Goal: Transaction & Acquisition: Purchase product/service

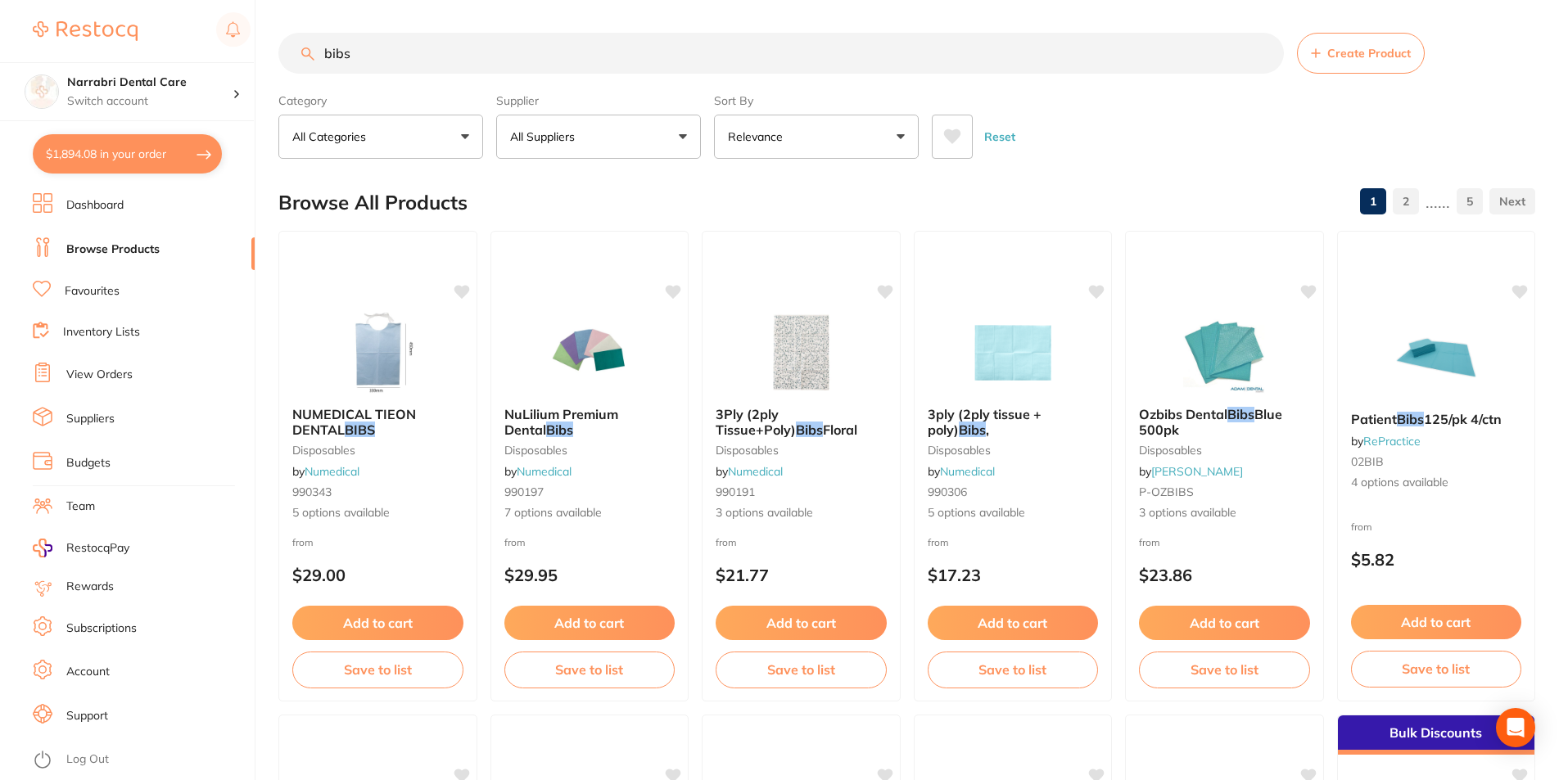
click at [552, 149] on button "All Suppliers" at bounding box center [598, 137] width 204 height 44
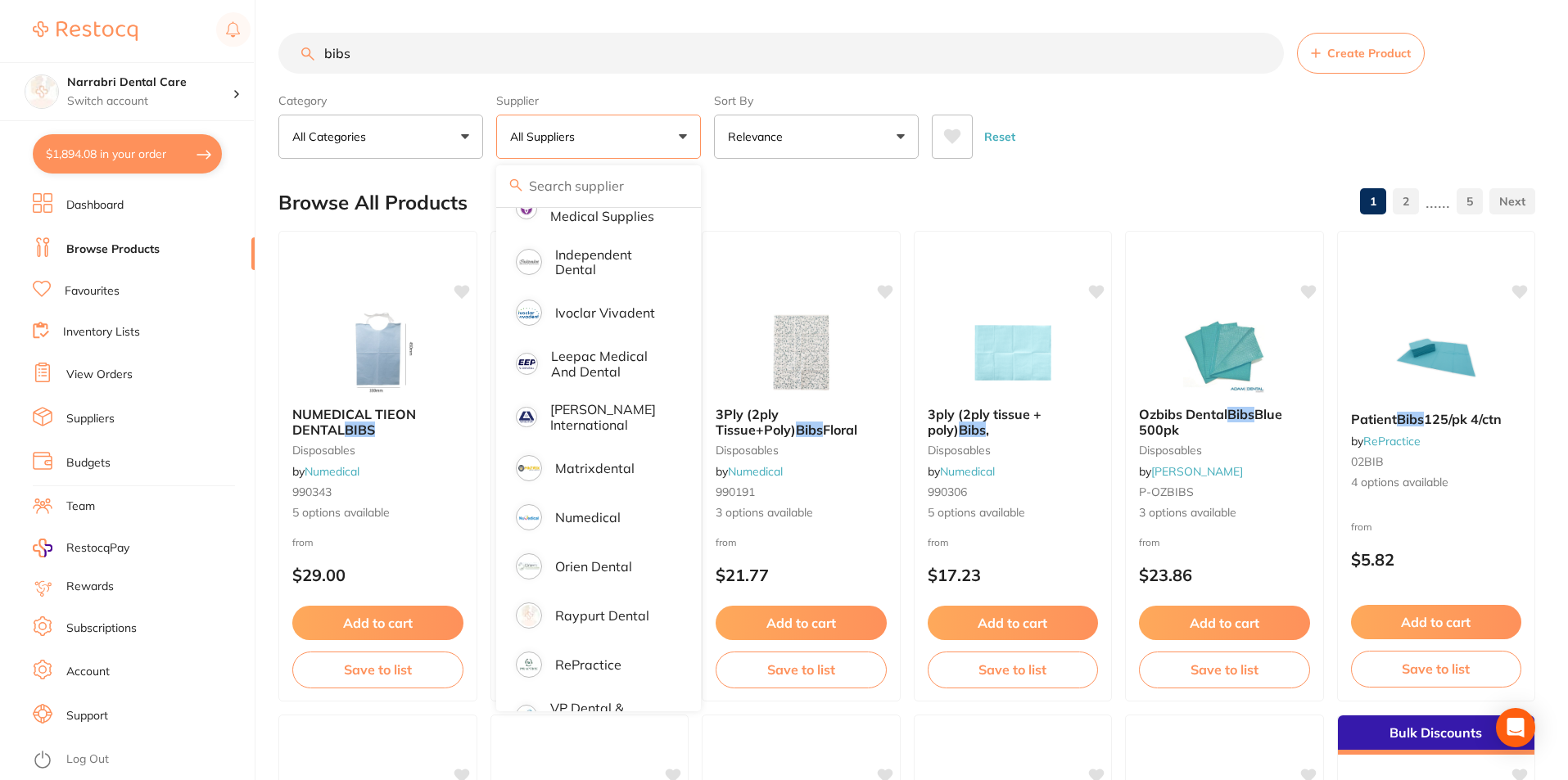
scroll to position [655, 0]
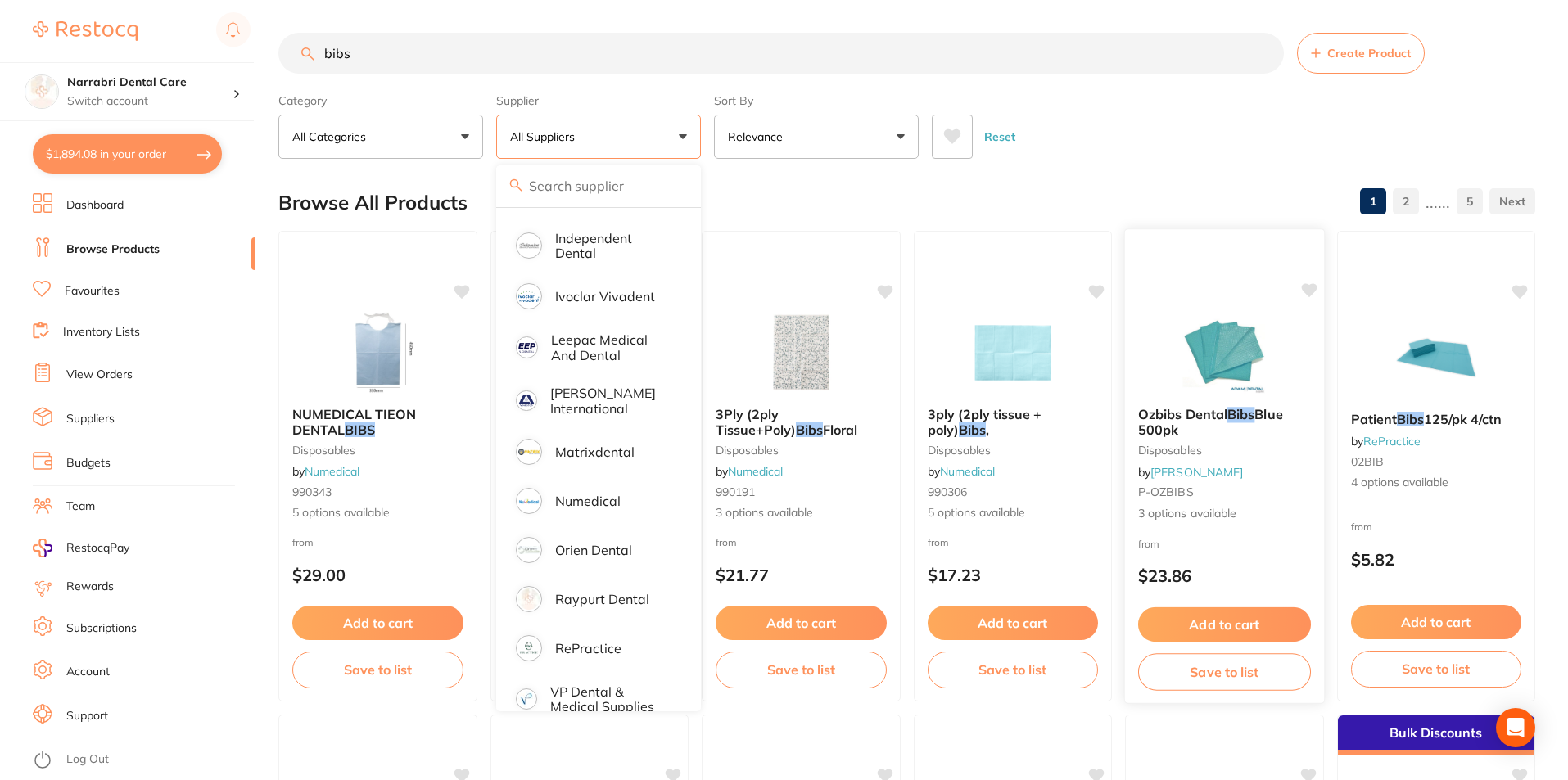
click at [1186, 630] on button "Add to cart" at bounding box center [1224, 625] width 172 height 35
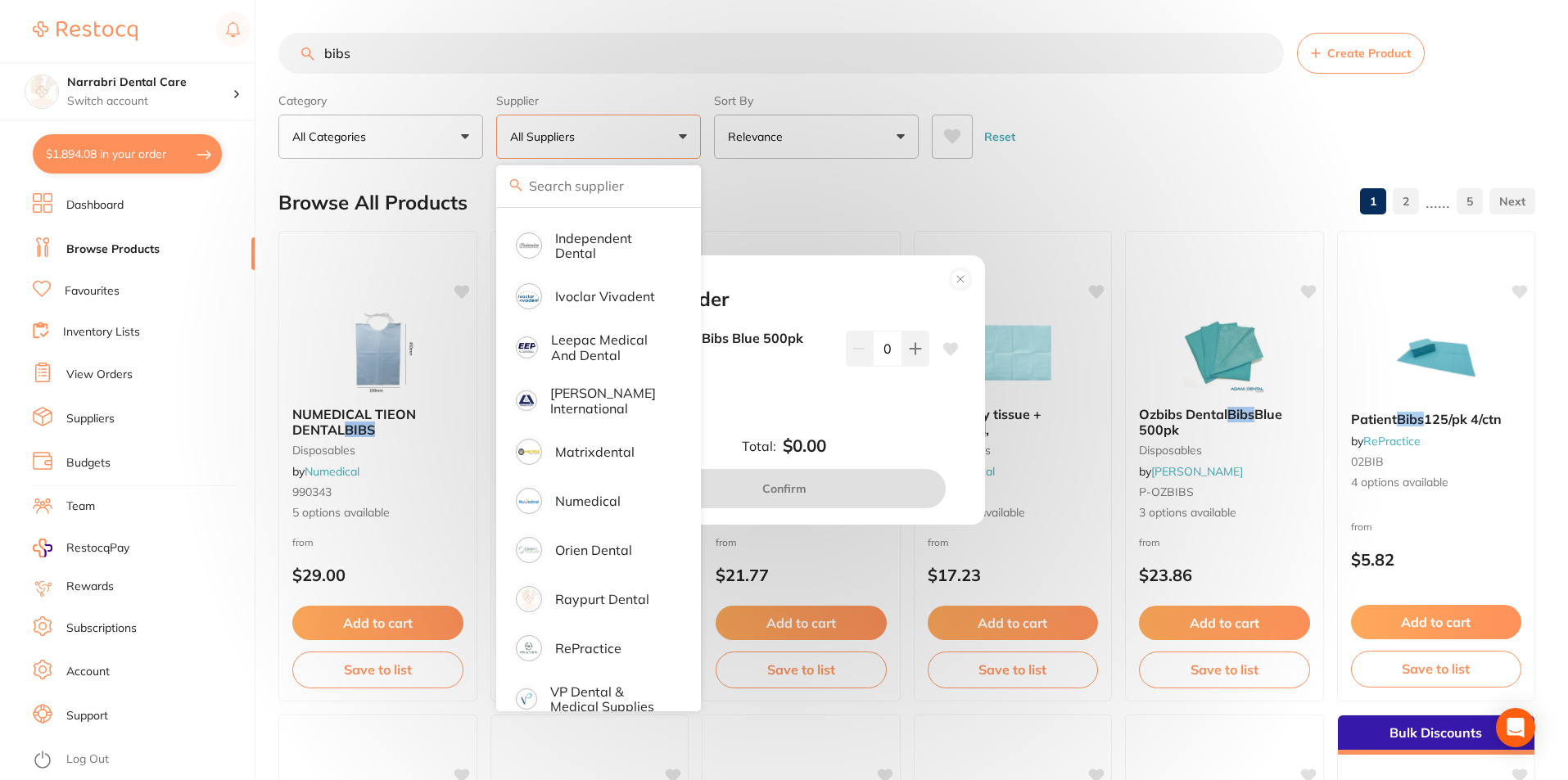
click at [1144, 167] on div "Add to order Ozbibs Dental Bibs Blue 500pk ADA201 $23.86 0 Total: $0.00 Confirm" at bounding box center [784, 390] width 1568 height 780
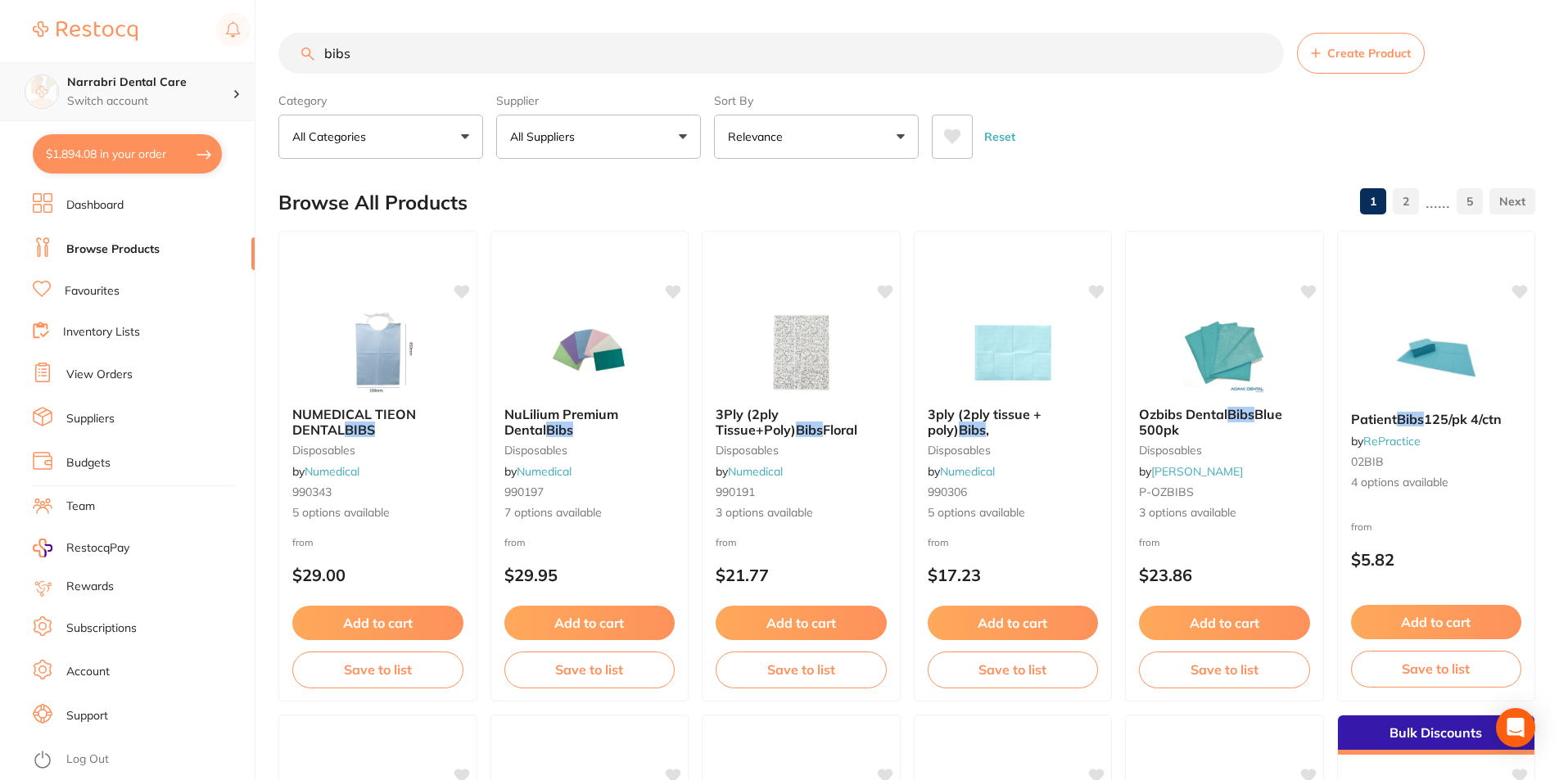
scroll to position [1, 0]
drag, startPoint x: 492, startPoint y: 46, endPoint x: 0, endPoint y: 64, distance: 492.3
click at [0, 64] on div "$1,894.08 Narrabri Dental Care Switch account Narrabri Dental Care Experteeth D…" at bounding box center [784, 390] width 1568 height 780
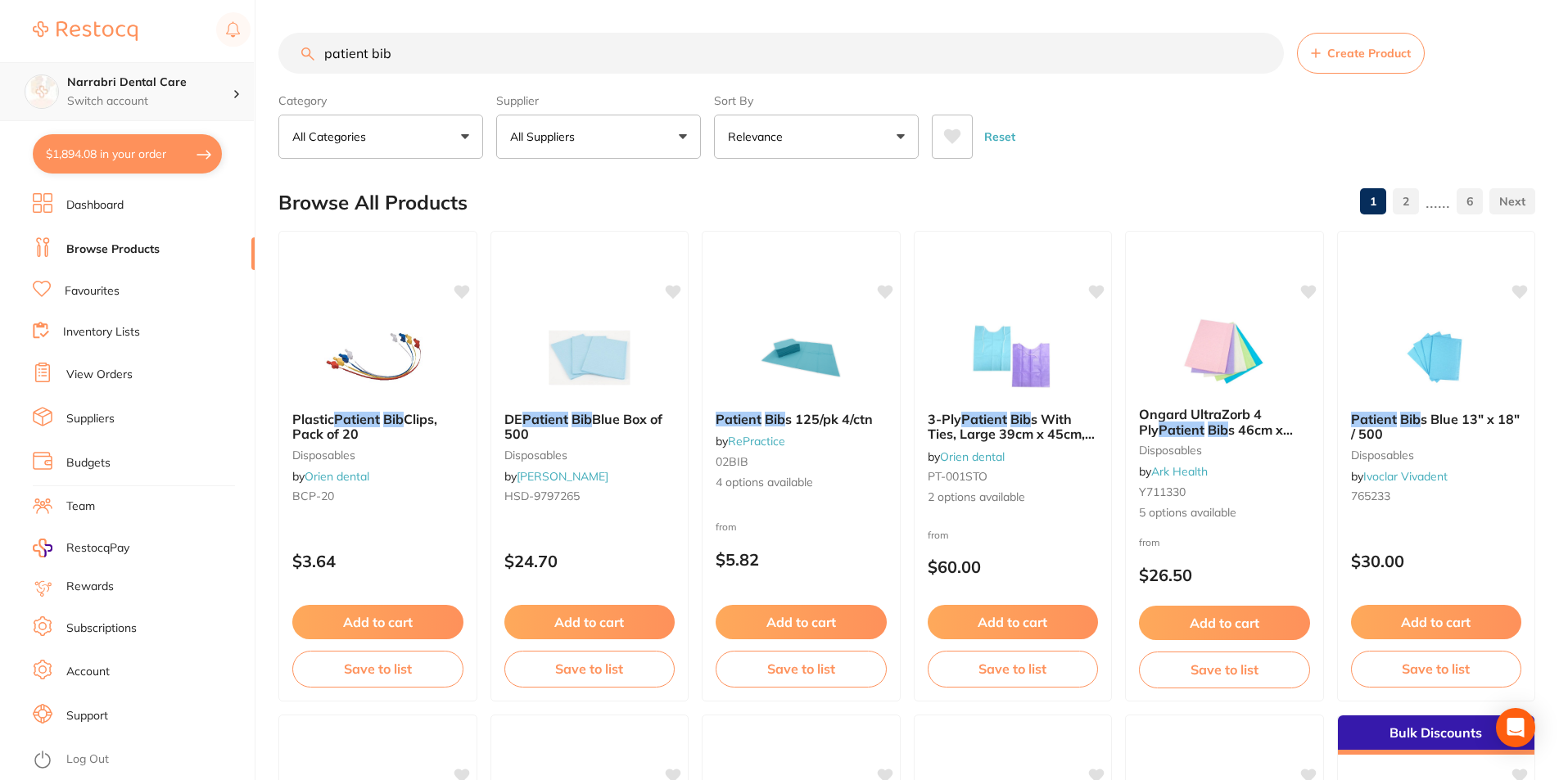
scroll to position [655, 0]
type input "patient bib"
click at [538, 149] on button "All Suppliers" at bounding box center [598, 137] width 204 height 44
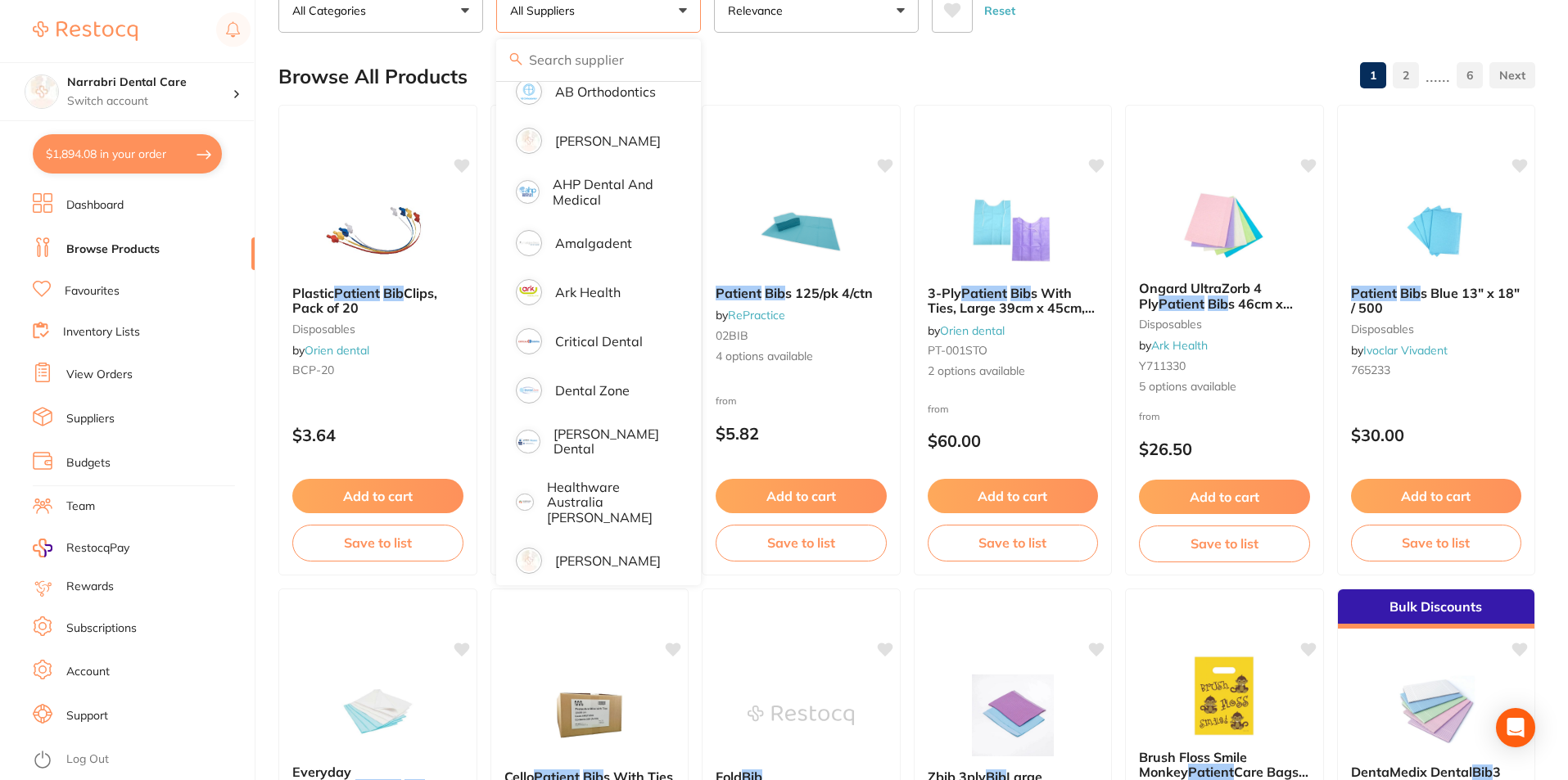
scroll to position [0, 0]
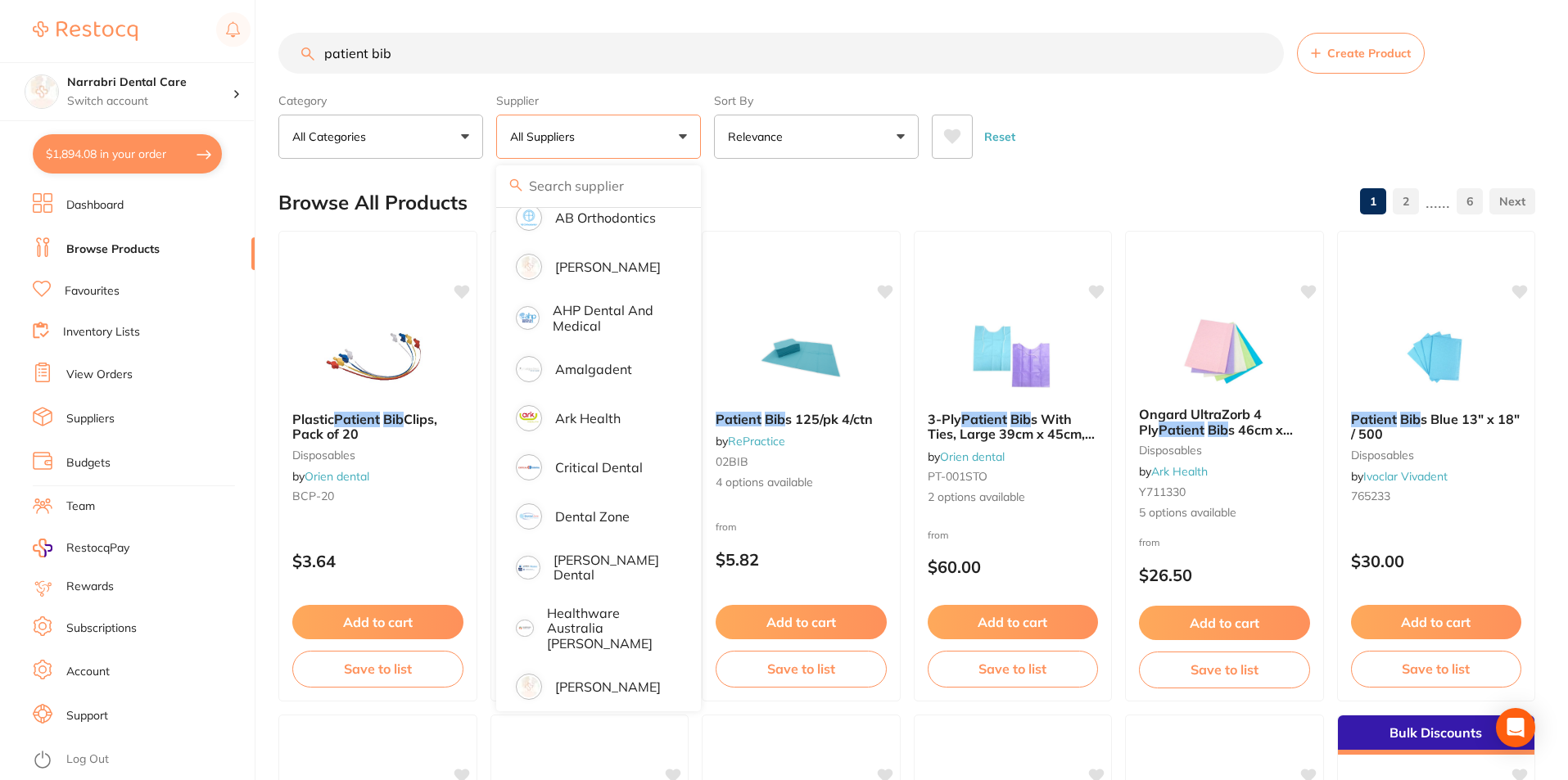
click at [1089, 105] on div "Reset" at bounding box center [1226, 131] width 590 height 57
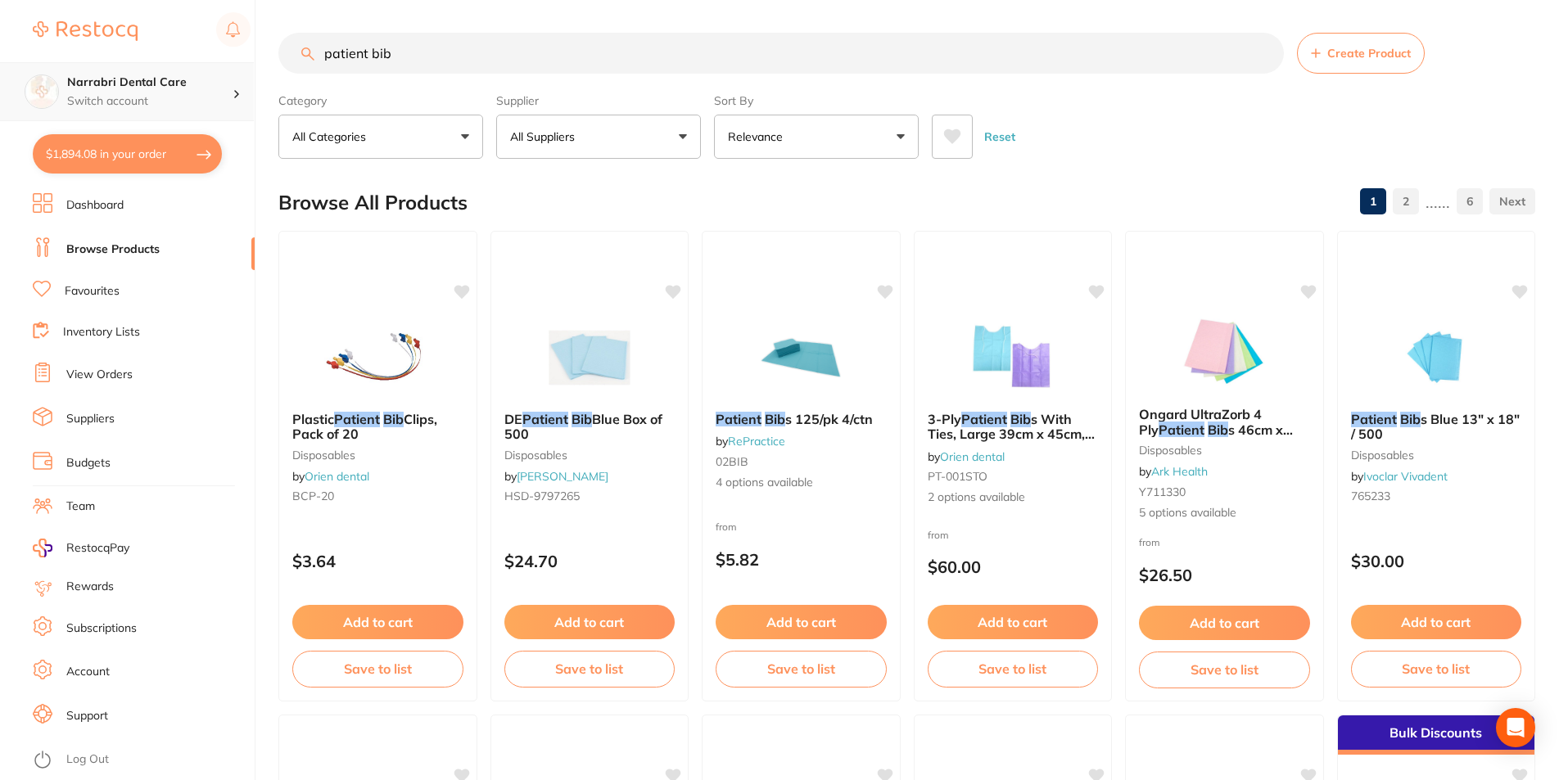
scroll to position [1, 0]
click at [0, 77] on div "$1,894.08 Narrabri Dental Care Switch account Narrabri Dental Care Experteeth D…" at bounding box center [784, 390] width 1568 height 780
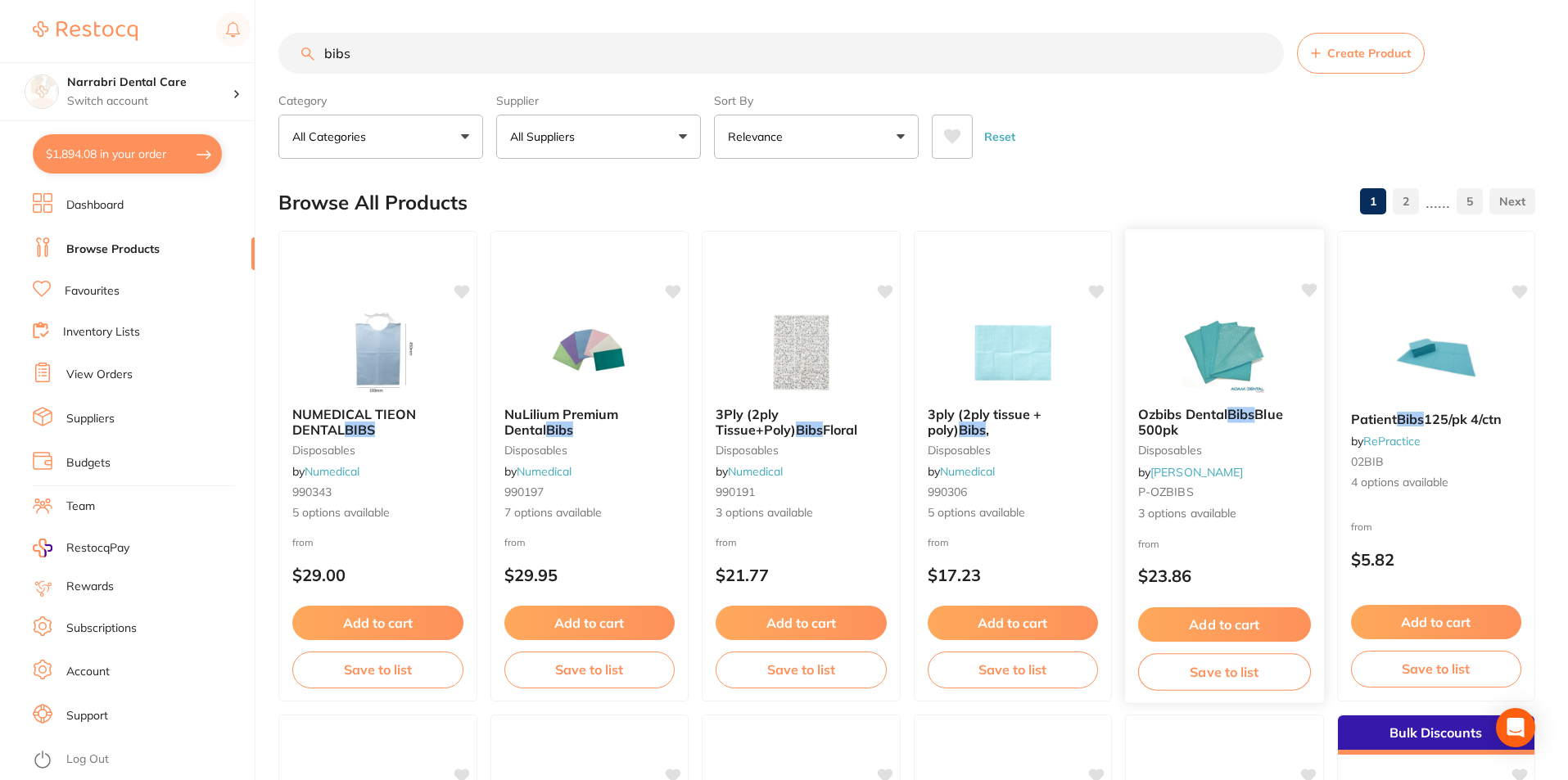
type input "bibs"
click at [1270, 400] on div "Ozbibs Dental Bibs Blue 500pk disposables by [PERSON_NAME] P-OZBIBS 3 options a…" at bounding box center [1224, 465] width 199 height 142
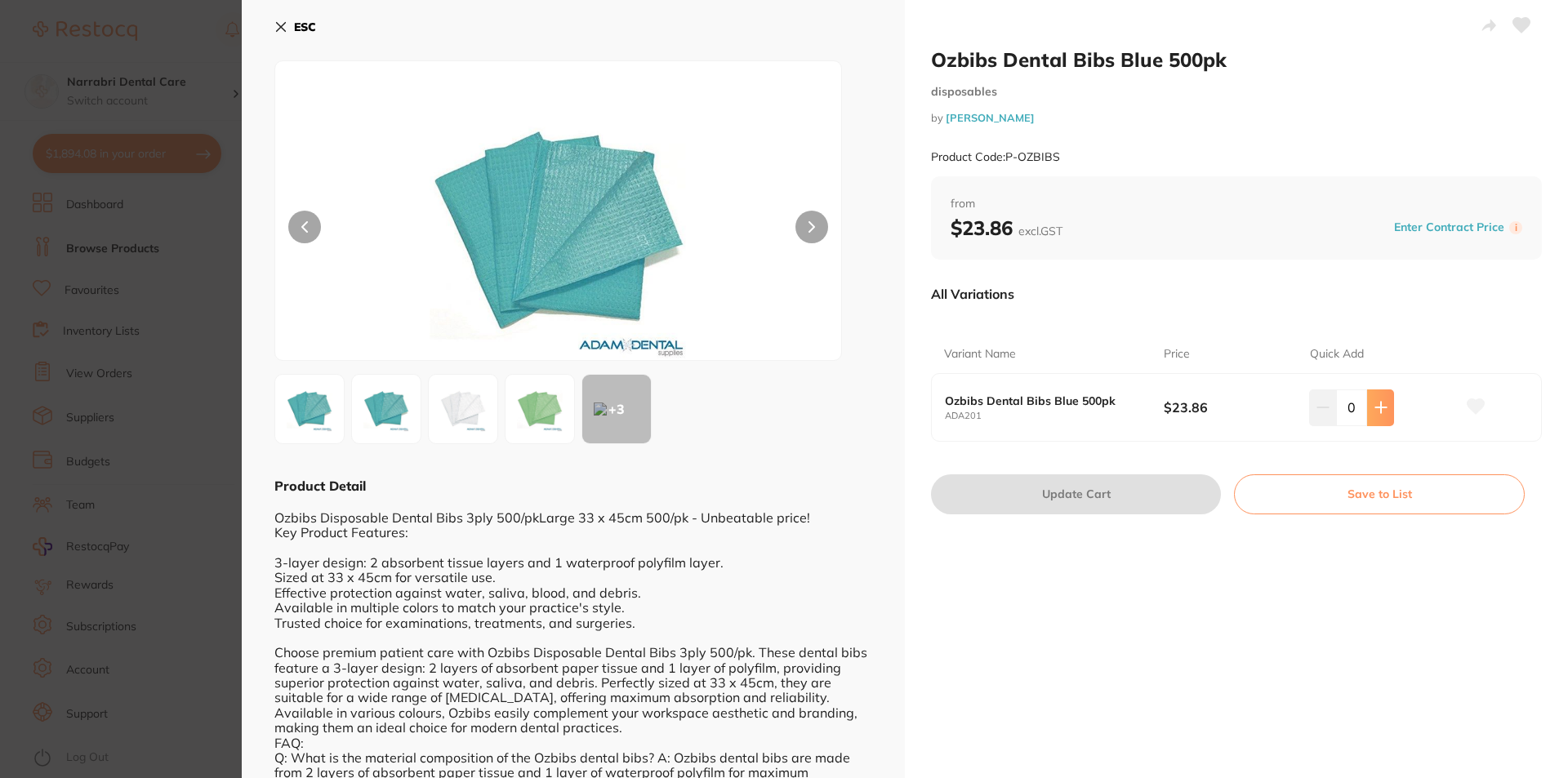
click at [1382, 410] on icon at bounding box center [1381, 408] width 13 height 13
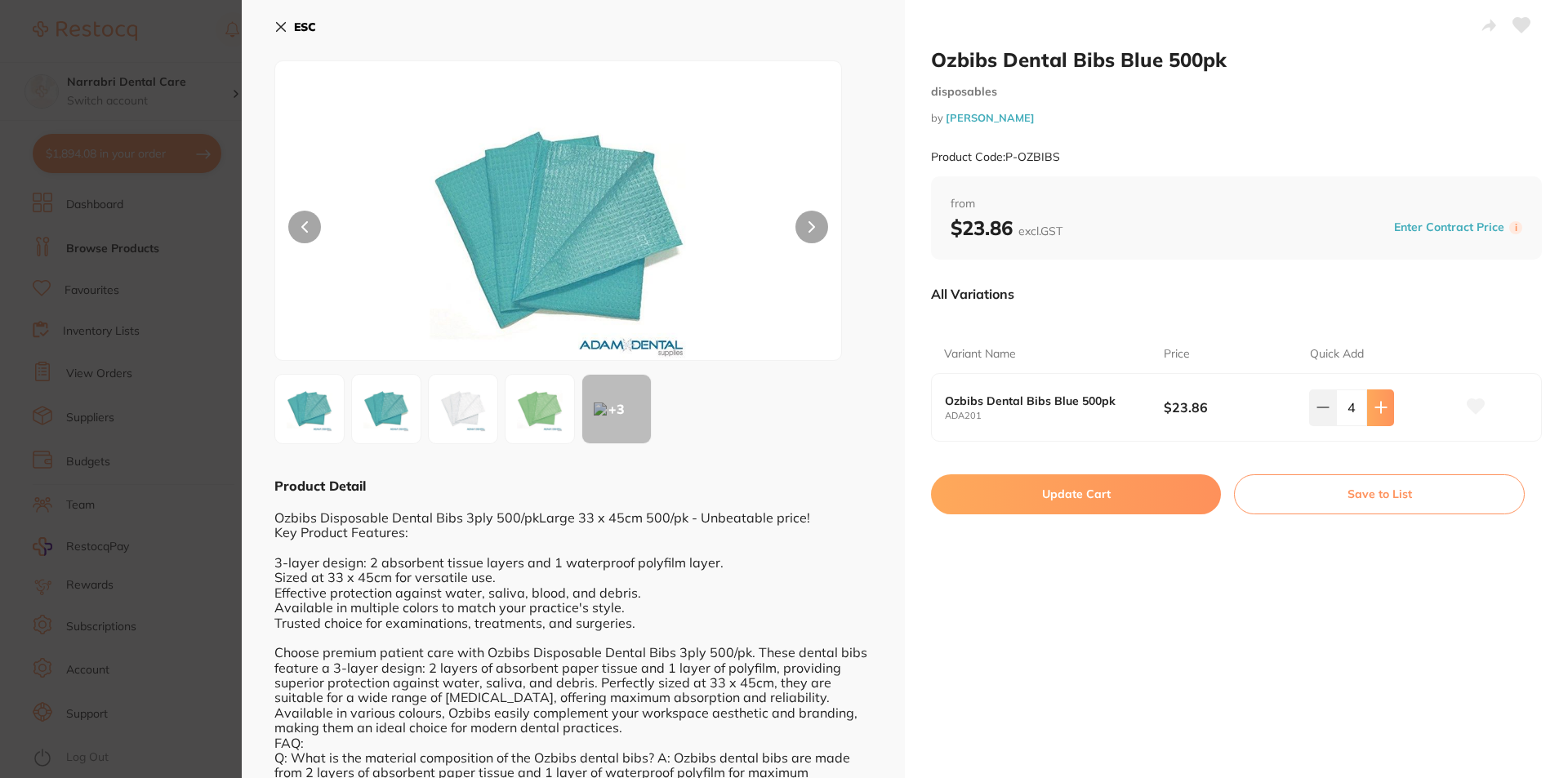
type input "5"
click at [941, 495] on button "Update Cart" at bounding box center [1076, 494] width 290 height 39
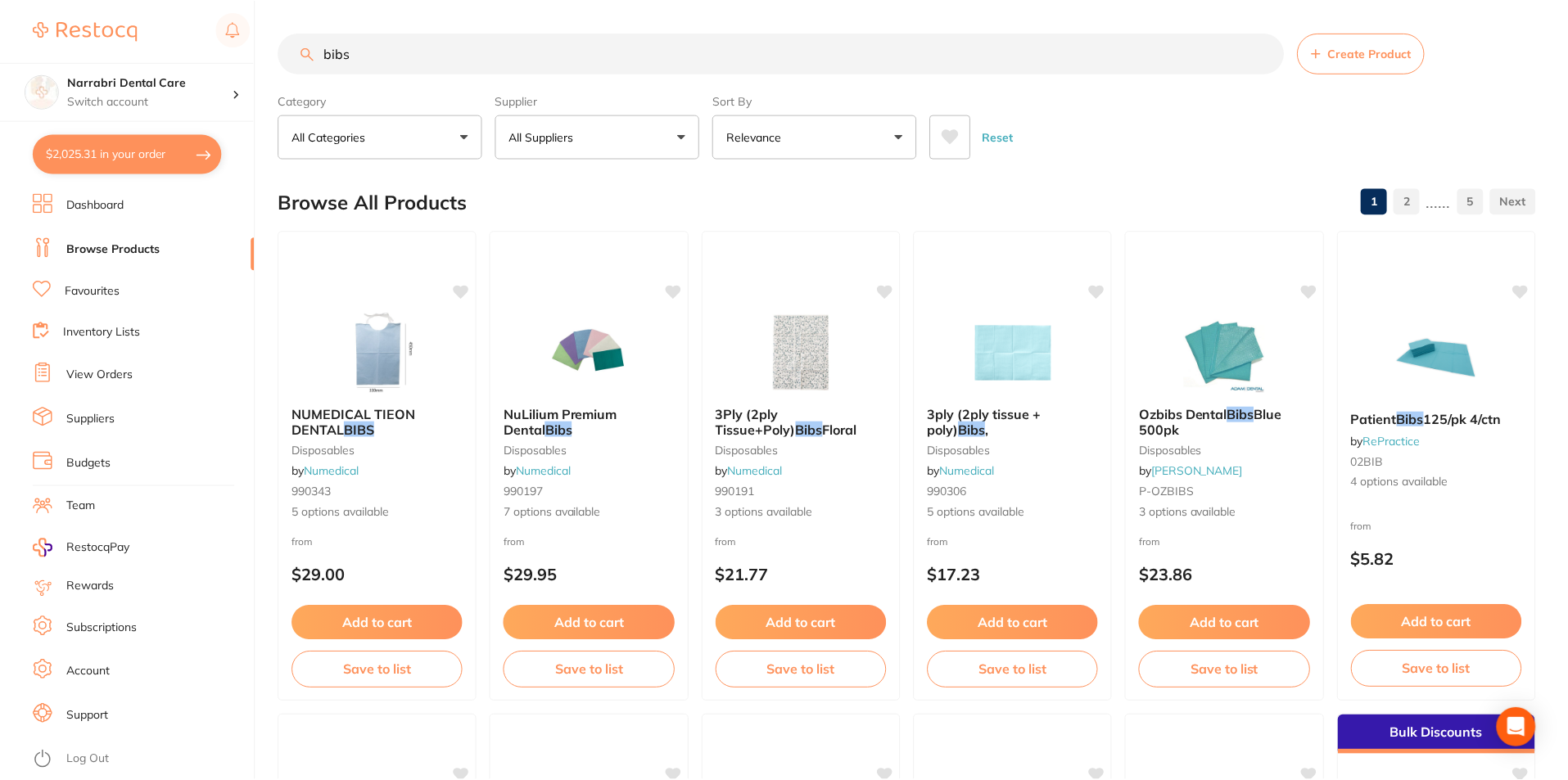
scroll to position [6, 0]
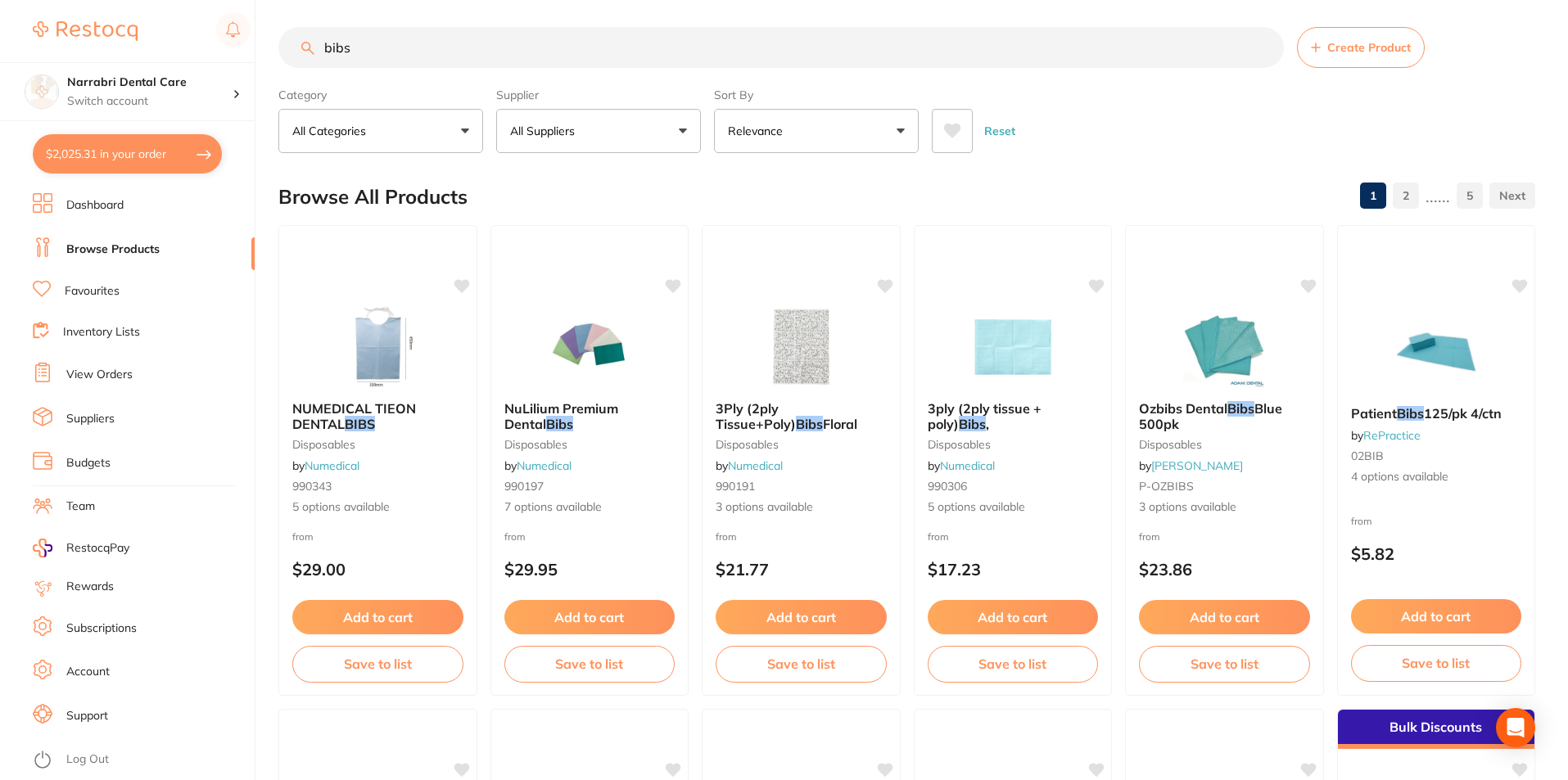
drag, startPoint x: 392, startPoint y: 52, endPoint x: 0, endPoint y: 15, distance: 393.7
click at [0, 15] on div "$2,025.31 Narrabri Dental Care Switch account Narrabri Dental Care Experteeth D…" at bounding box center [784, 384] width 1568 height 780
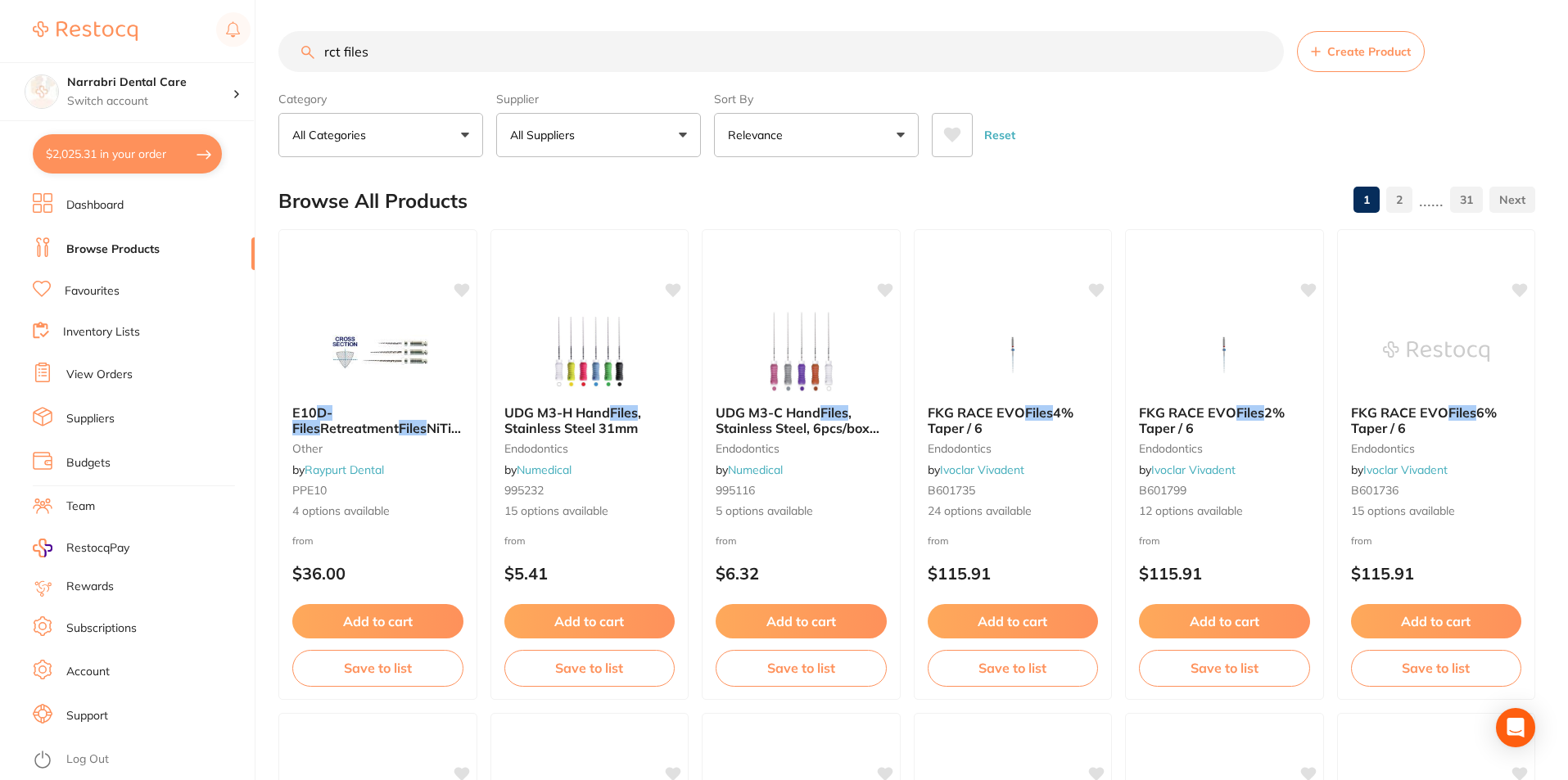
scroll to position [0, 0]
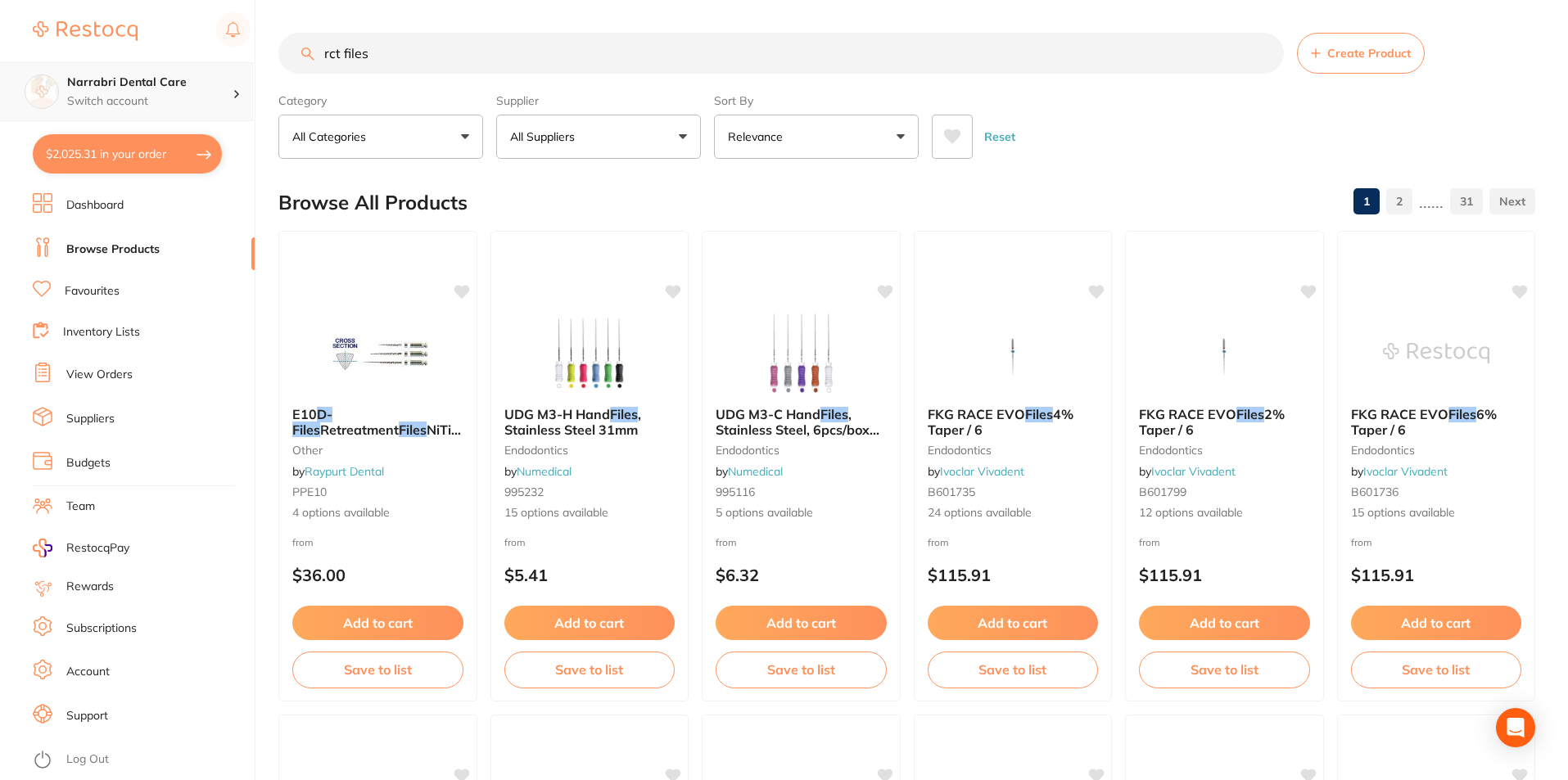
drag, startPoint x: 460, startPoint y: 50, endPoint x: 0, endPoint y: 109, distance: 463.8
click at [0, 109] on div "$2,025.31 Narrabri Dental Care Switch account Narrabri Dental Care Experteeth D…" at bounding box center [784, 390] width 1568 height 780
paste input "EN-K008-25"
type input "EN-K008-25"
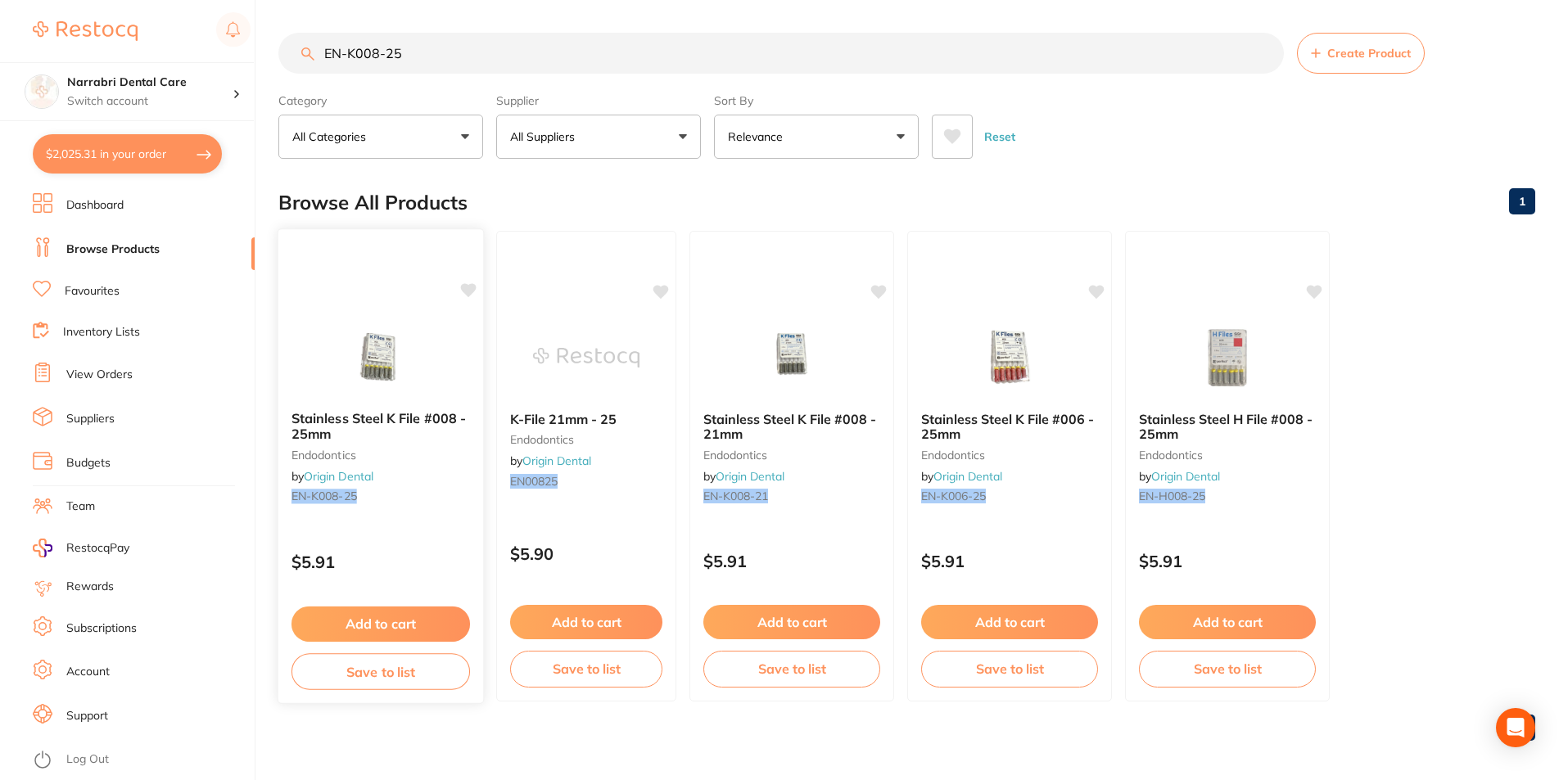
click at [375, 375] on img at bounding box center [380, 356] width 108 height 83
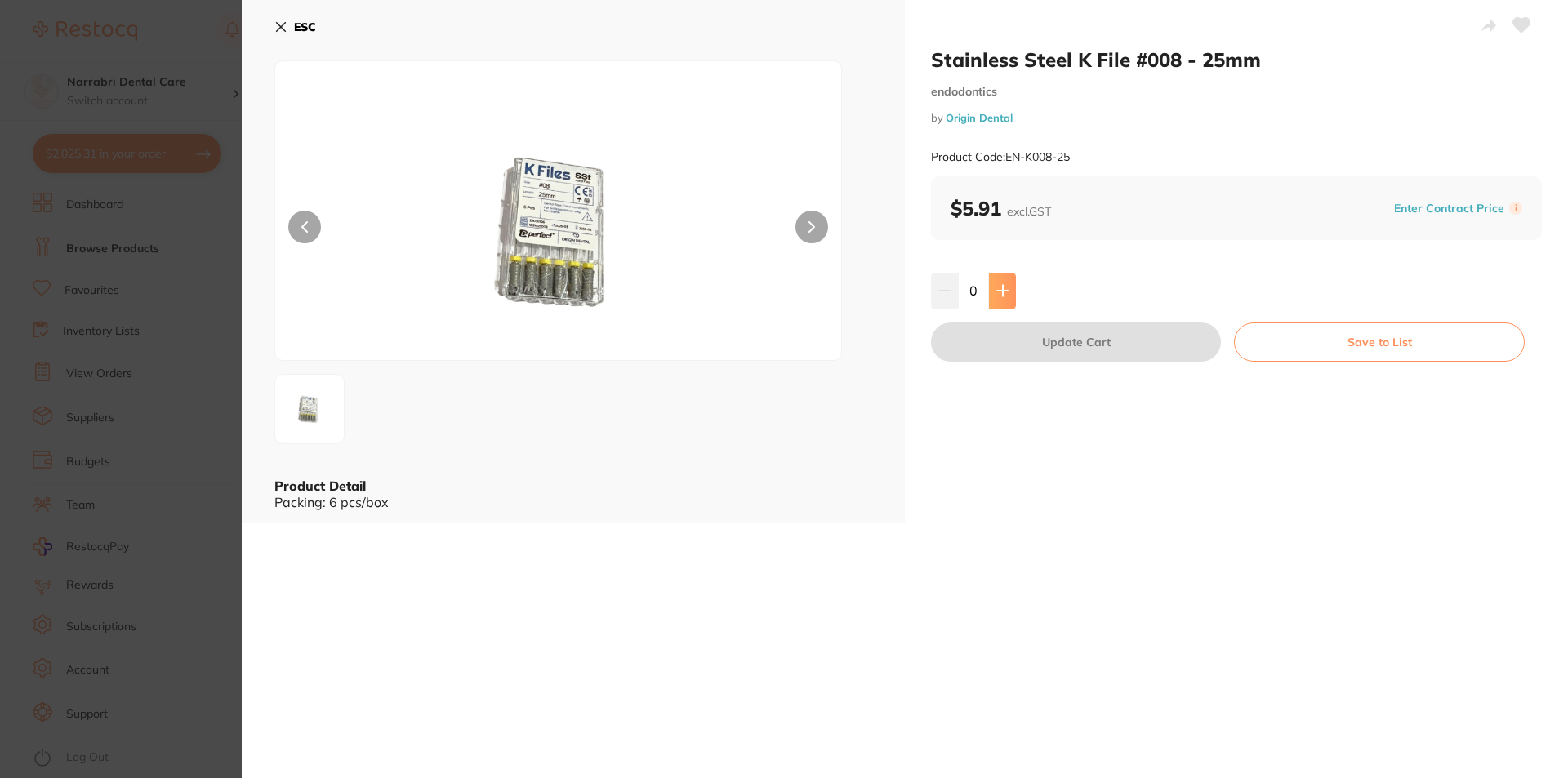
click at [1002, 299] on button at bounding box center [1002, 291] width 27 height 36
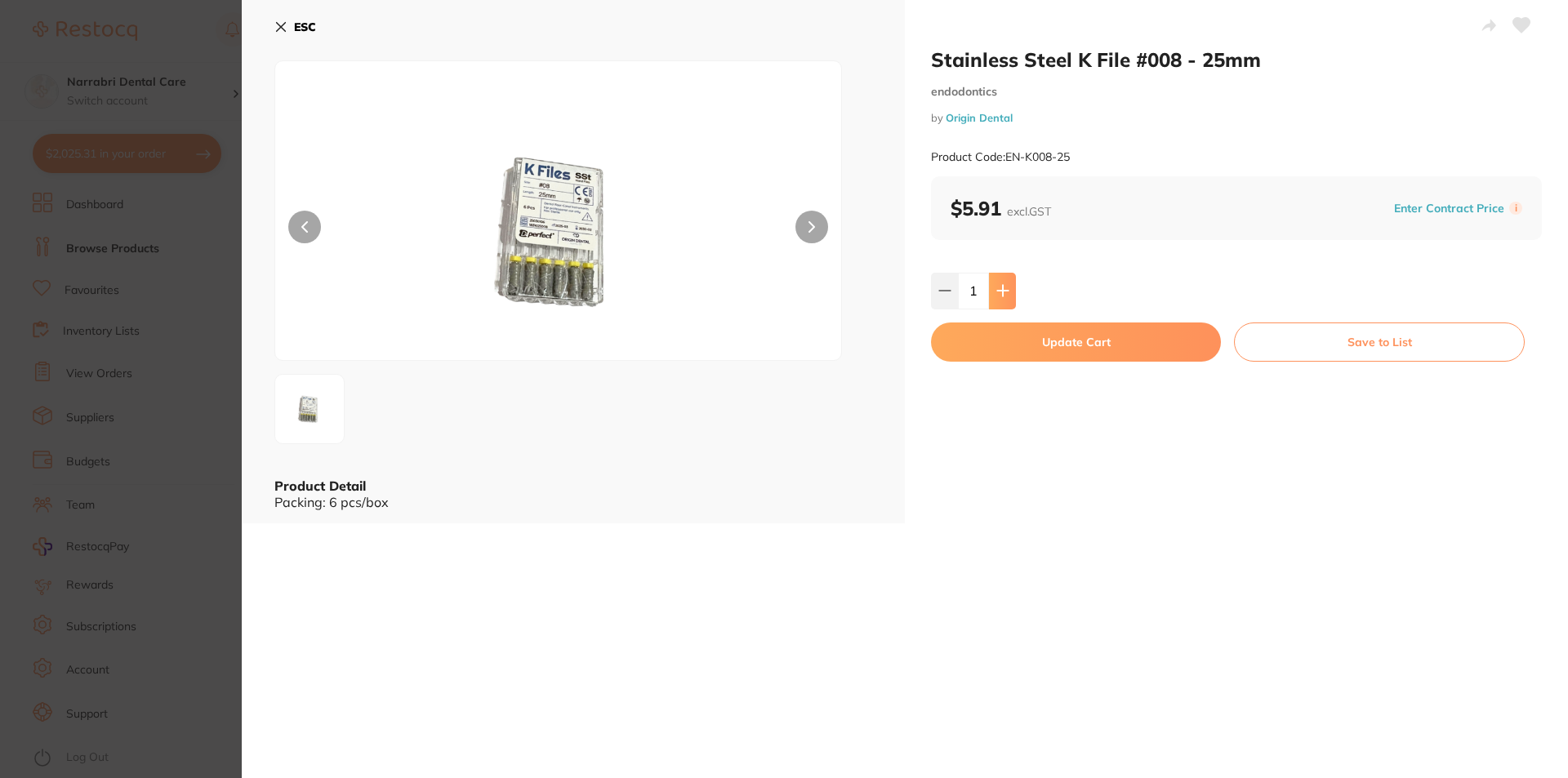
click at [1002, 299] on button at bounding box center [1002, 291] width 27 height 36
type input "4"
click at [1006, 339] on button "Update Cart" at bounding box center [1076, 342] width 290 height 39
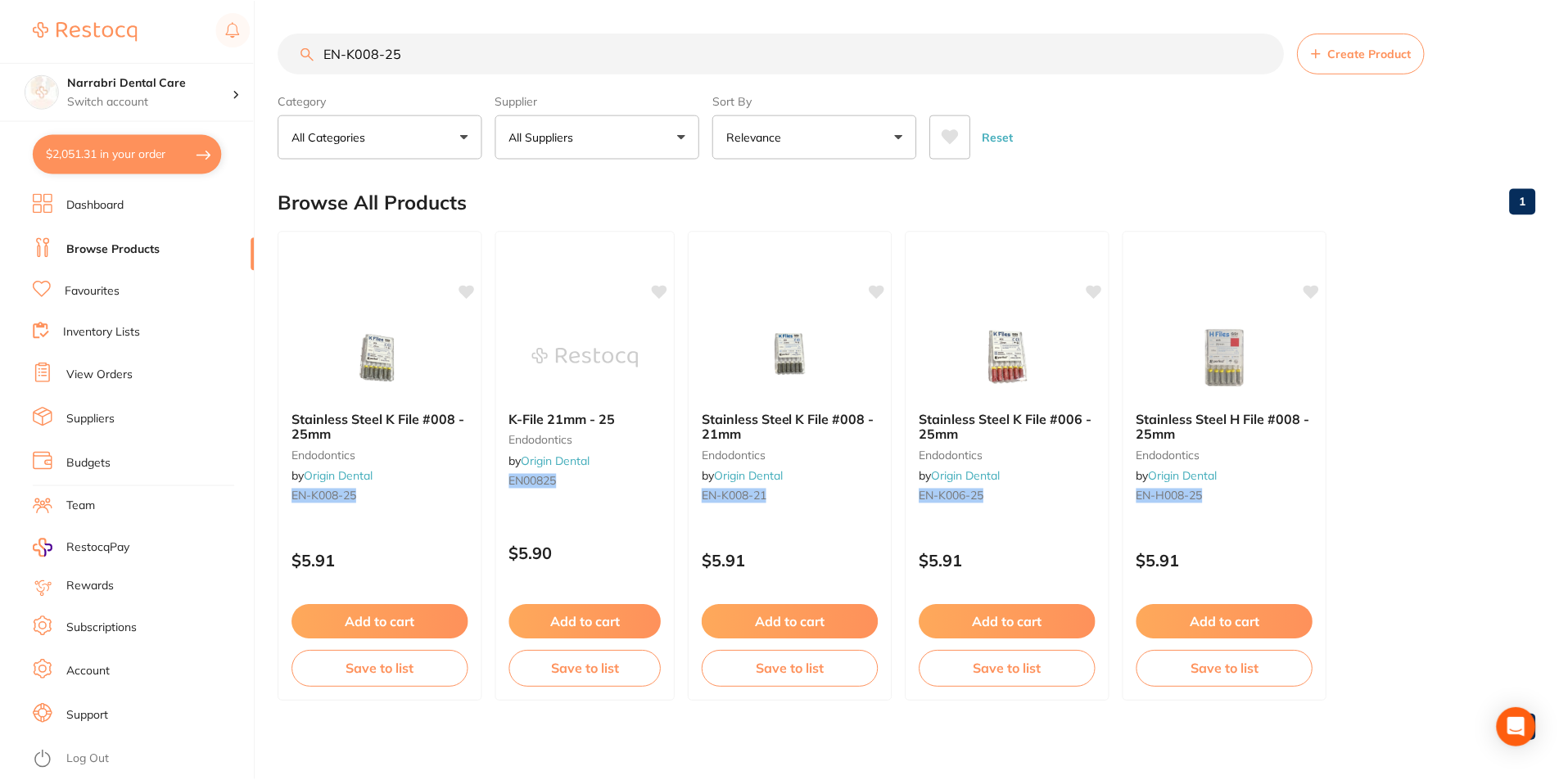
scroll to position [2, 0]
drag, startPoint x: 514, startPoint y: 69, endPoint x: 0, endPoint y: 95, distance: 514.7
click at [0, 95] on div "$2,051.31 Narrabri Dental Care Switch account Narrabri Dental Care Experteeth D…" at bounding box center [784, 388] width 1568 height 780
paste input "15"
type input "EN-K015-25"
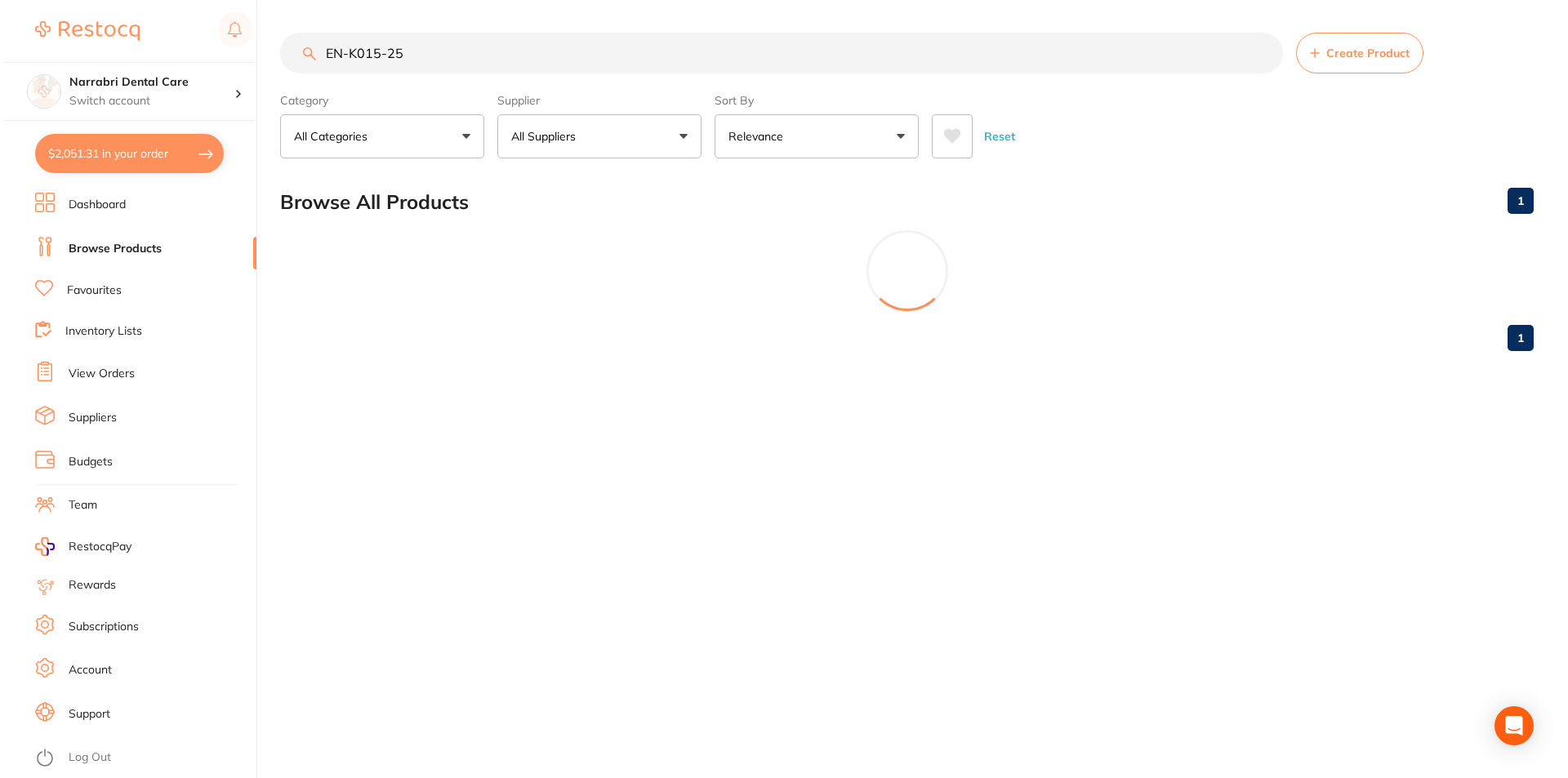
scroll to position [0, 0]
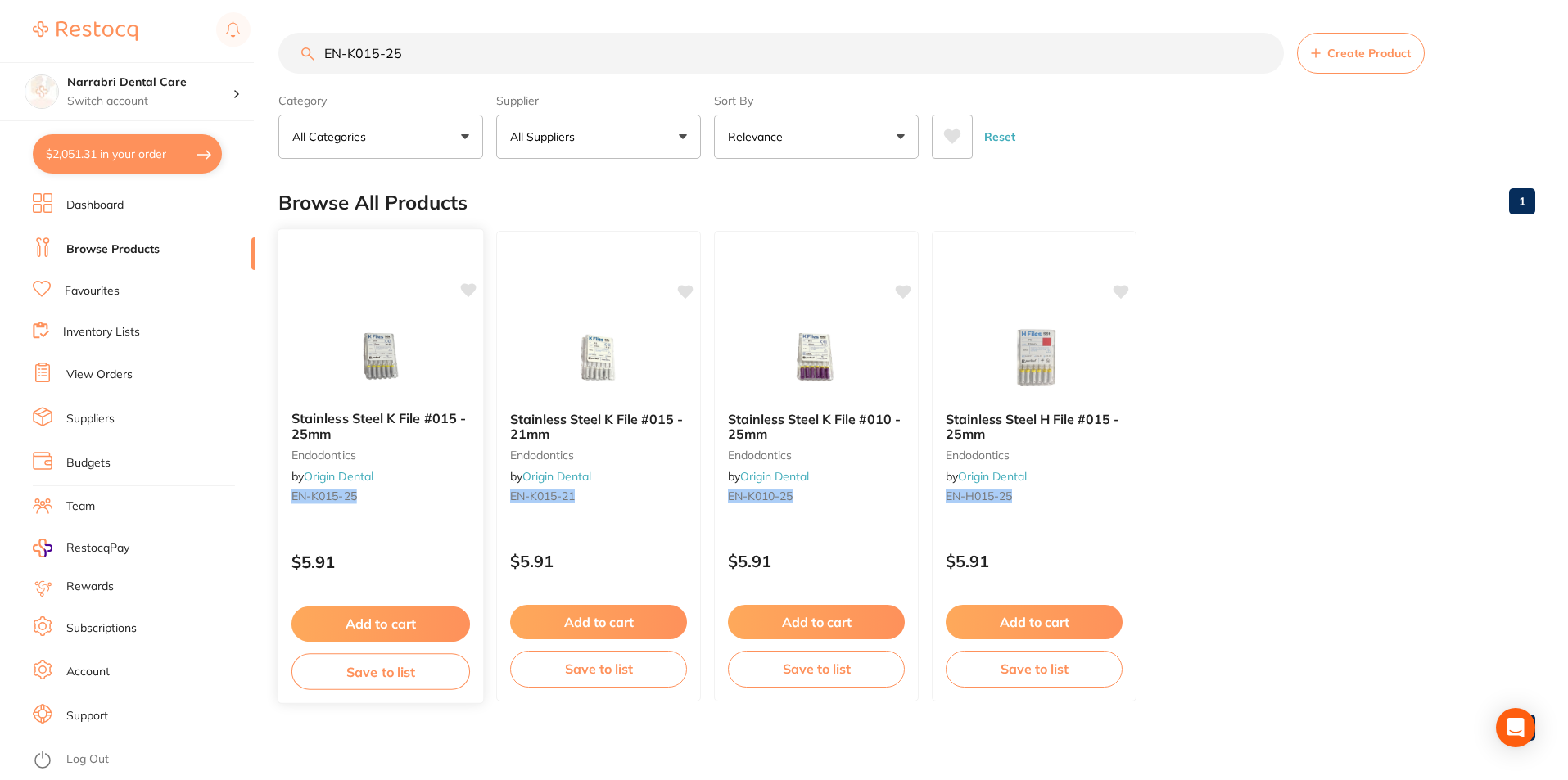
click at [432, 331] on img at bounding box center [380, 356] width 108 height 83
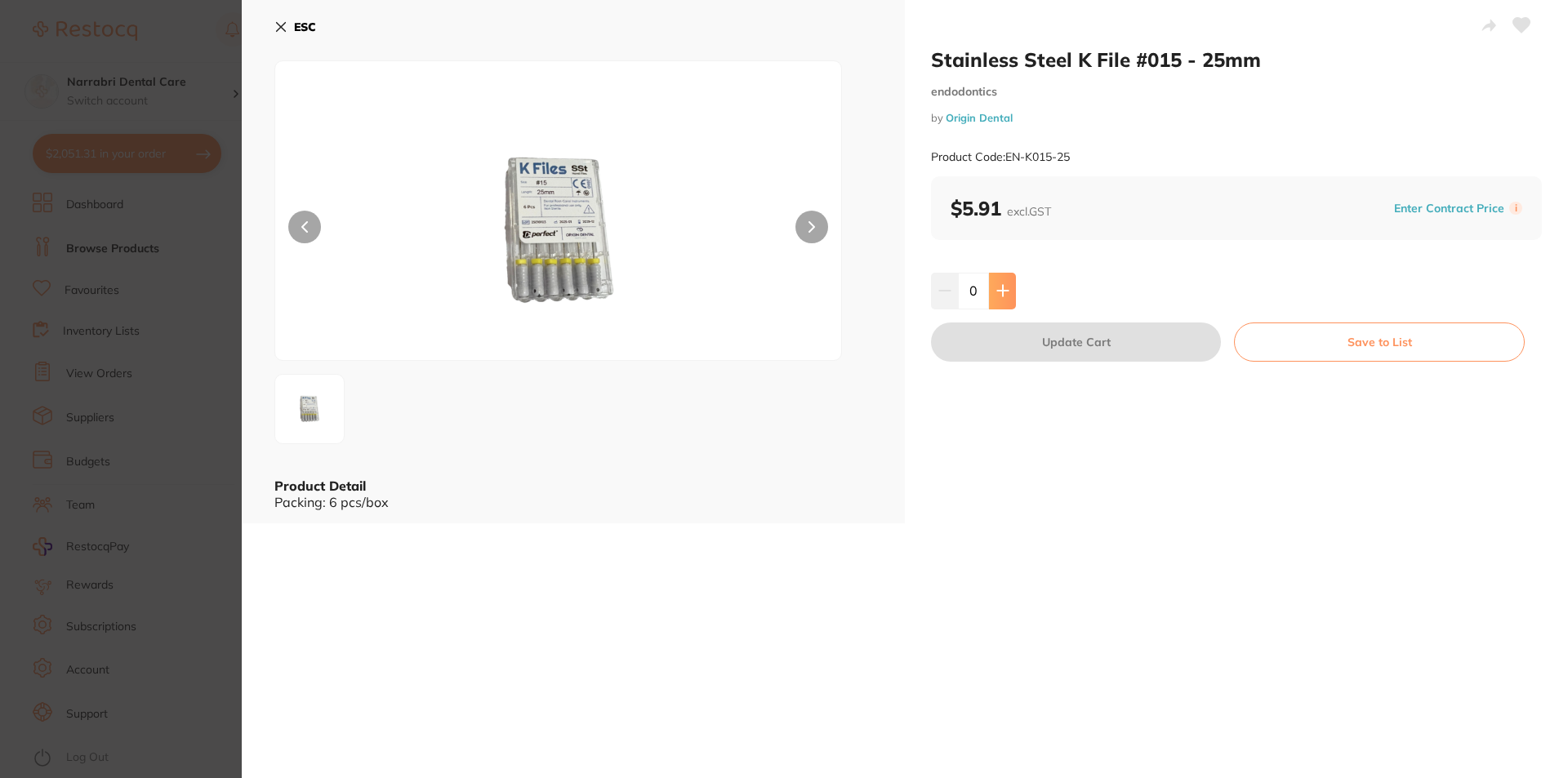
click at [1011, 301] on button at bounding box center [1002, 291] width 27 height 36
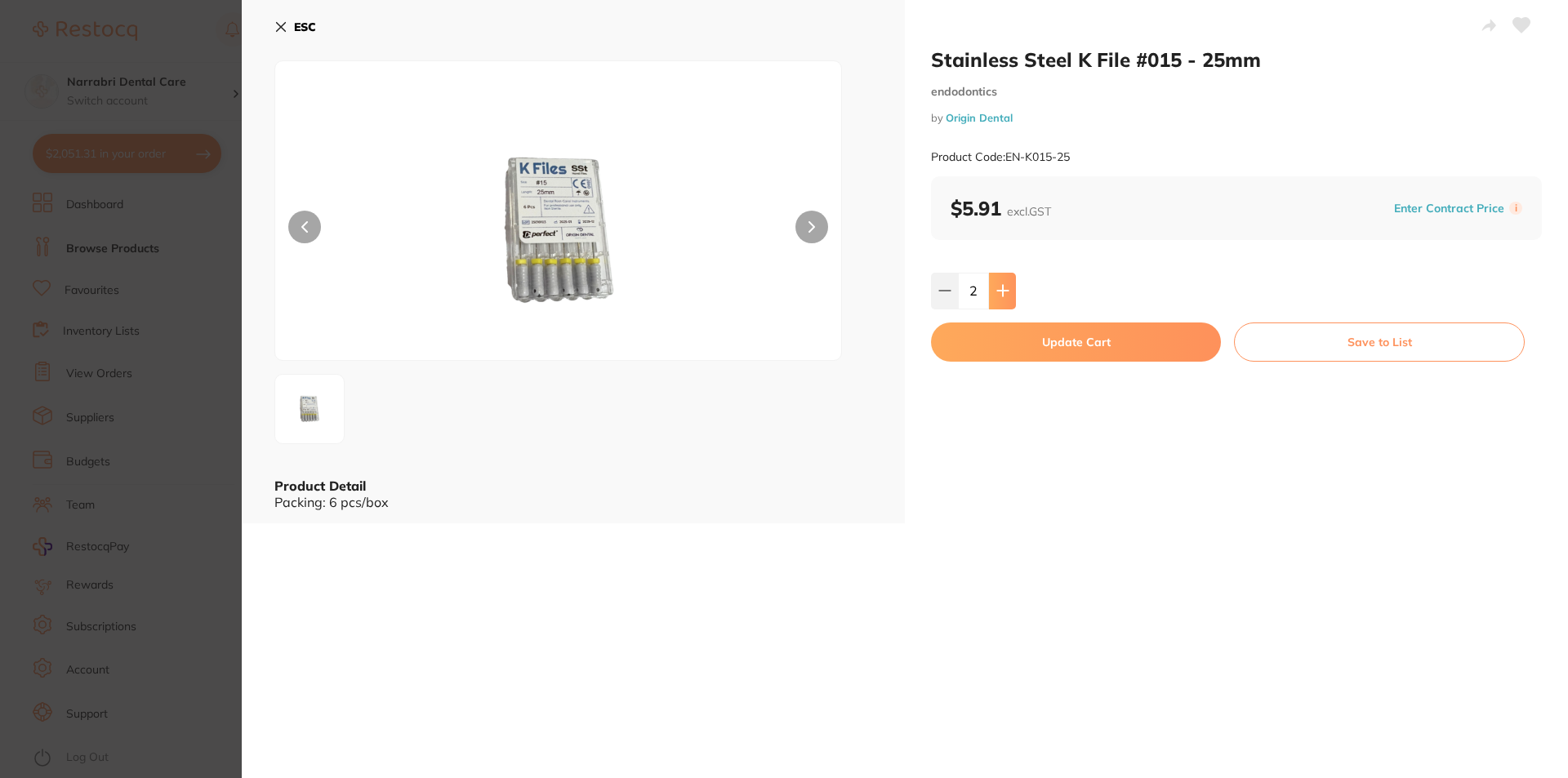
click at [1011, 301] on button at bounding box center [1002, 291] width 27 height 36
type input "4"
click at [1010, 360] on button "Update Cart" at bounding box center [1076, 342] width 290 height 39
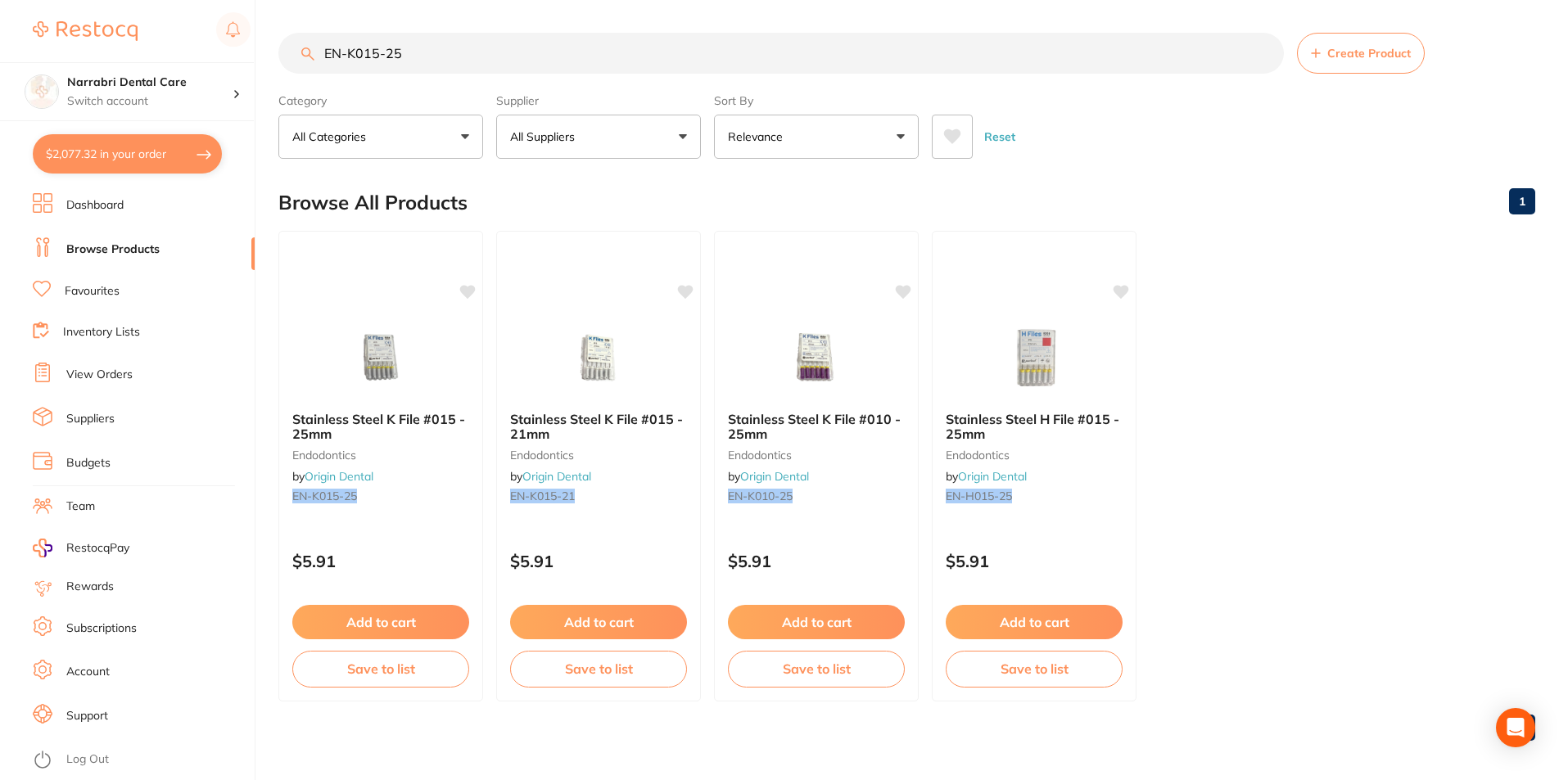
drag, startPoint x: 622, startPoint y: 56, endPoint x: 0, endPoint y: 4, distance: 624.2
click at [0, 4] on div "$2,077.32 Narrabri Dental Care Switch account Narrabri Dental Care Experteeth D…" at bounding box center [784, 390] width 1568 height 780
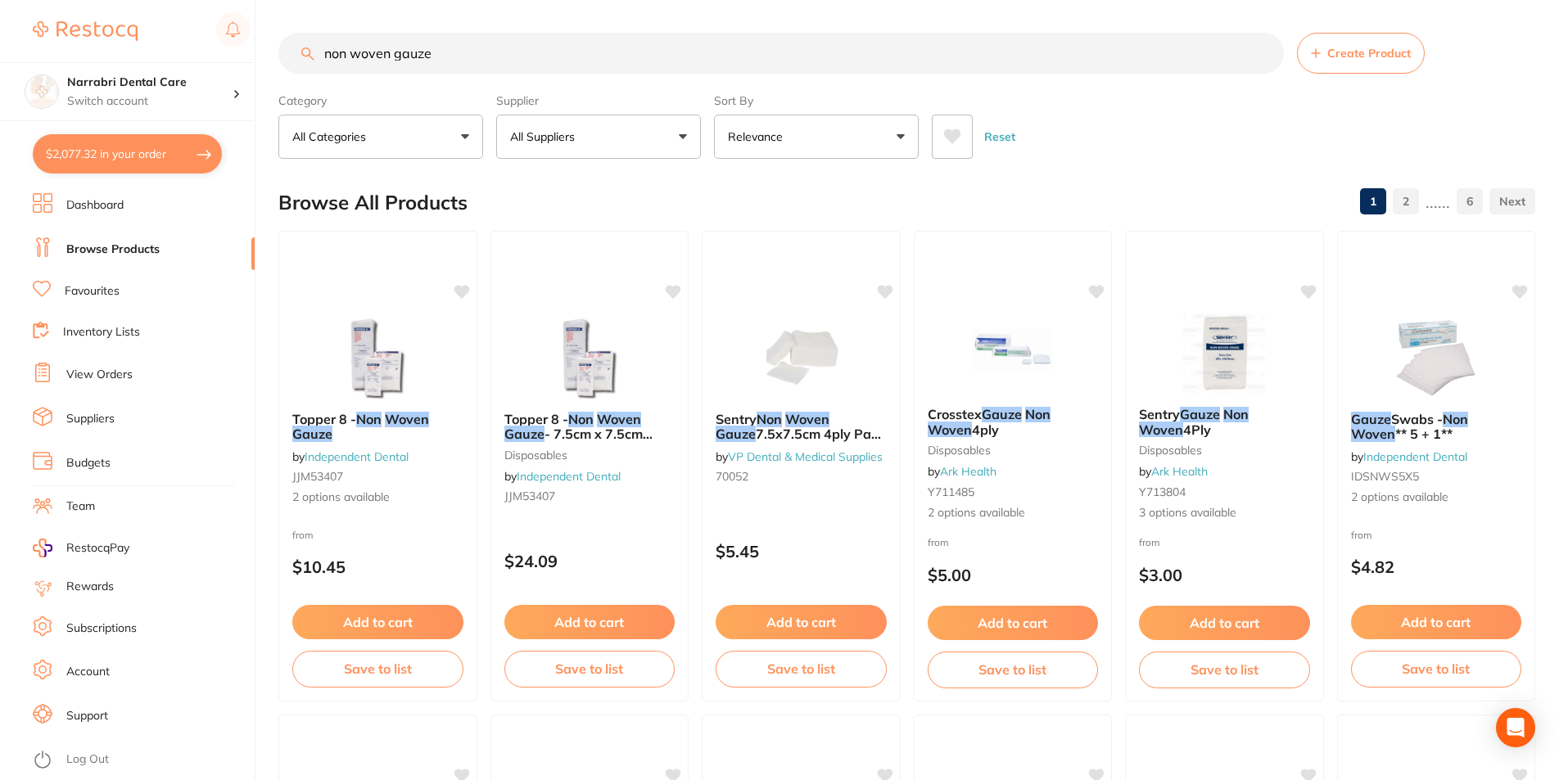
type input "non woven gauze"
click at [549, 117] on button "All Suppliers" at bounding box center [598, 137] width 204 height 44
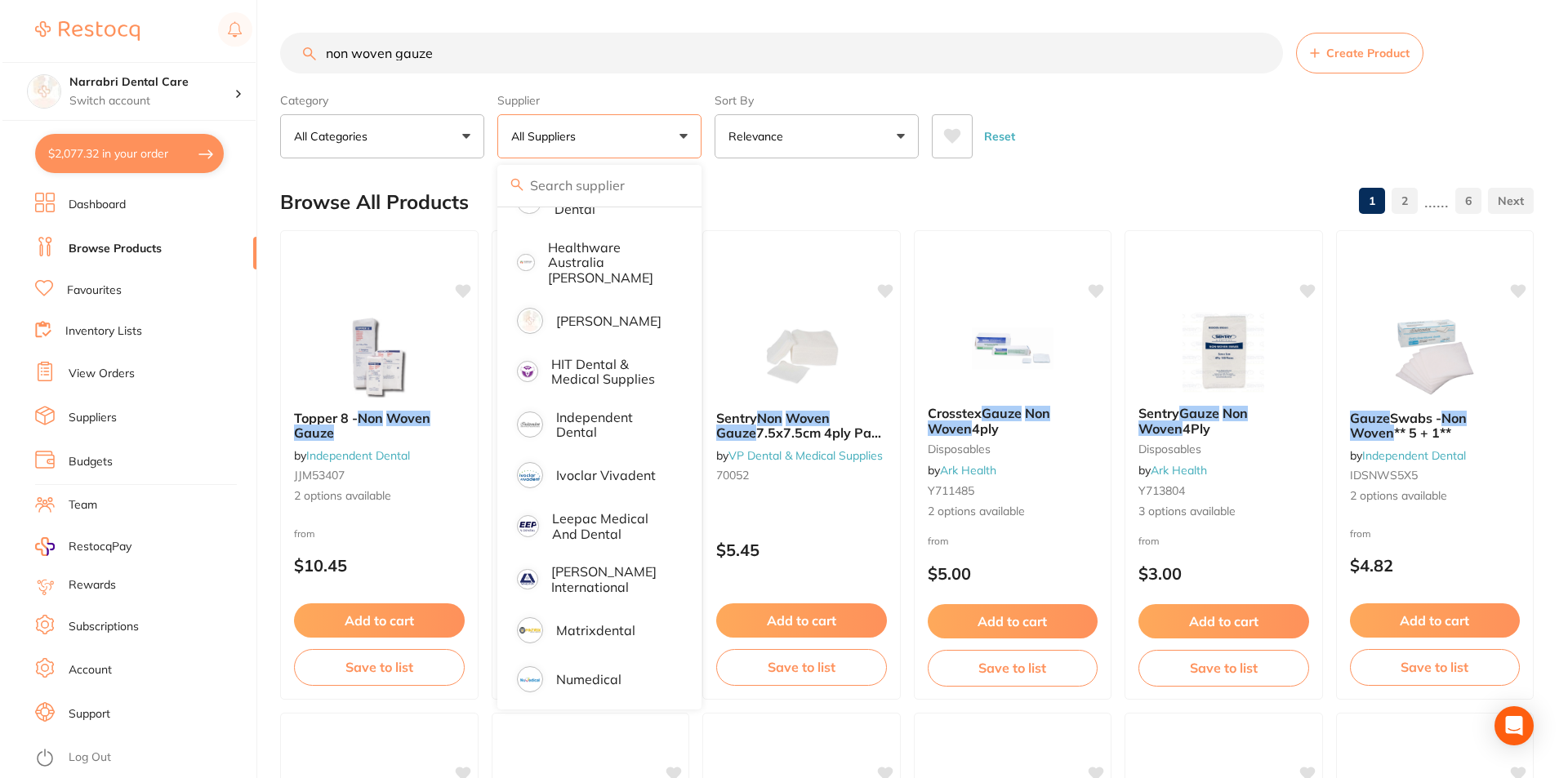
scroll to position [812, 0]
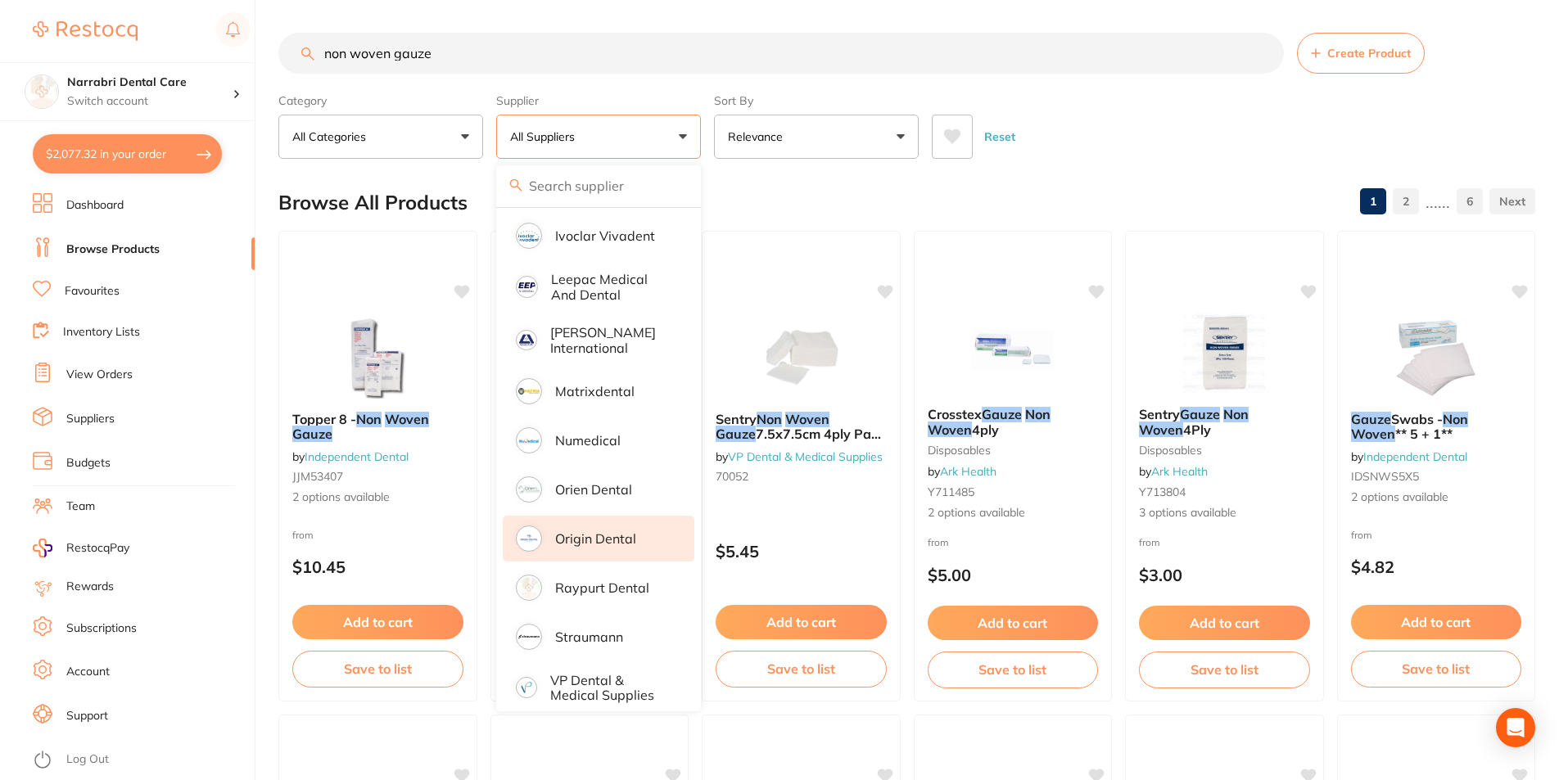
click at [603, 531] on p "Origin Dental" at bounding box center [595, 539] width 81 height 15
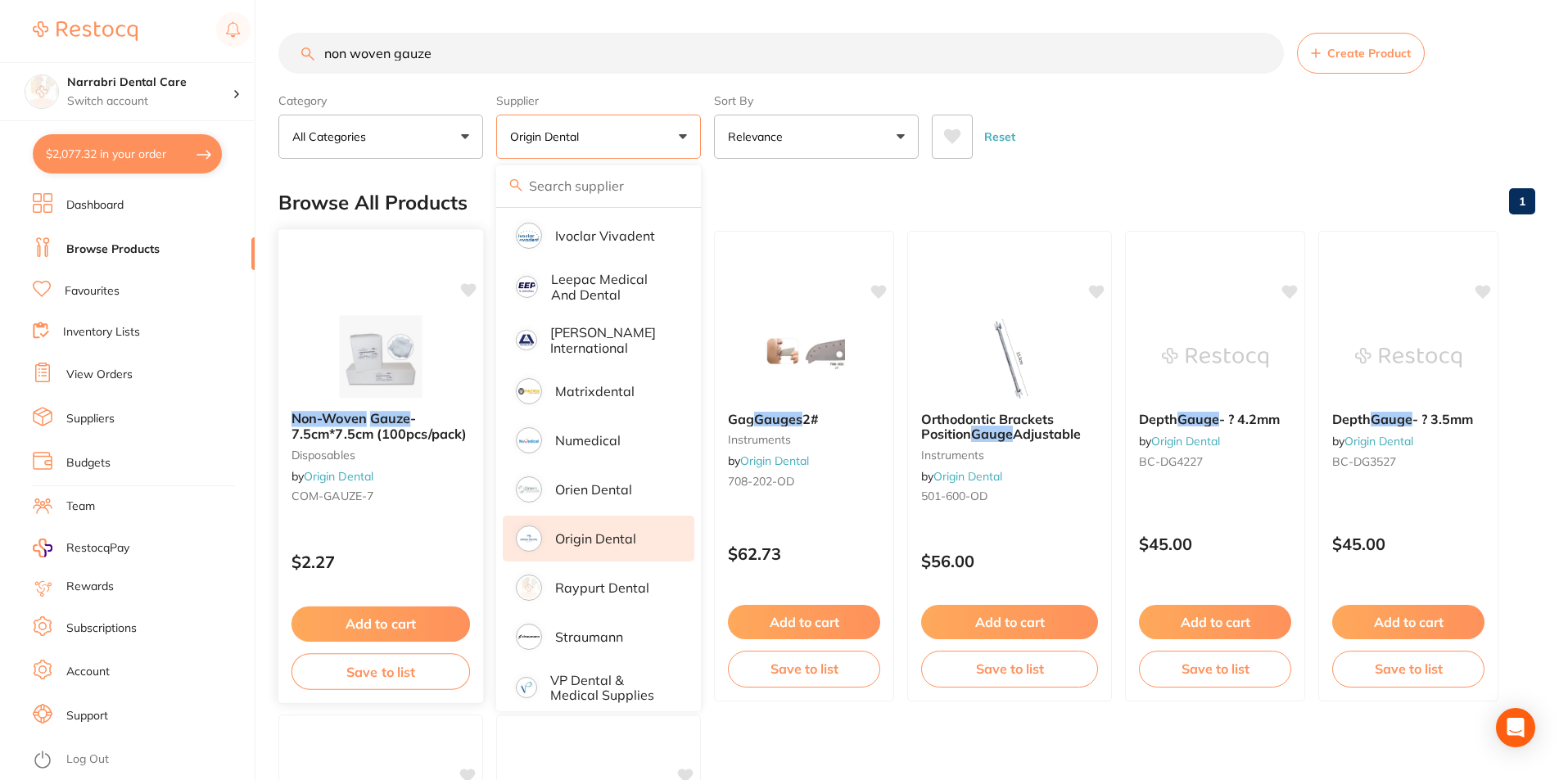
click at [415, 349] on img at bounding box center [380, 356] width 108 height 83
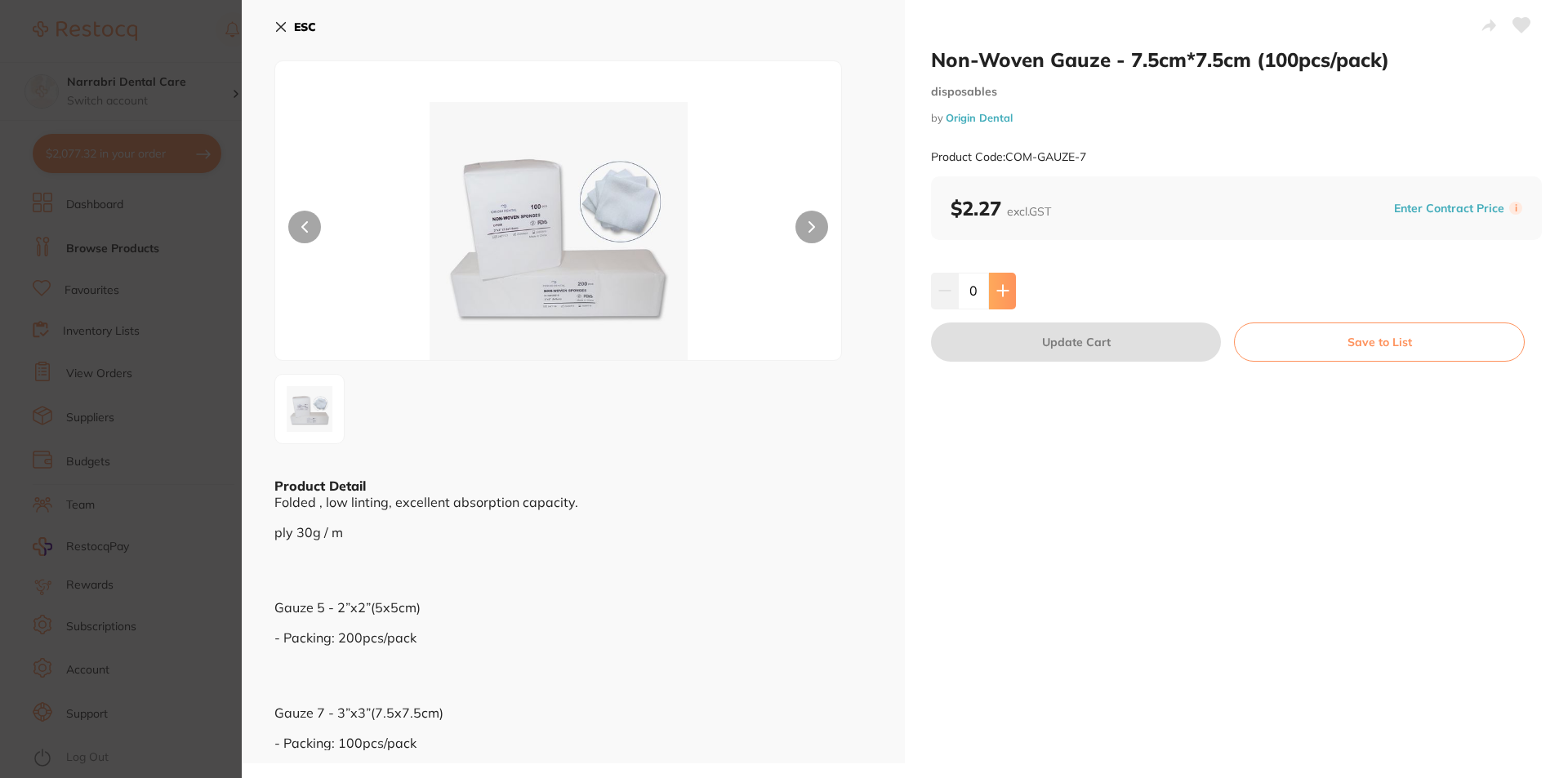
click at [1001, 282] on button at bounding box center [1002, 291] width 27 height 36
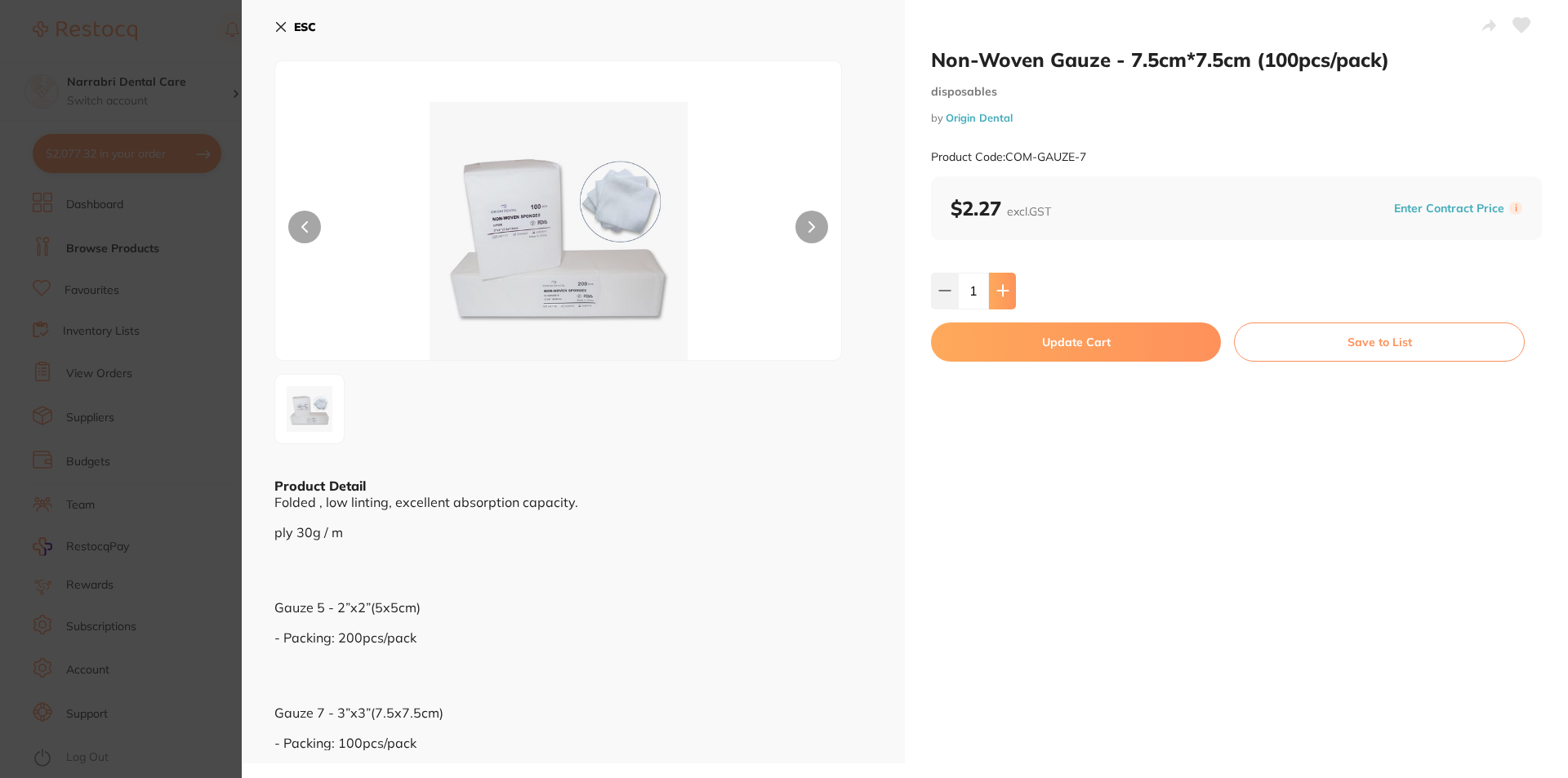
click at [1001, 282] on button at bounding box center [1002, 291] width 27 height 36
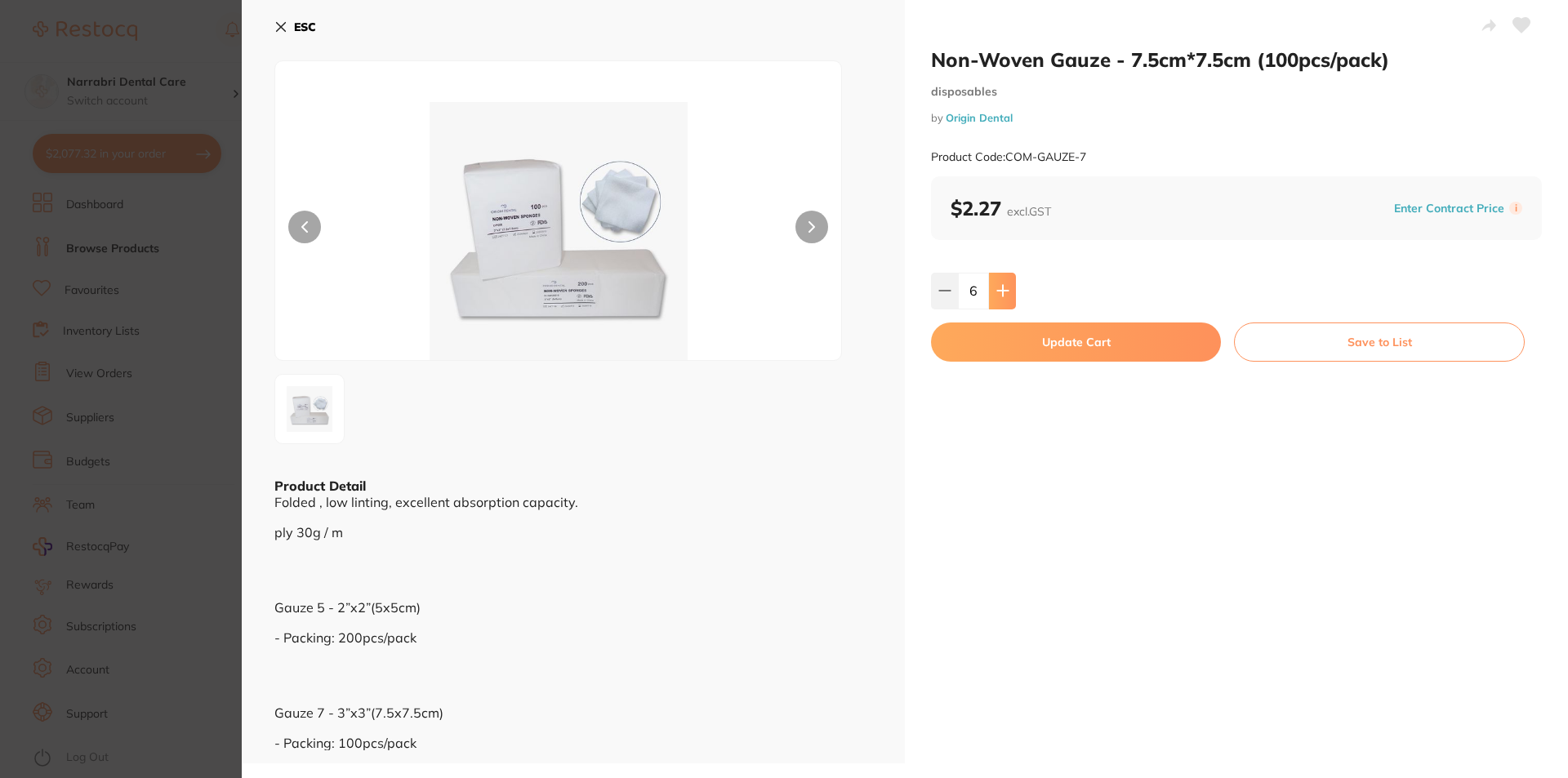
click at [1001, 282] on button at bounding box center [1002, 291] width 27 height 36
type input "10"
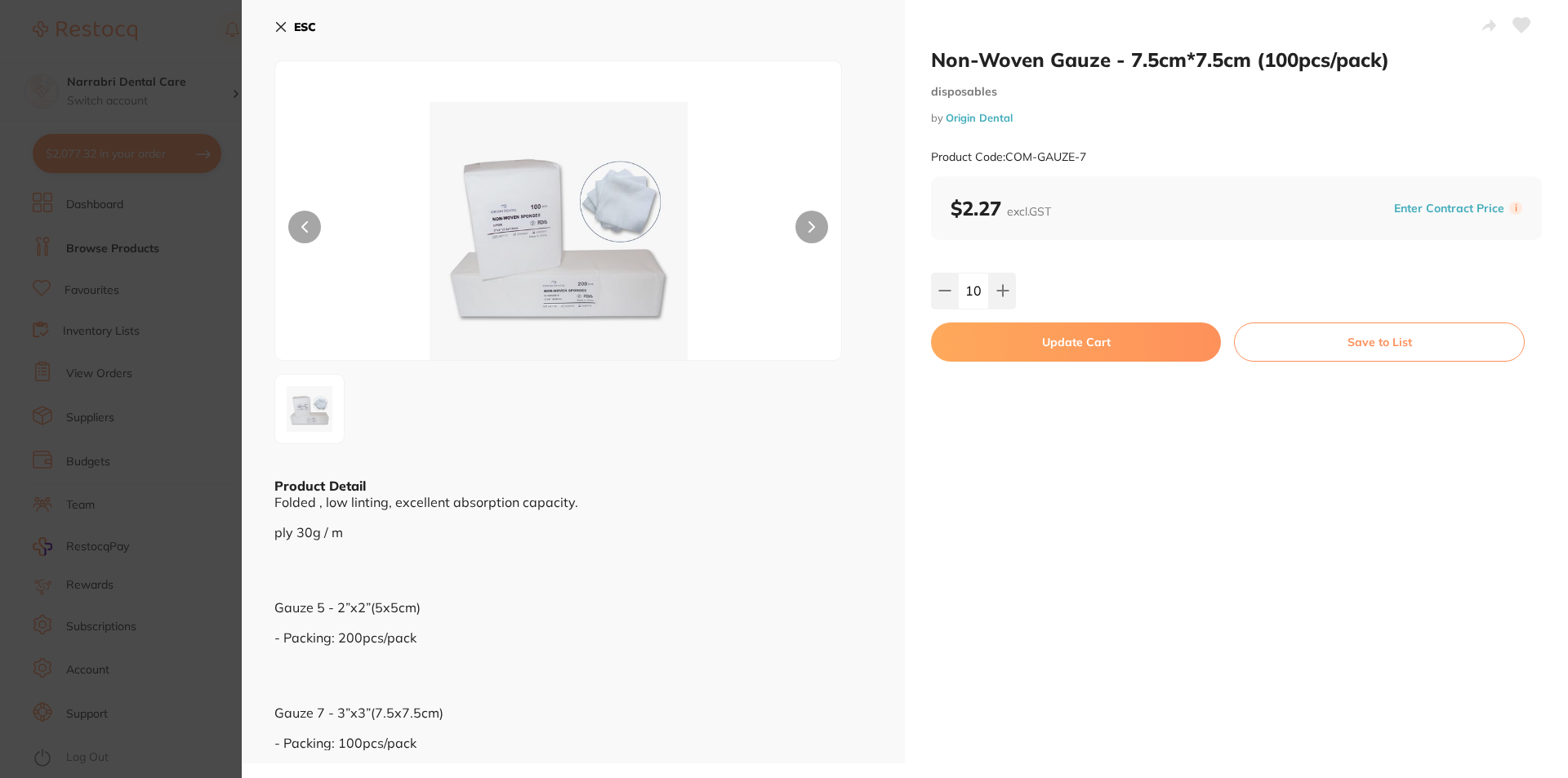
click at [1023, 345] on button "Update Cart" at bounding box center [1076, 342] width 290 height 39
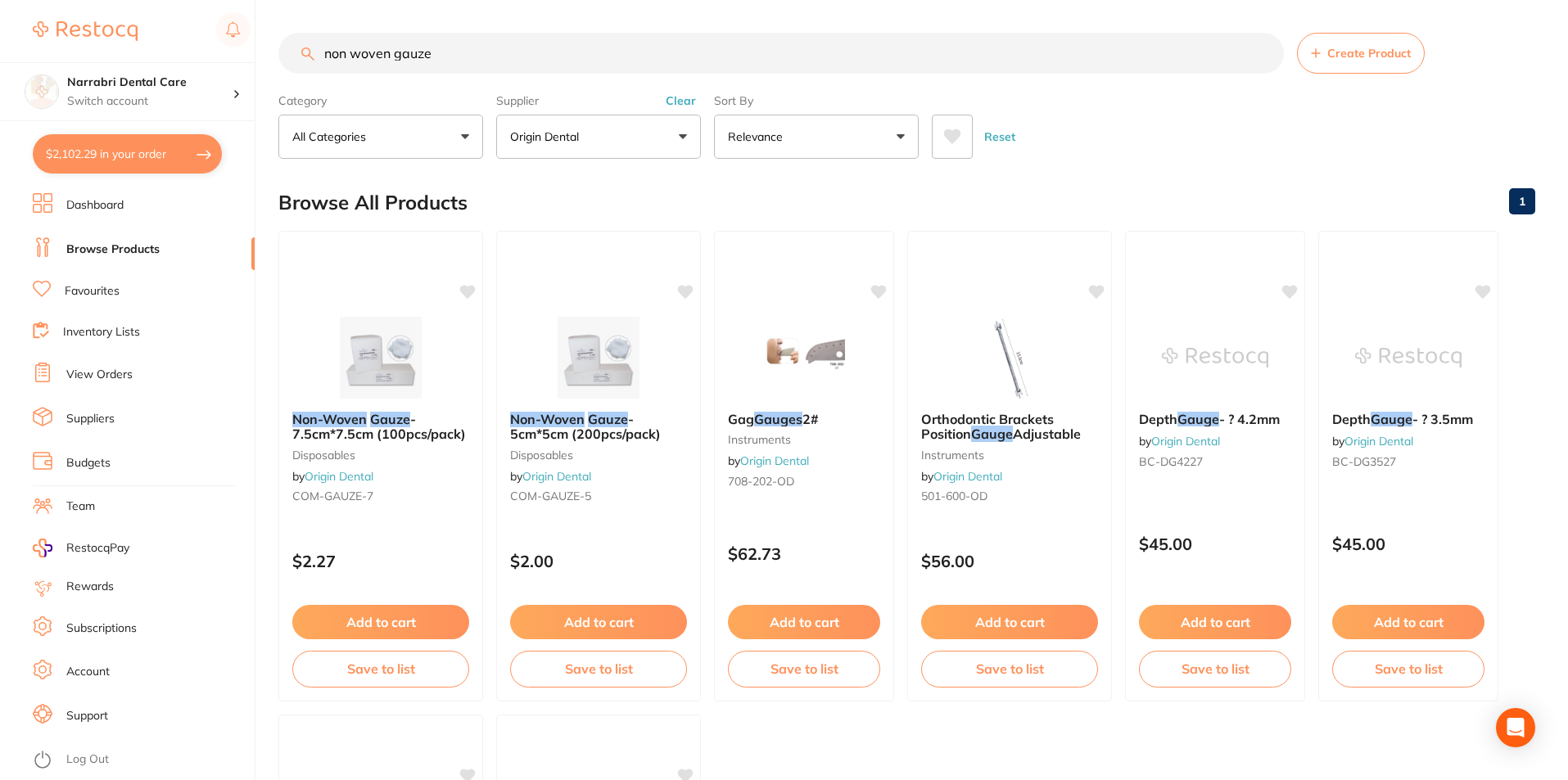
click at [594, 140] on button "Origin Dental" at bounding box center [598, 137] width 204 height 44
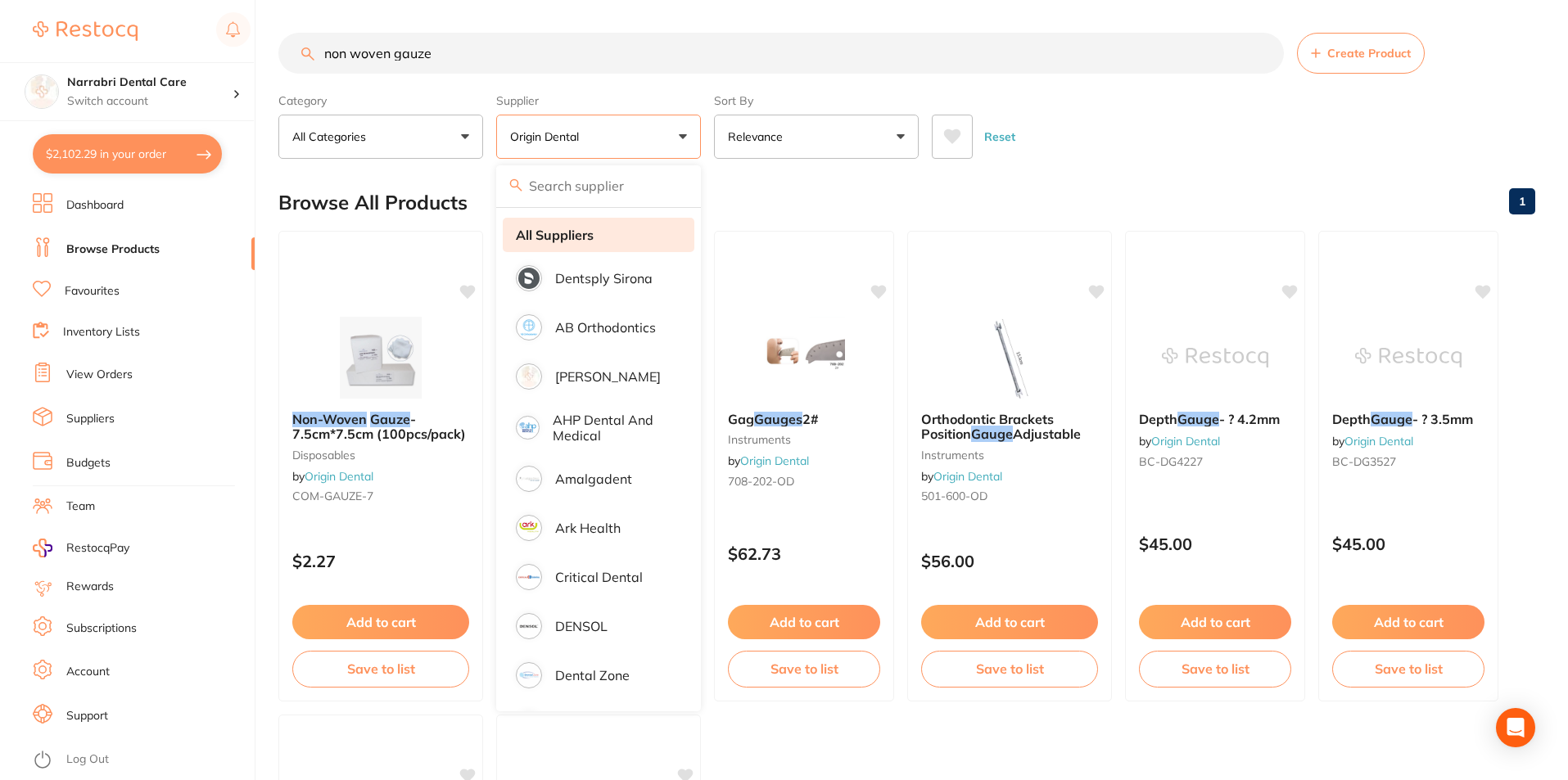
click at [596, 227] on li "All Suppliers" at bounding box center [598, 235] width 191 height 34
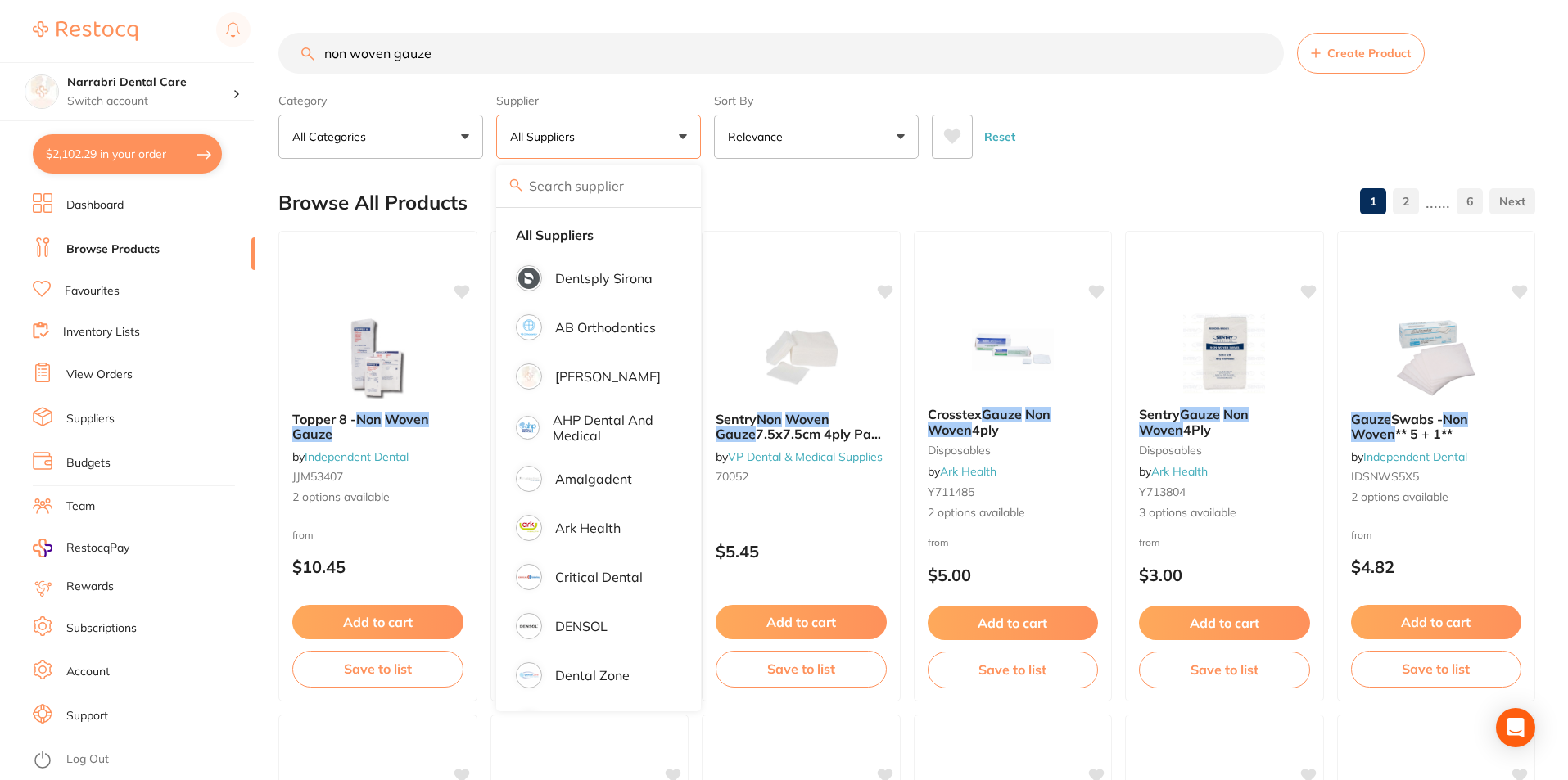
click at [0, 39] on div "$2,102.29 Narrabri Dental Care Switch account Narrabri Dental Care Experteeth D…" at bounding box center [784, 390] width 1568 height 780
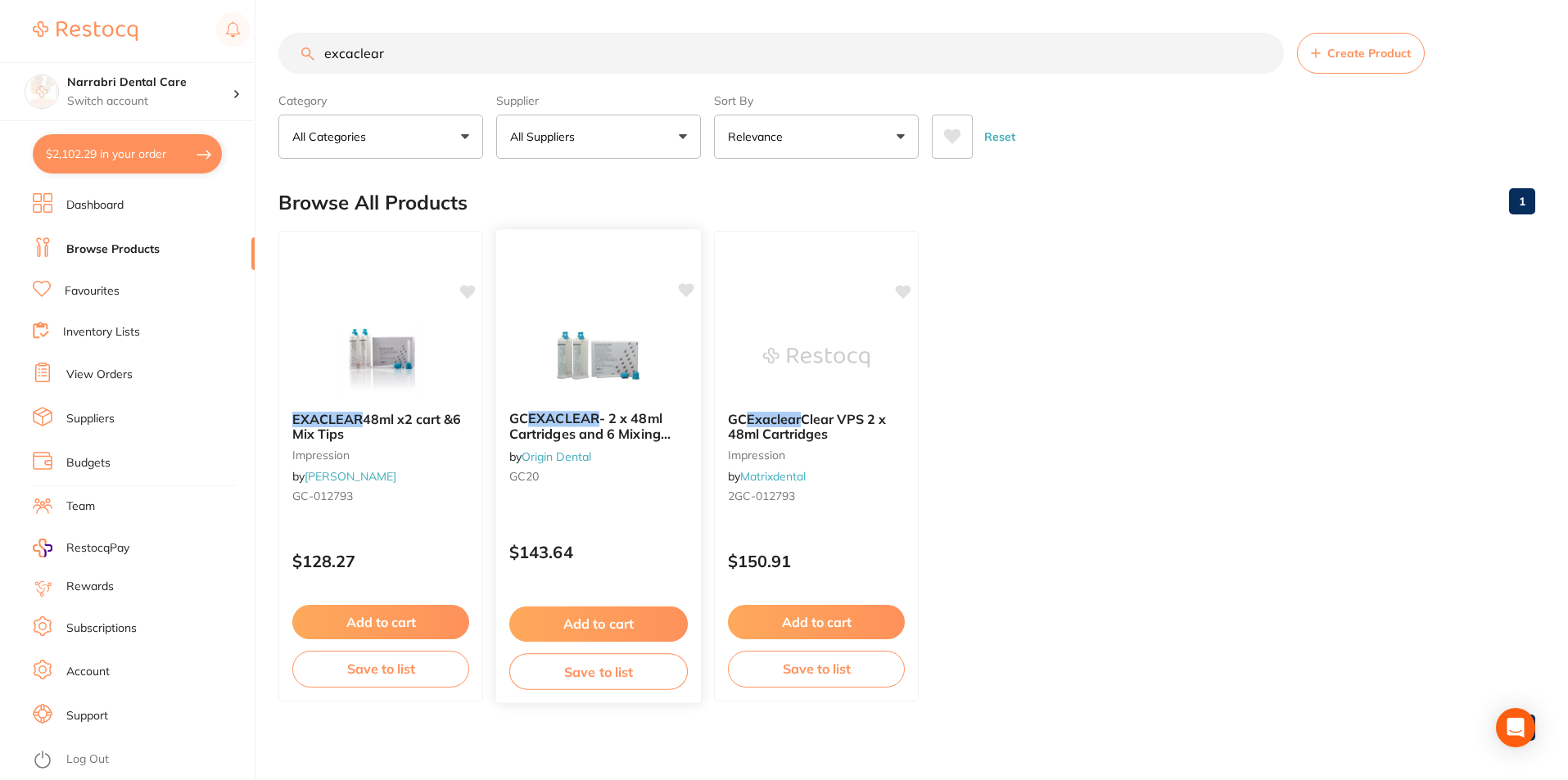
type input "excaclear"
click at [616, 384] on img at bounding box center [598, 356] width 108 height 83
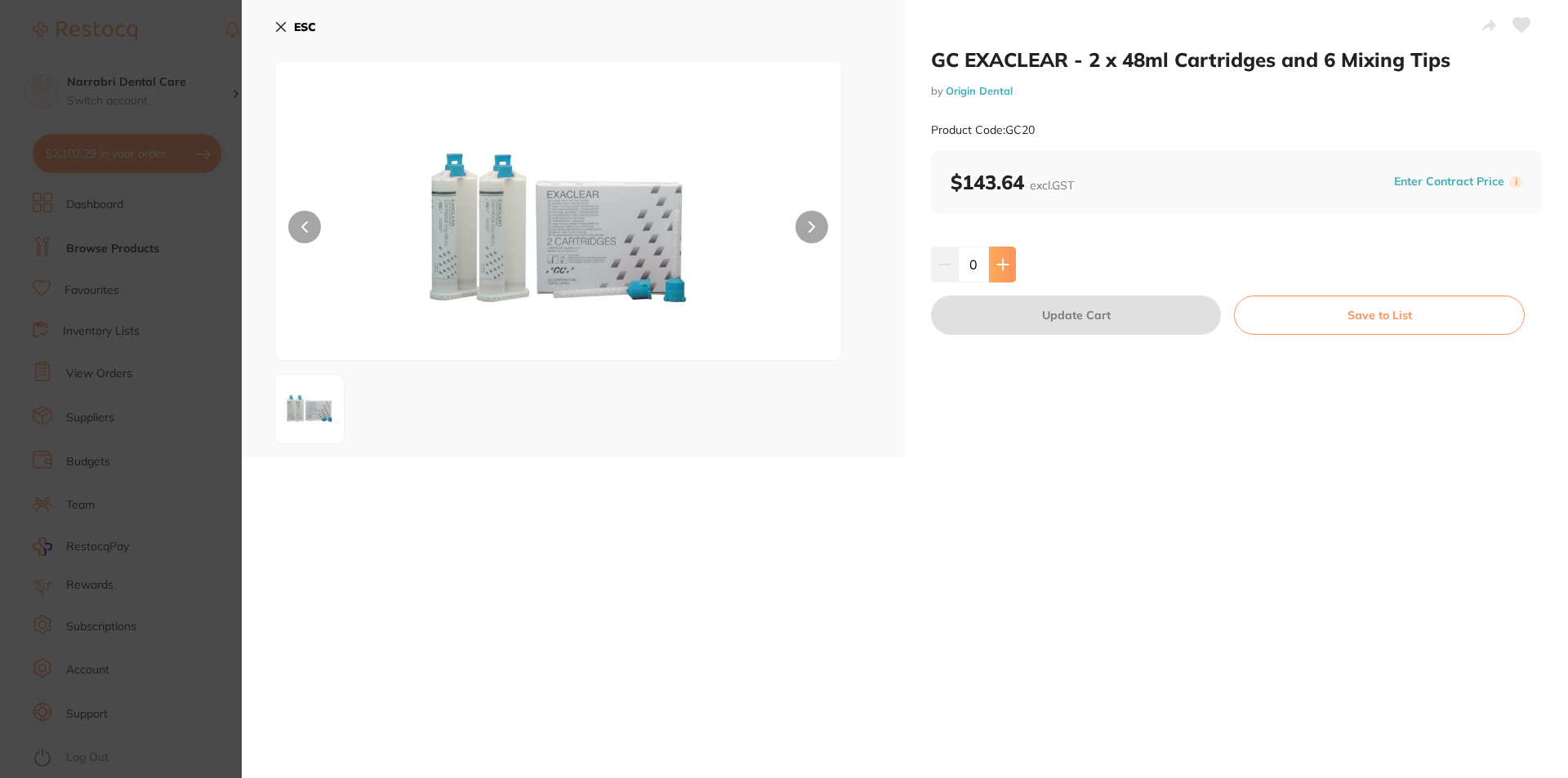
click at [1009, 280] on button at bounding box center [1002, 265] width 27 height 36
type input "1"
click at [1012, 315] on button "Update Cart" at bounding box center [1076, 315] width 290 height 39
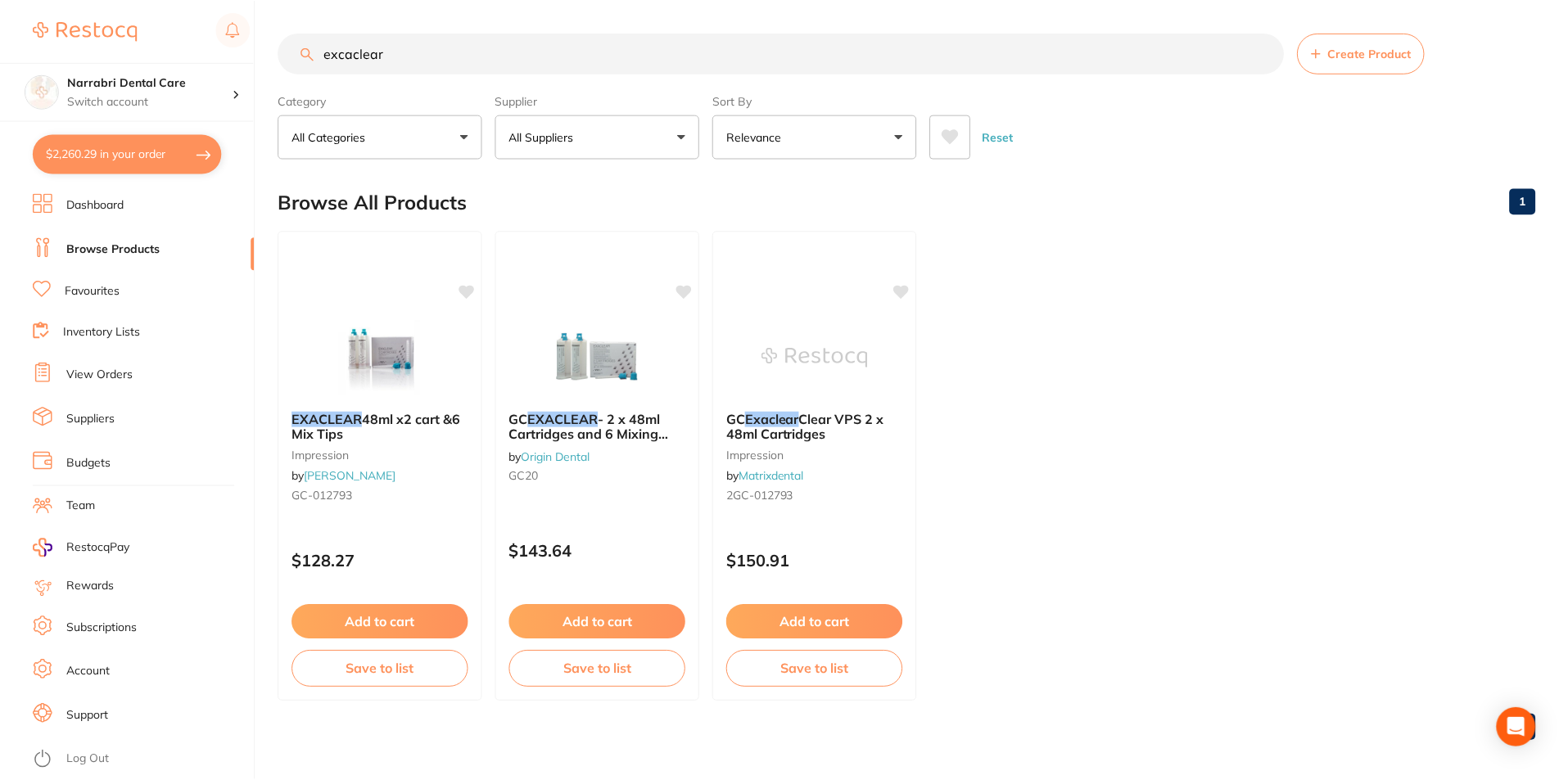
scroll to position [1, 0]
click at [147, 163] on button "$2,260.29 in your order" at bounding box center [127, 154] width 189 height 39
checkbox input "true"
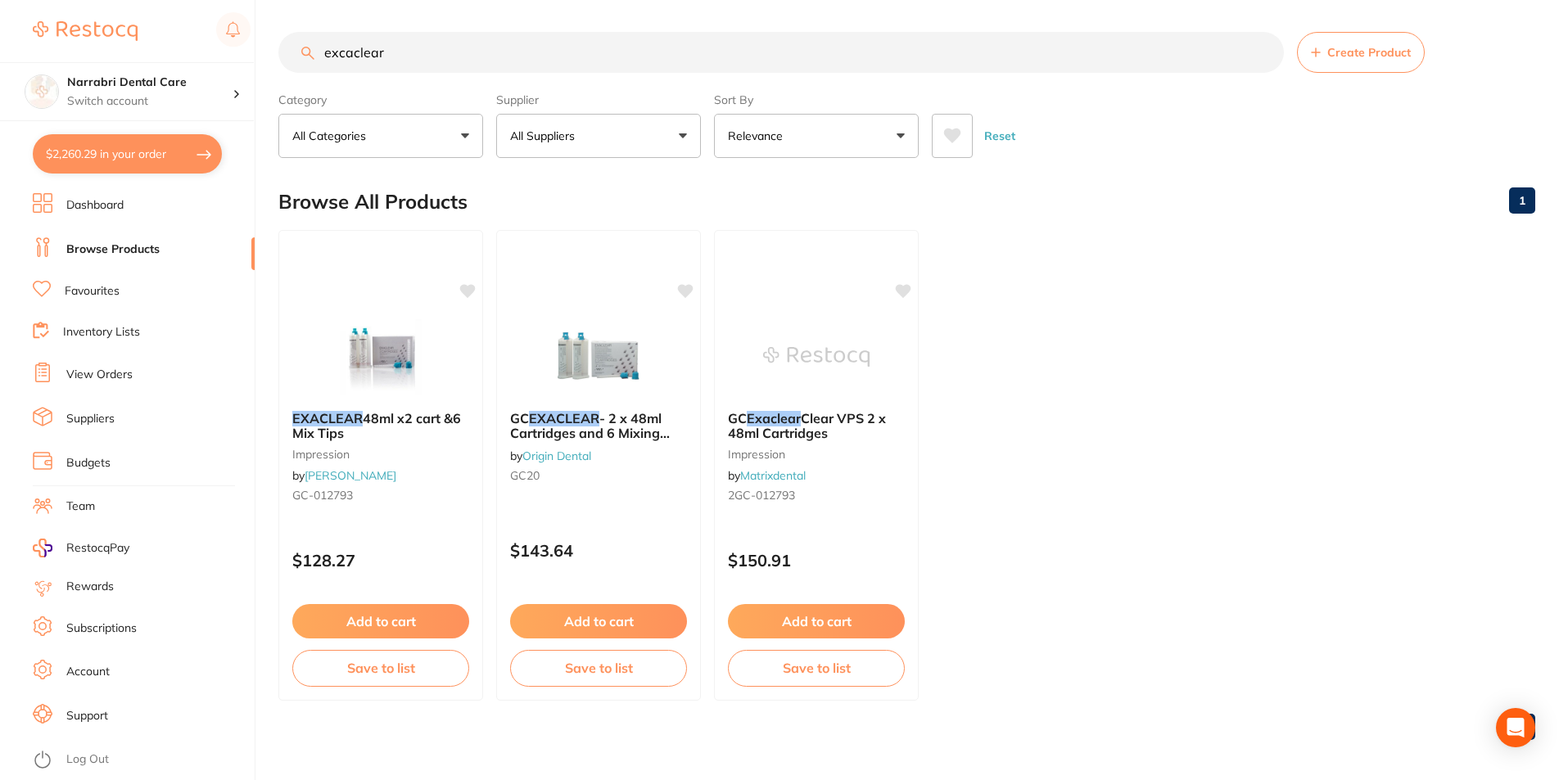
checkbox input "true"
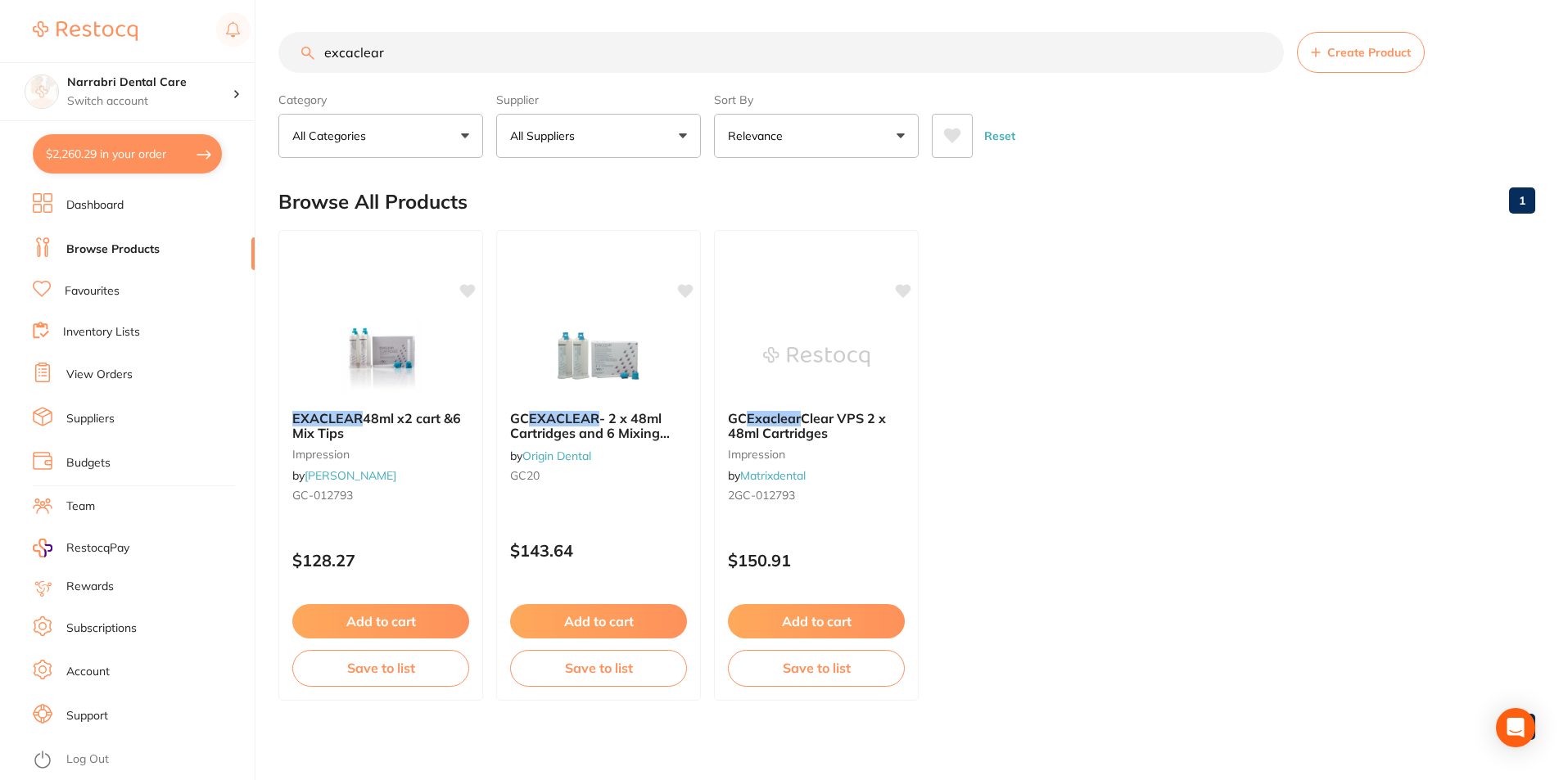
checkbox input "true"
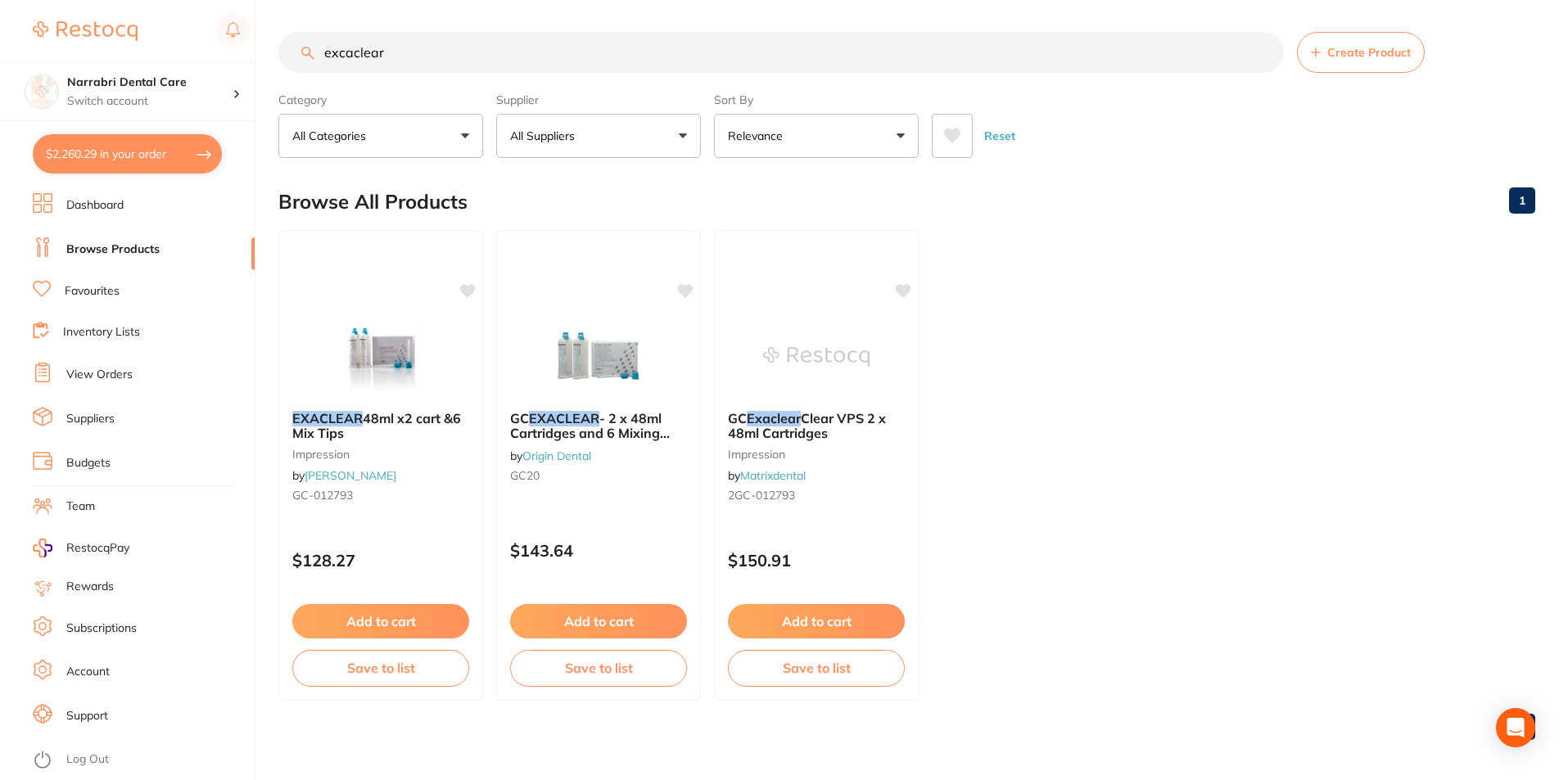
checkbox input "true"
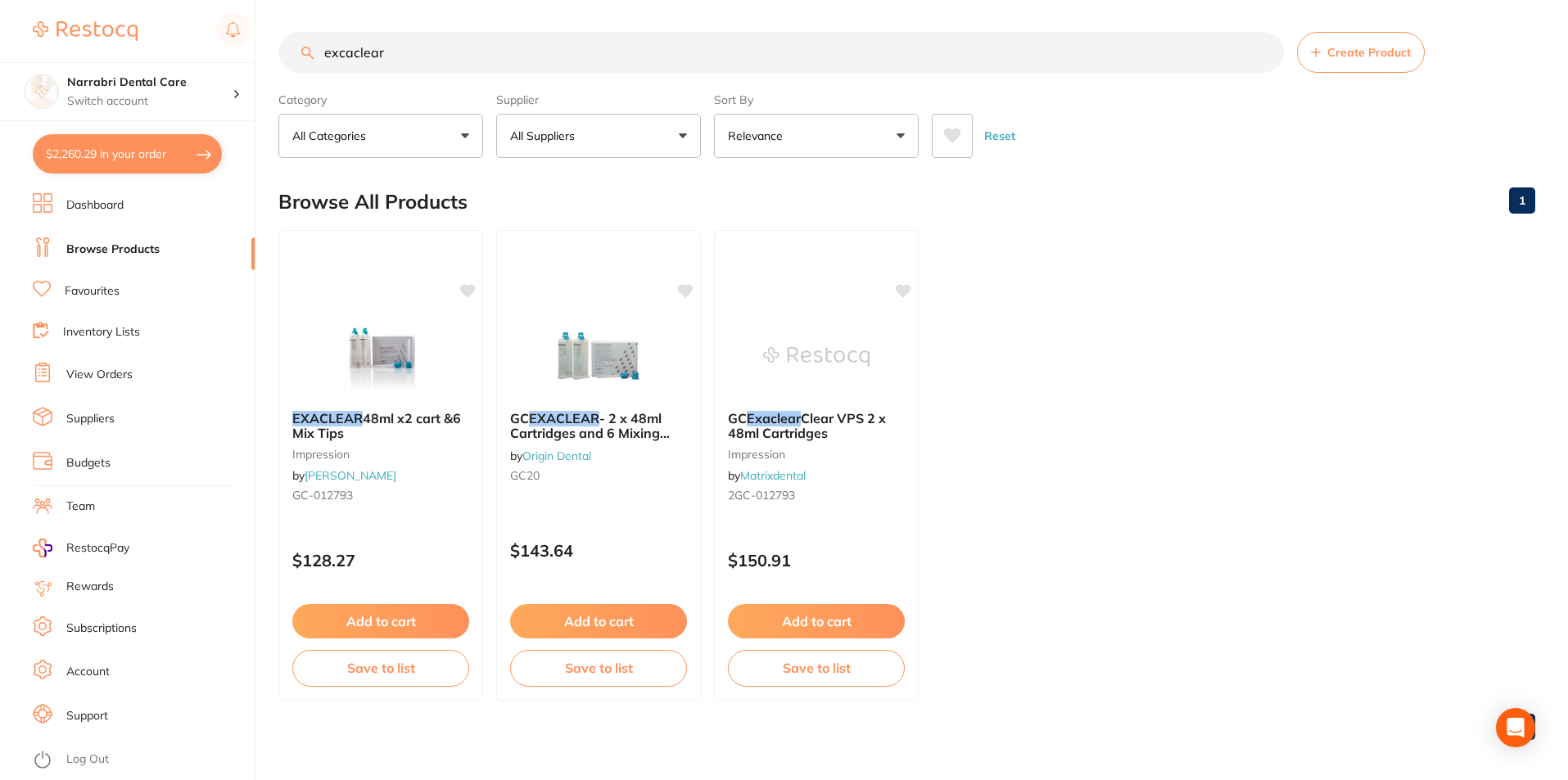
checkbox input "true"
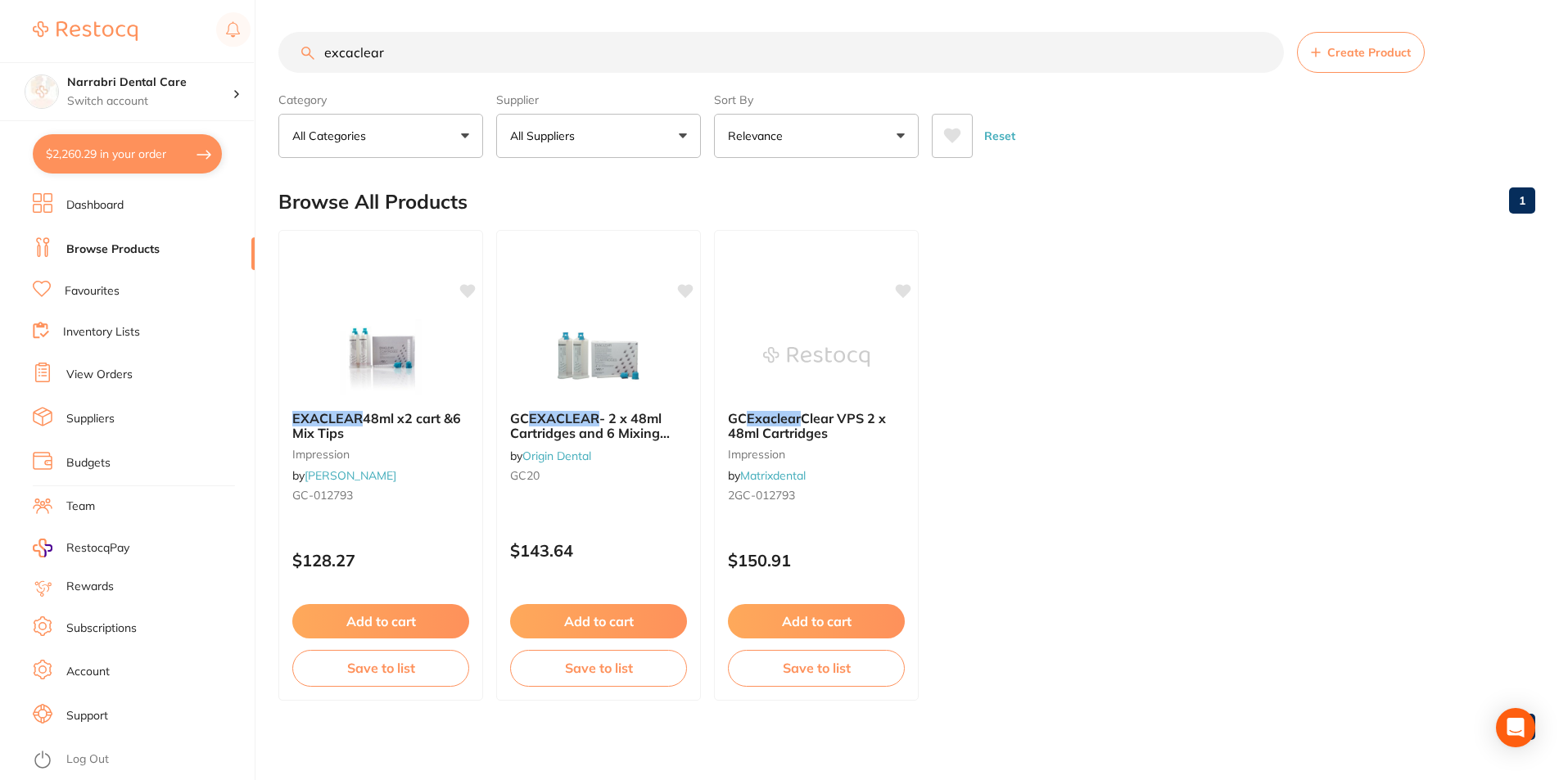
checkbox input "true"
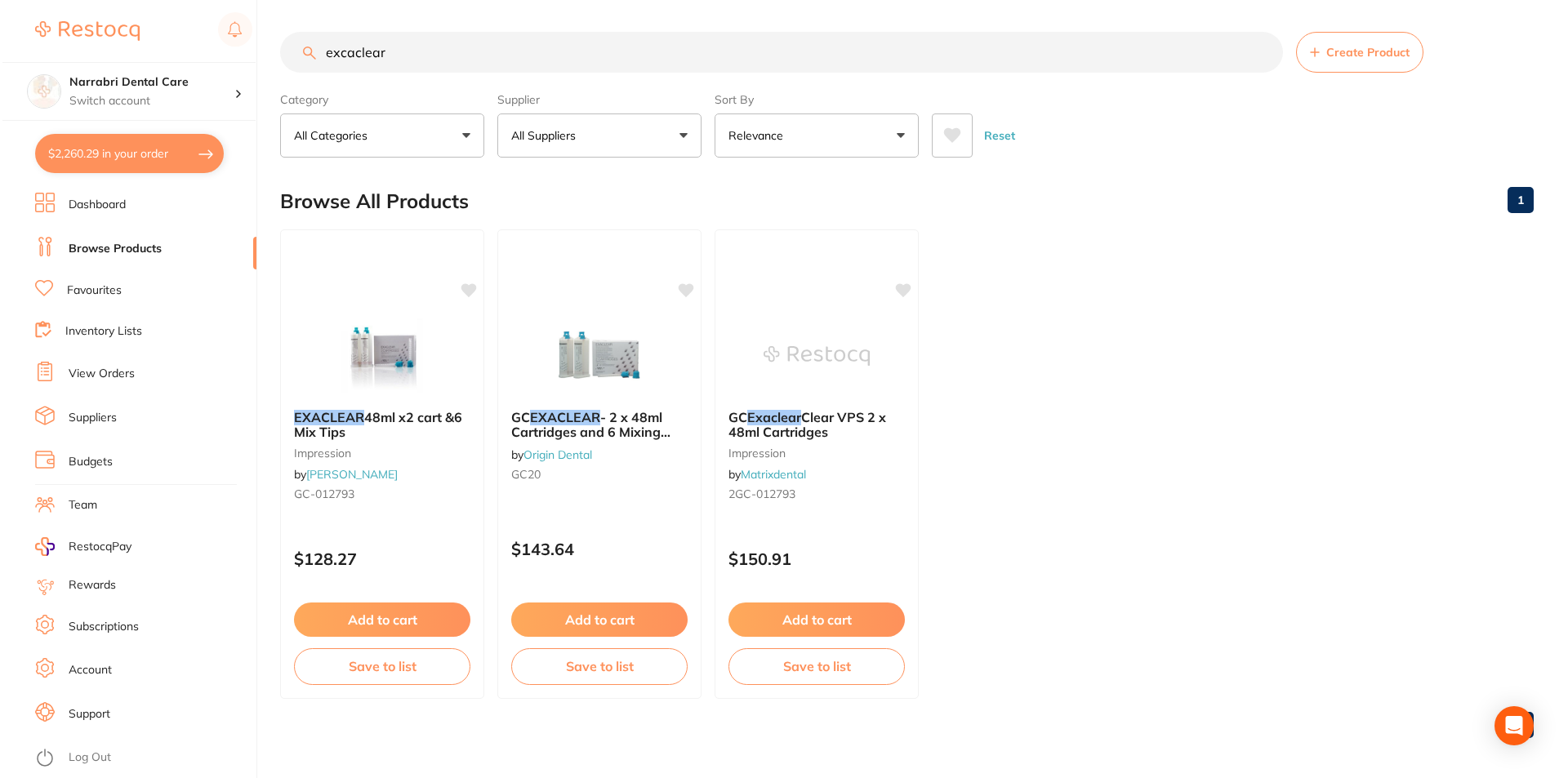
scroll to position [0, 0]
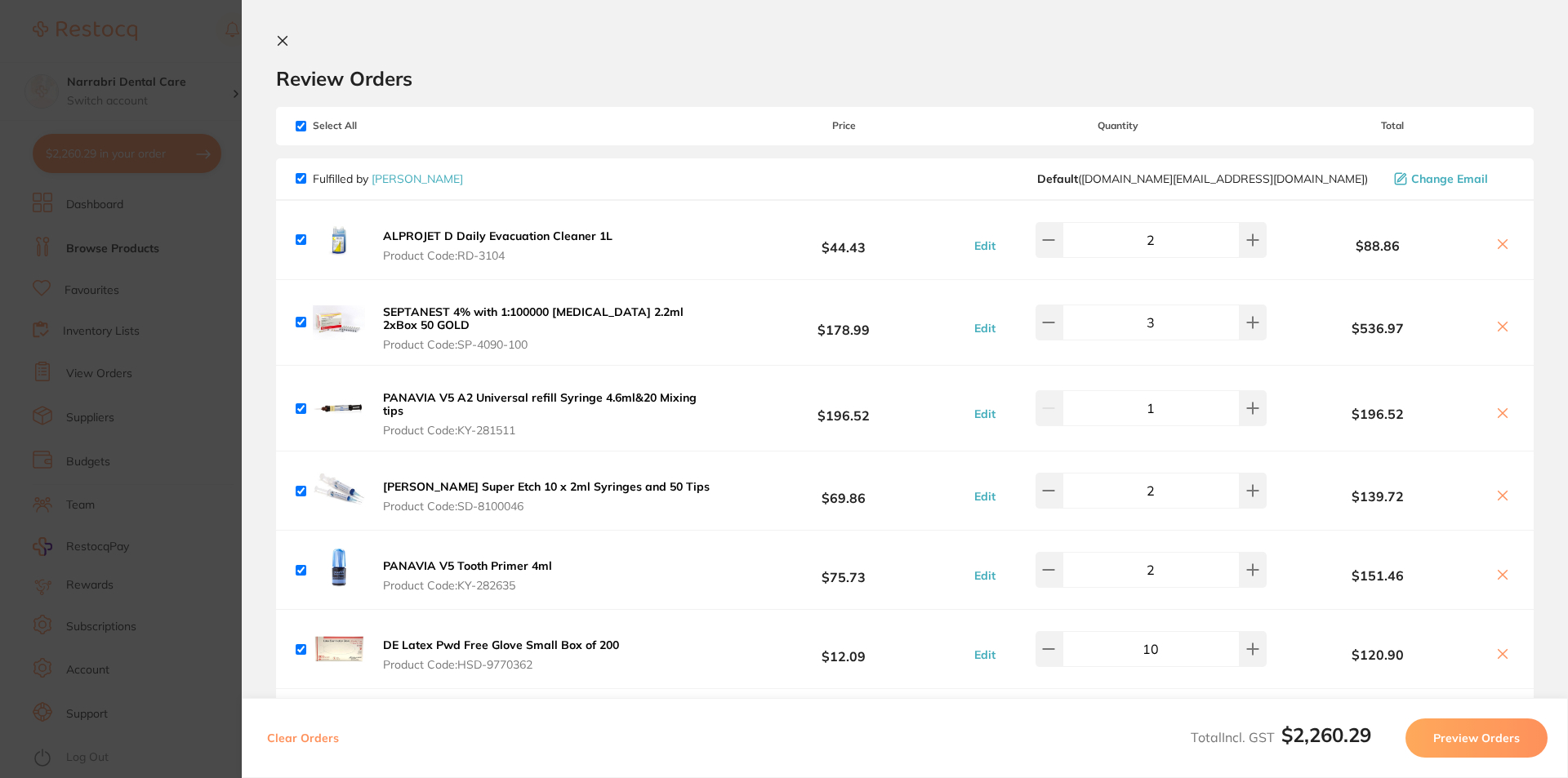
click at [281, 41] on icon at bounding box center [282, 41] width 13 height 13
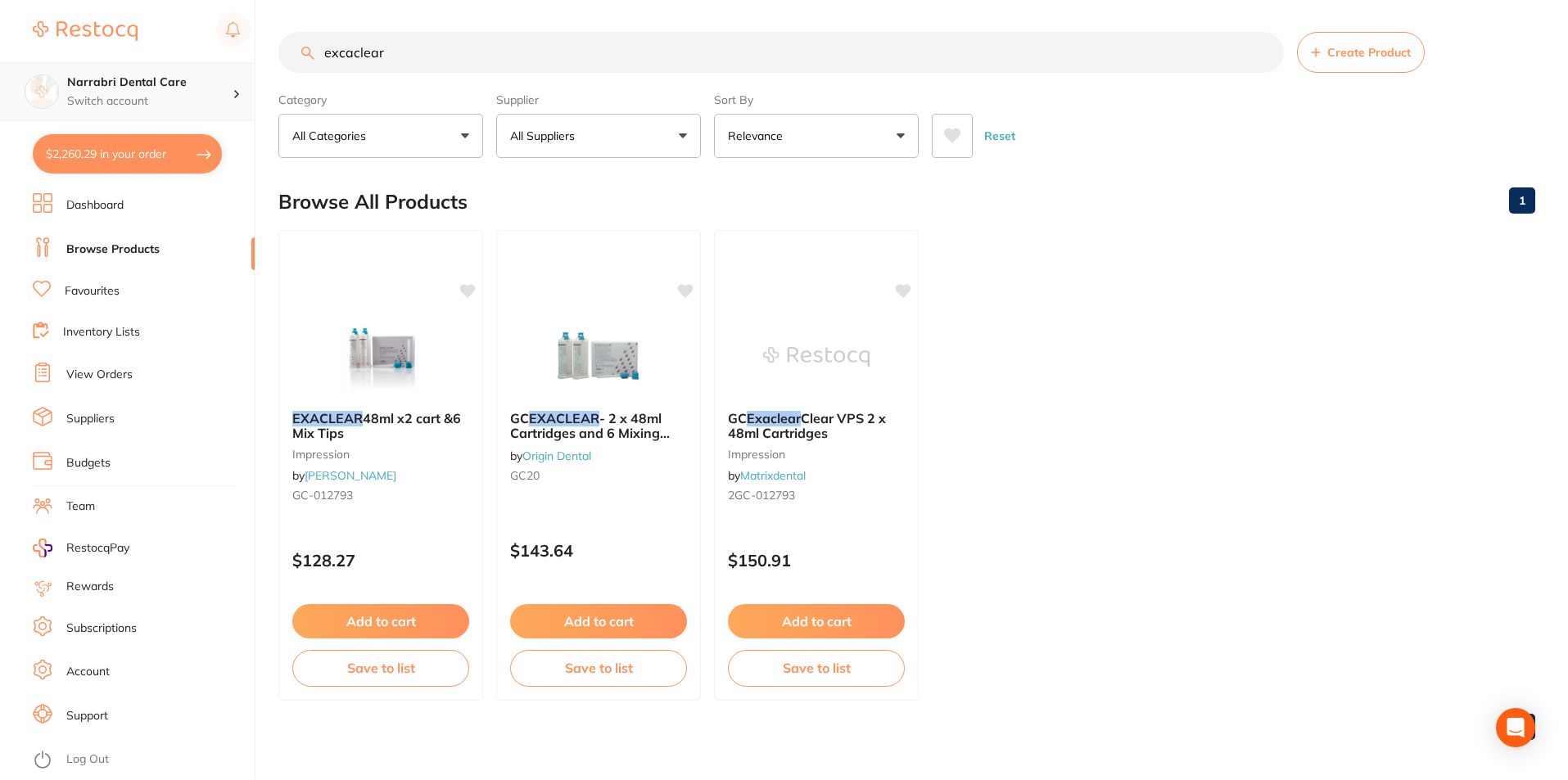
scroll to position [1, 0]
drag, startPoint x: 430, startPoint y: 53, endPoint x: 0, endPoint y: 92, distance: 431.8
click at [0, 89] on div "$2,260.29 Narrabri Dental Care Switch account Narrabri Dental Care Experteeth D…" at bounding box center [784, 389] width 1568 height 780
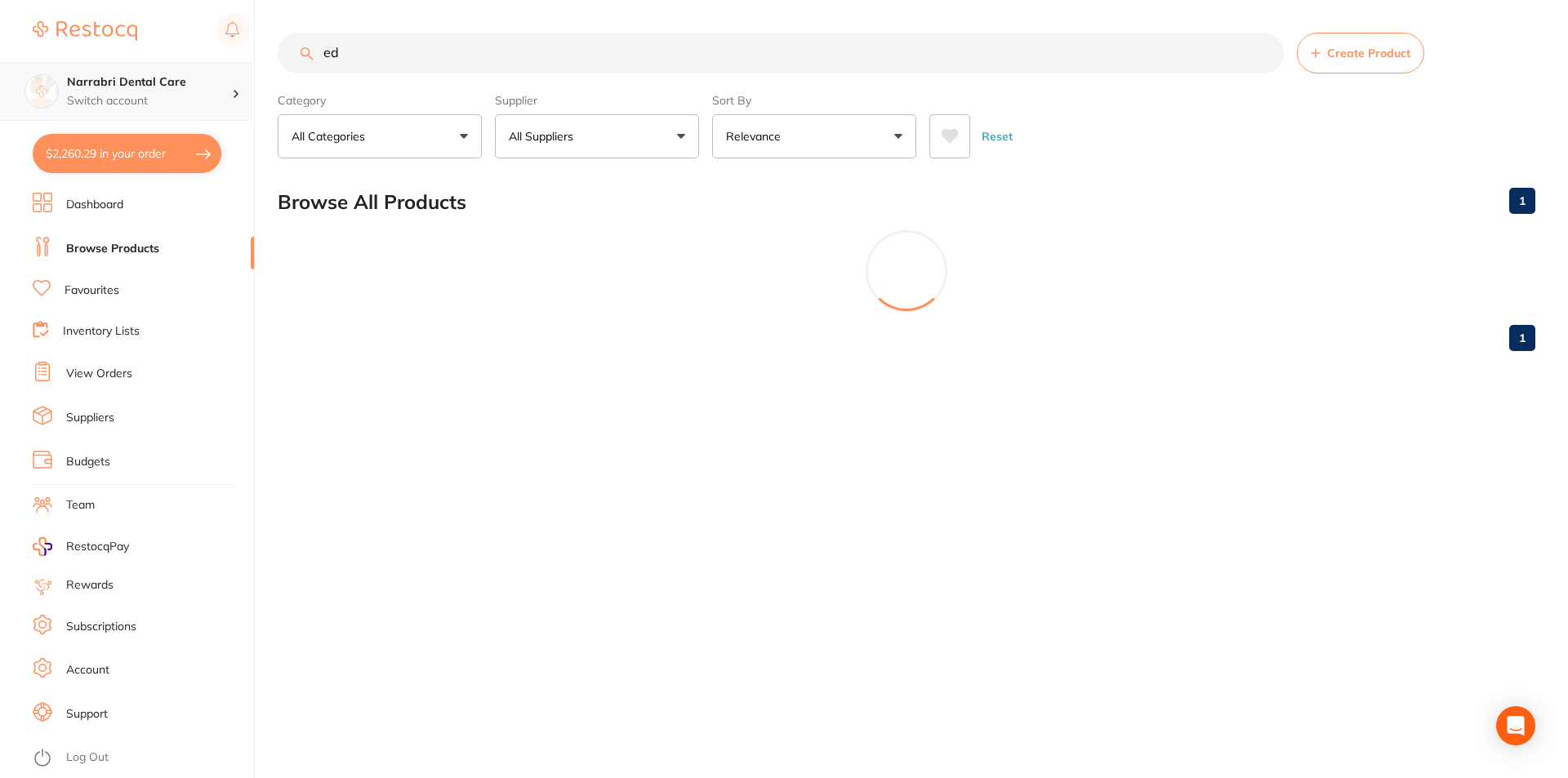
type input "e"
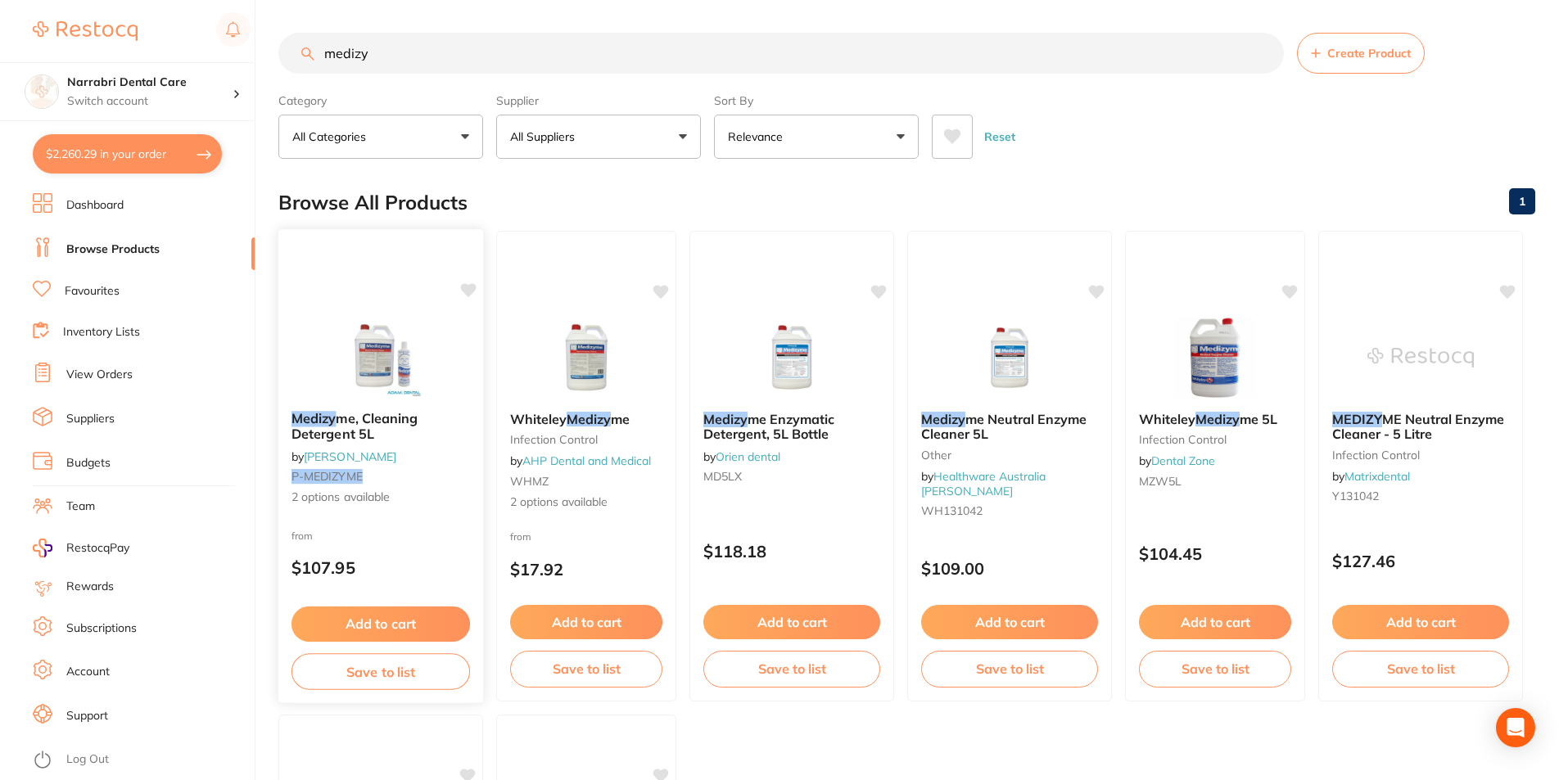
type input "medizy"
click at [396, 344] on img at bounding box center [380, 356] width 108 height 83
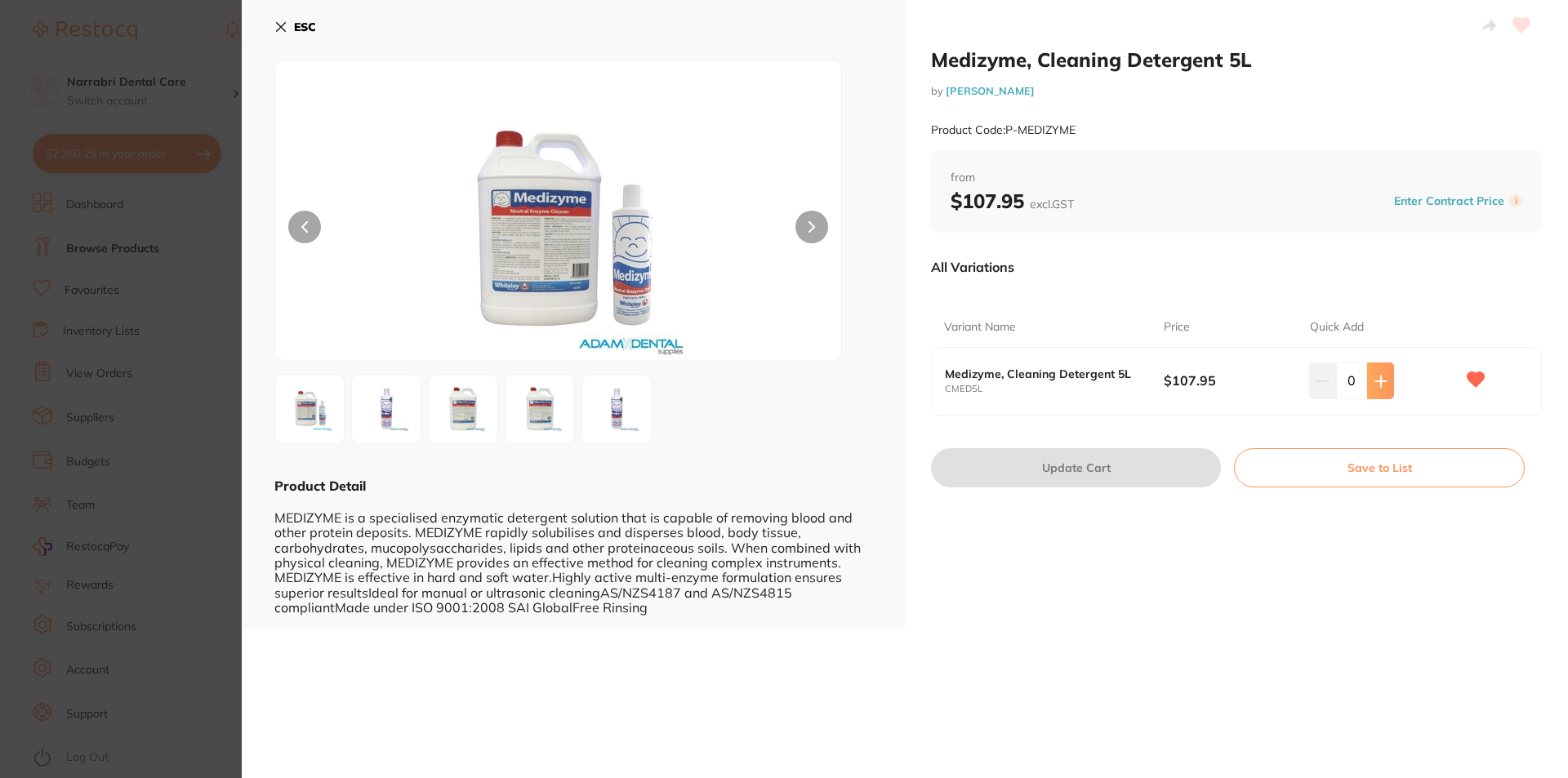
click at [1382, 383] on icon at bounding box center [1381, 382] width 13 height 13
type input "1"
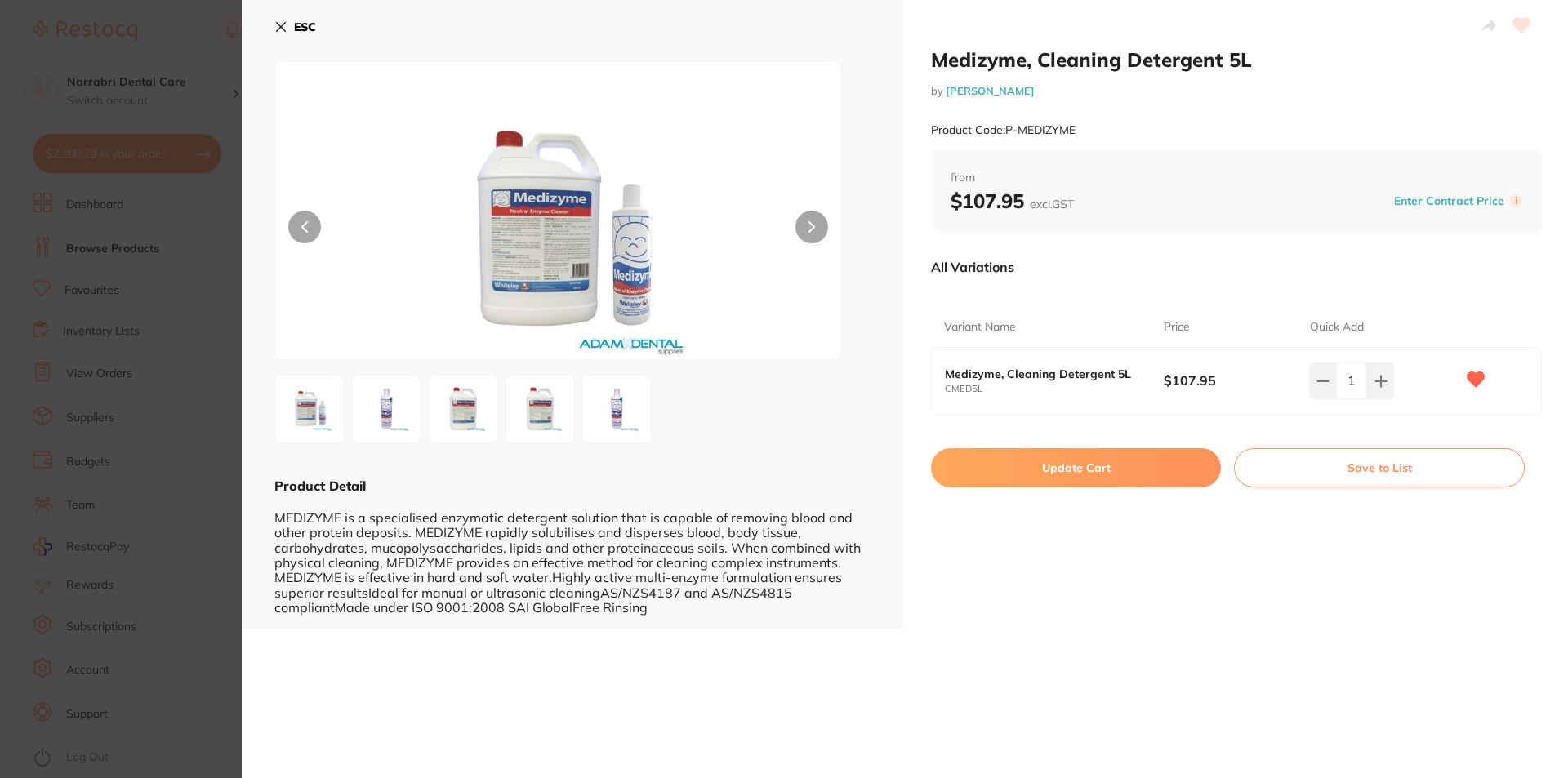
click at [1035, 463] on button "Update Cart" at bounding box center [1076, 468] width 290 height 39
checkbox input "false"
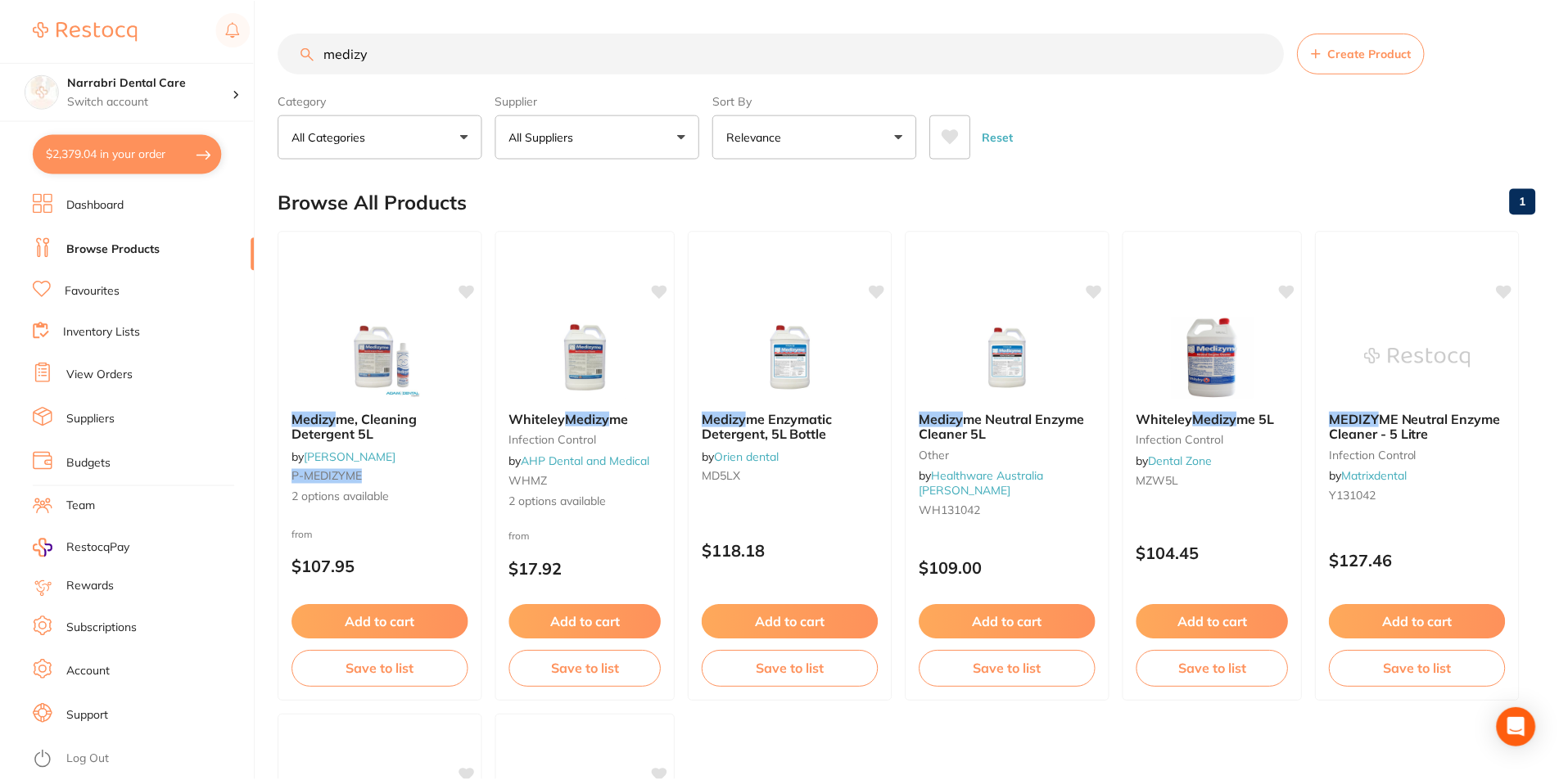
scroll to position [1, 0]
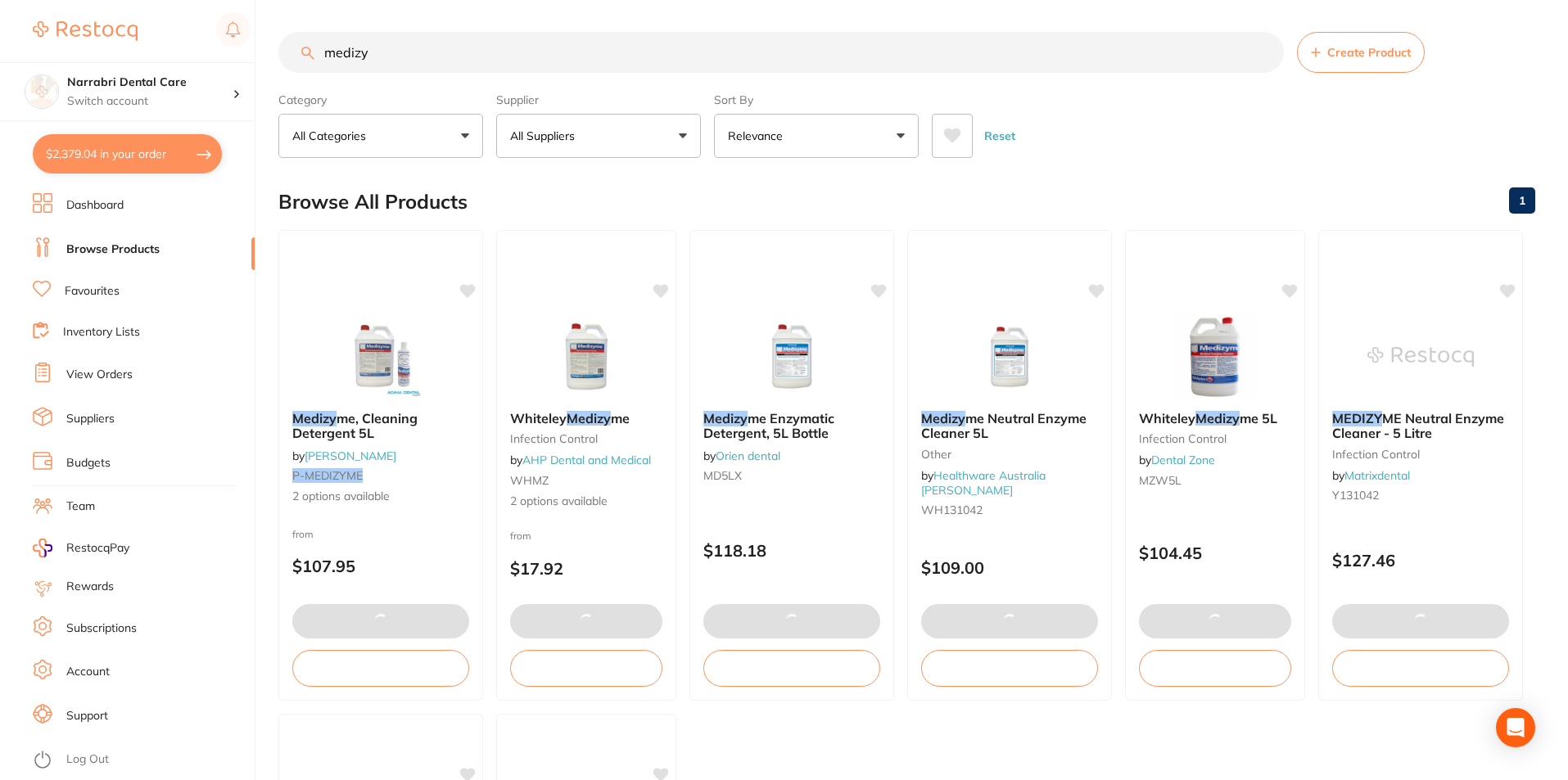
click at [79, 151] on button "$2,379.04 in your order" at bounding box center [127, 154] width 189 height 39
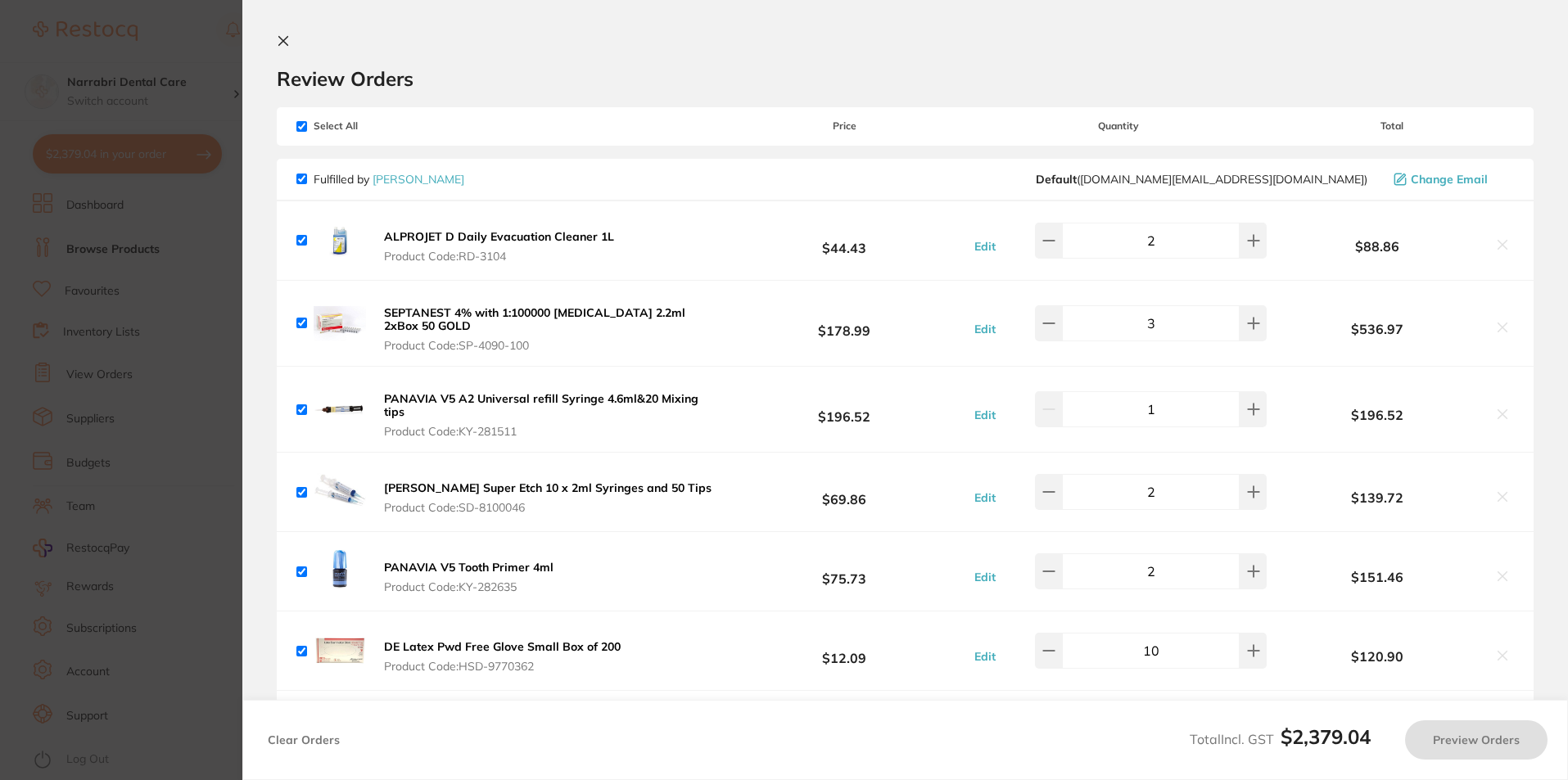
checkbox input "true"
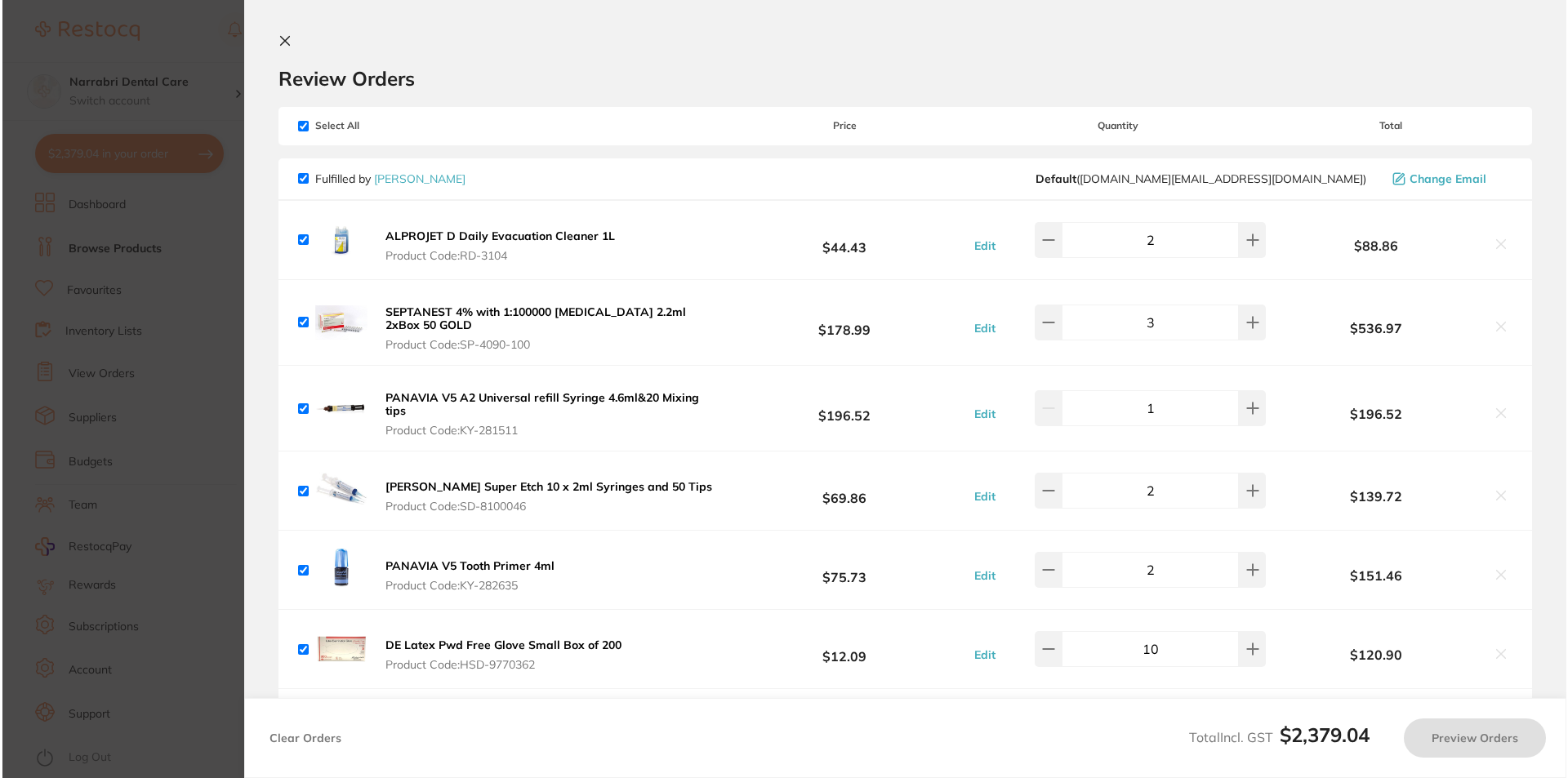
scroll to position [0, 0]
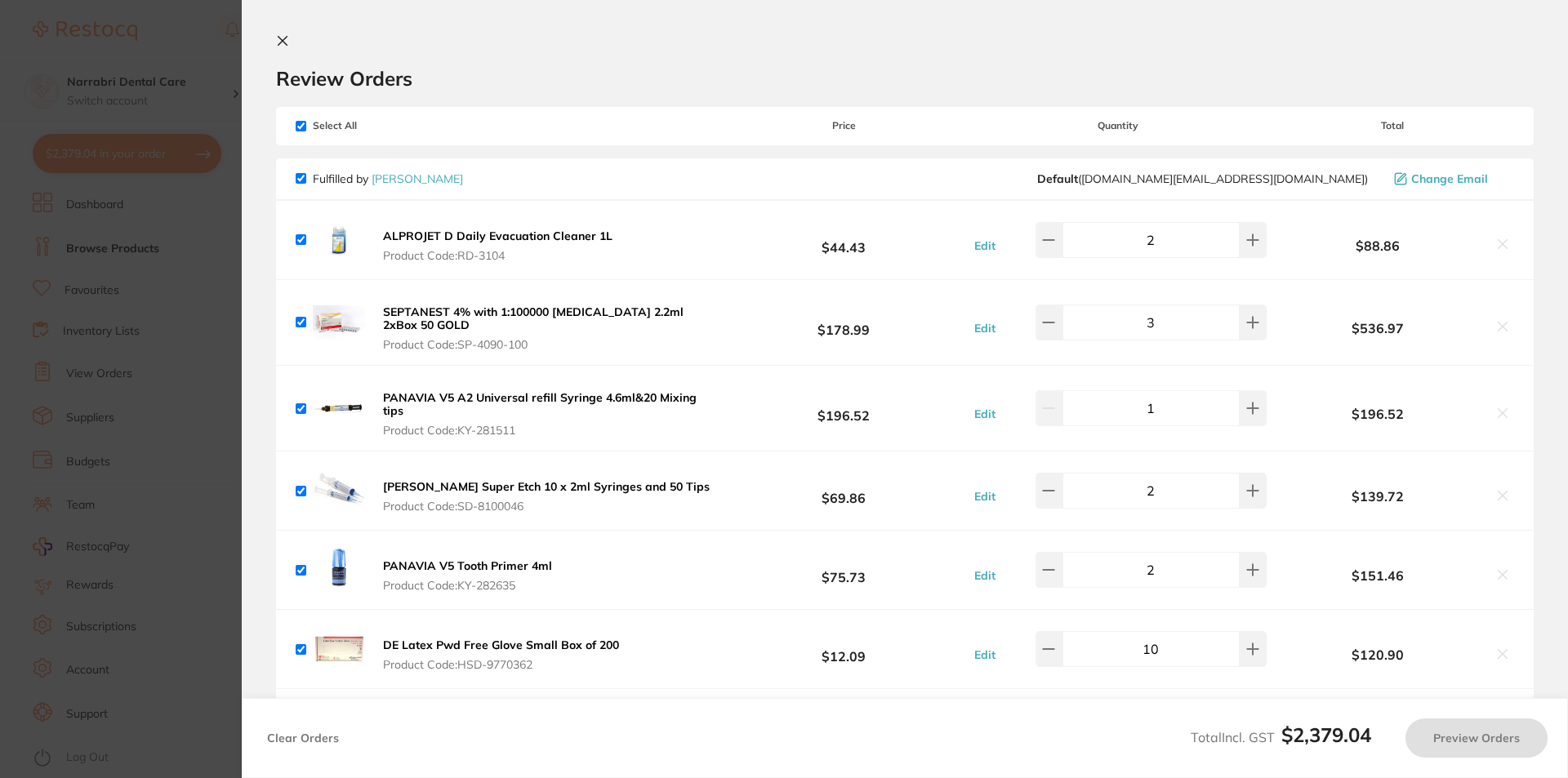
checkbox input "false"
checkbox input "true"
click at [160, 374] on section "Update RRP Set your pre negotiated price for this item. Item Agreed RRP (excl. …" at bounding box center [784, 389] width 1568 height 778
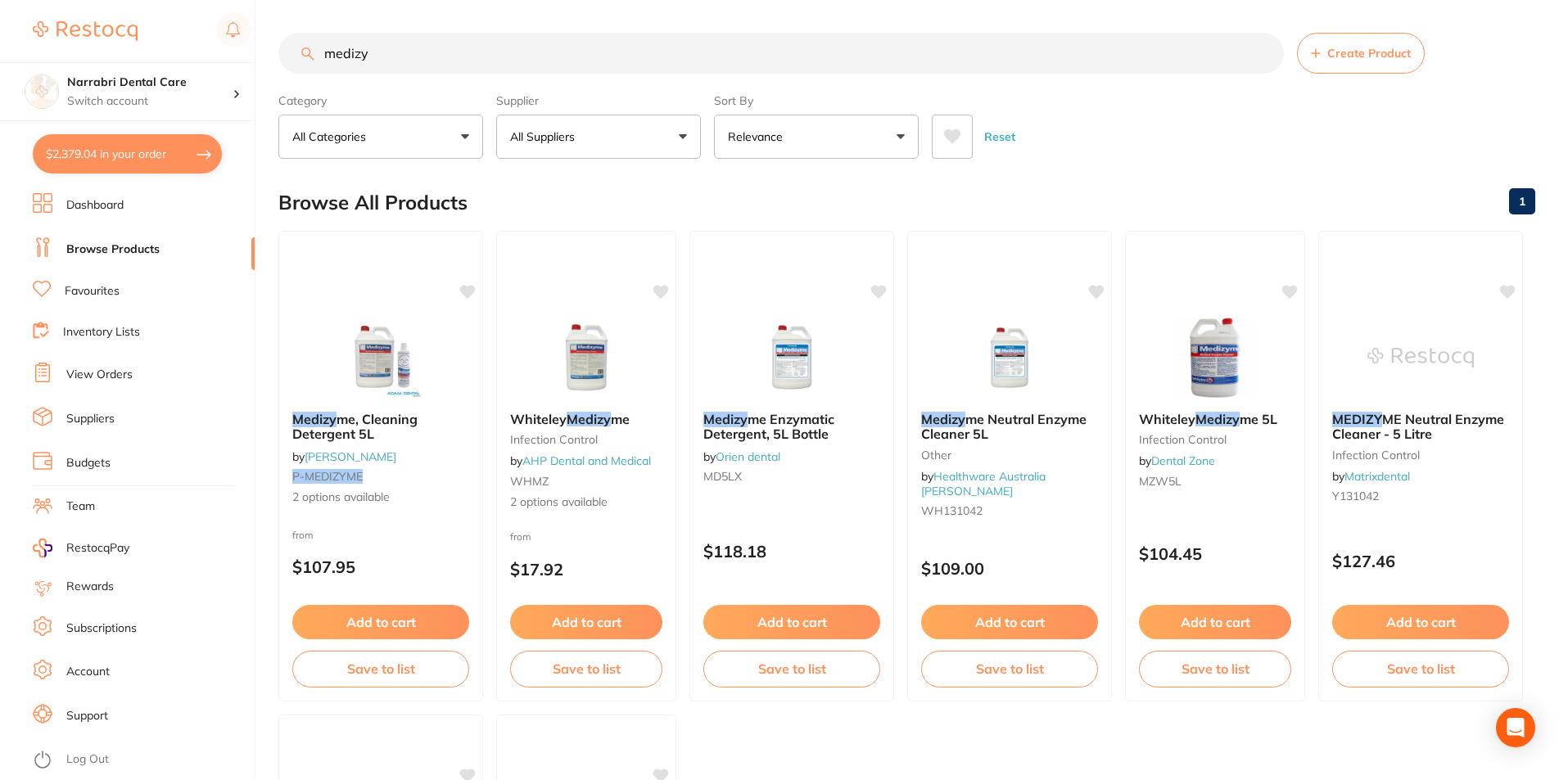
click at [151, 163] on button "$2,379.04 in your order" at bounding box center [127, 154] width 189 height 39
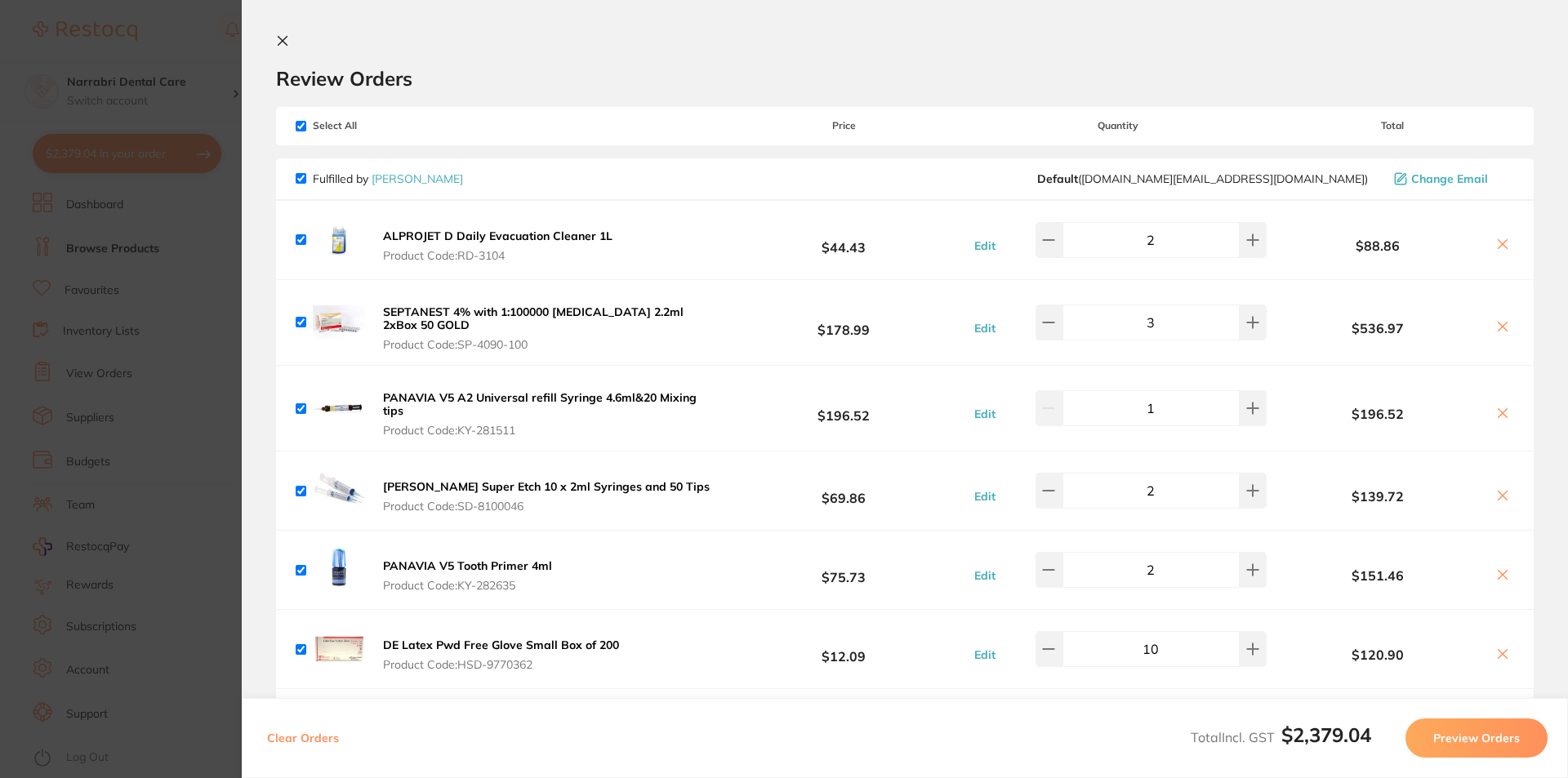
drag, startPoint x: 1560, startPoint y: 274, endPoint x: 1519, endPoint y: 283, distance: 42.0
click at [1557, 280] on section "Review Orders Your orders are being processed and we will notify you once we ha…" at bounding box center [905, 389] width 1326 height 778
click at [664, 188] on div "Fulfilled by [PERSON_NAME] ( [DOMAIN_NAME][EMAIL_ADDRESS][DOMAIN_NAME] ) Change…" at bounding box center [905, 179] width 1258 height 43
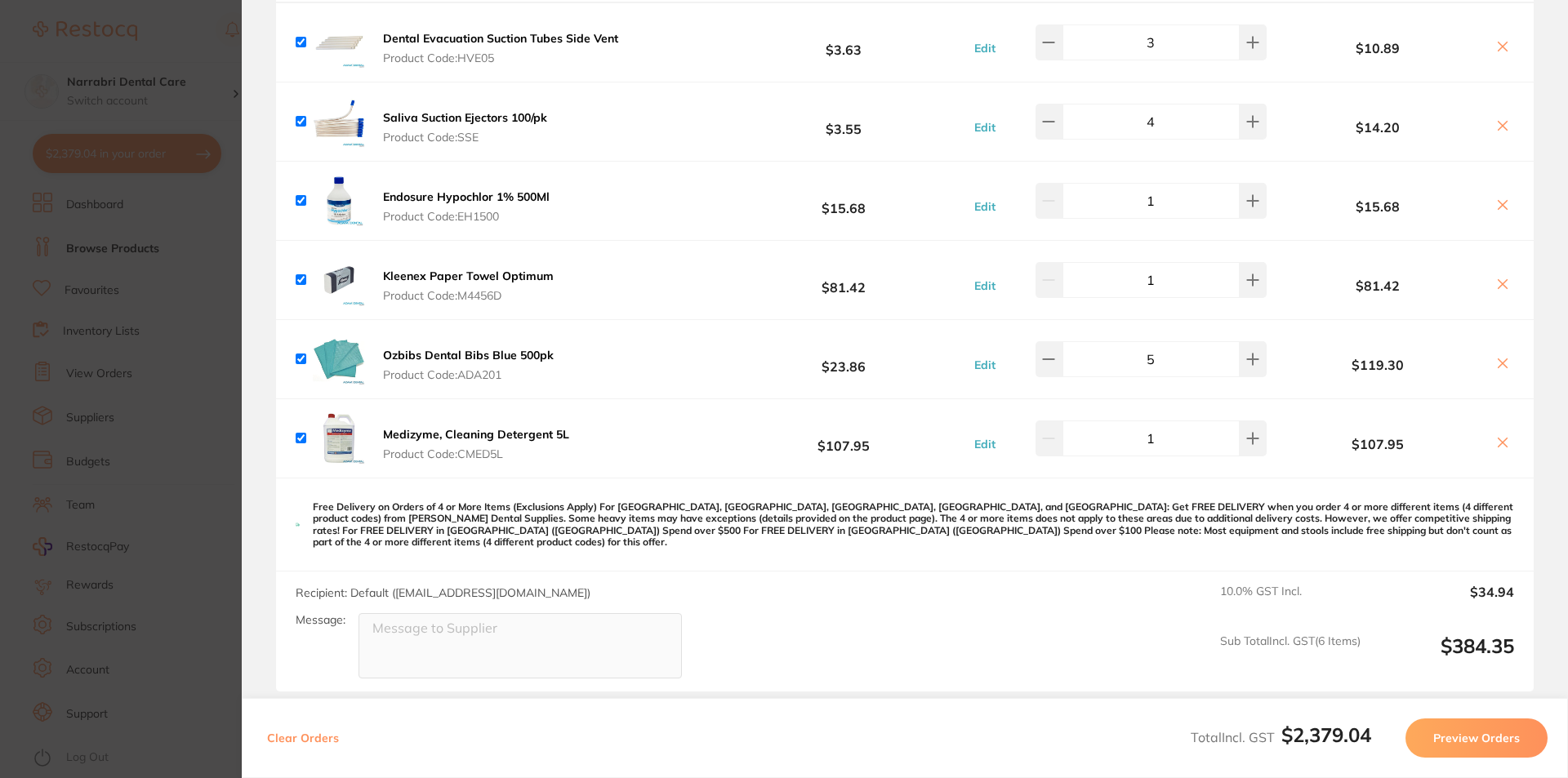
scroll to position [735, 0]
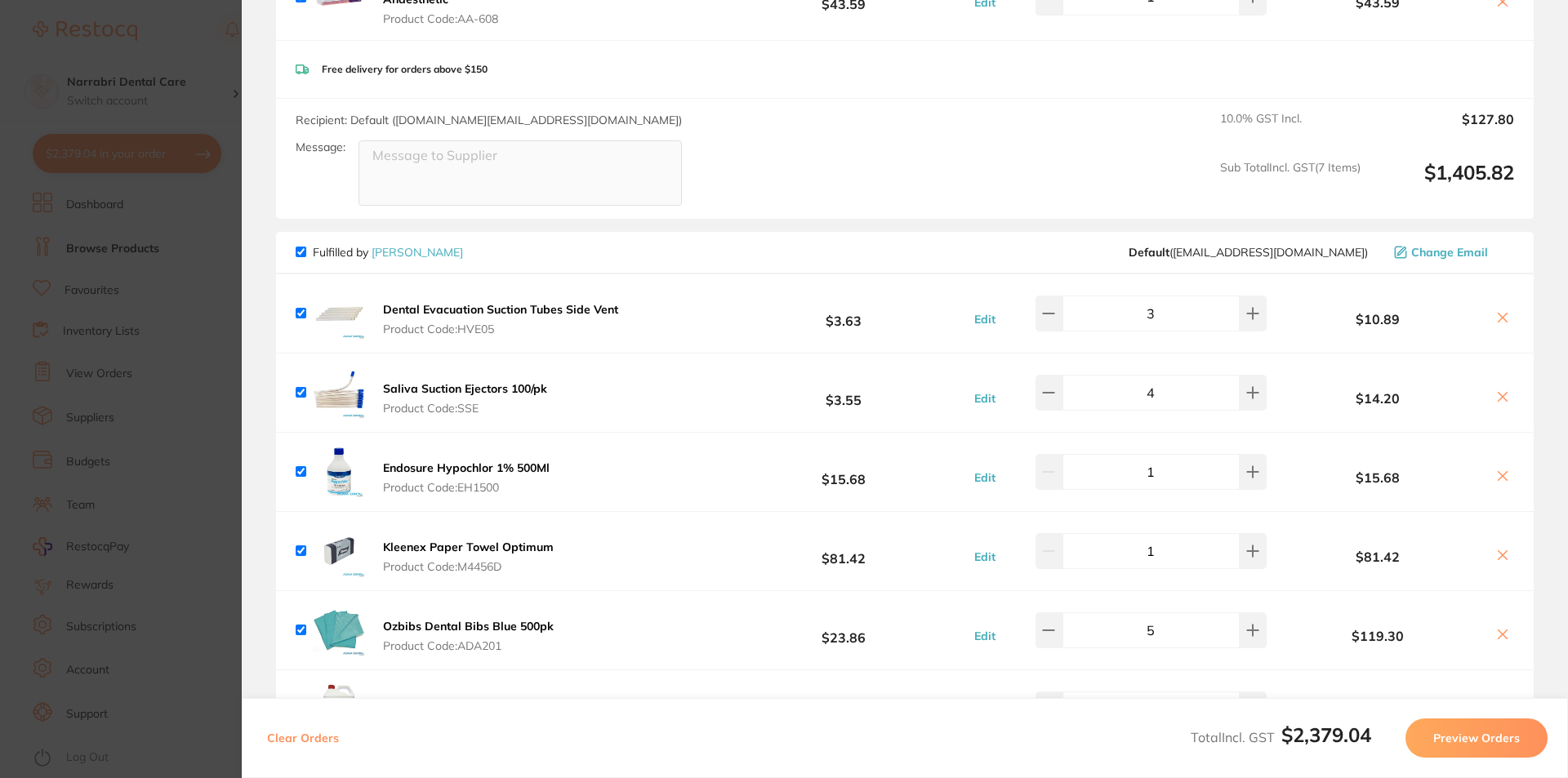
click at [138, 247] on section "Update RRP Set your pre negotiated price for this item. Item Agreed RRP (excl. …" at bounding box center [784, 389] width 1568 height 778
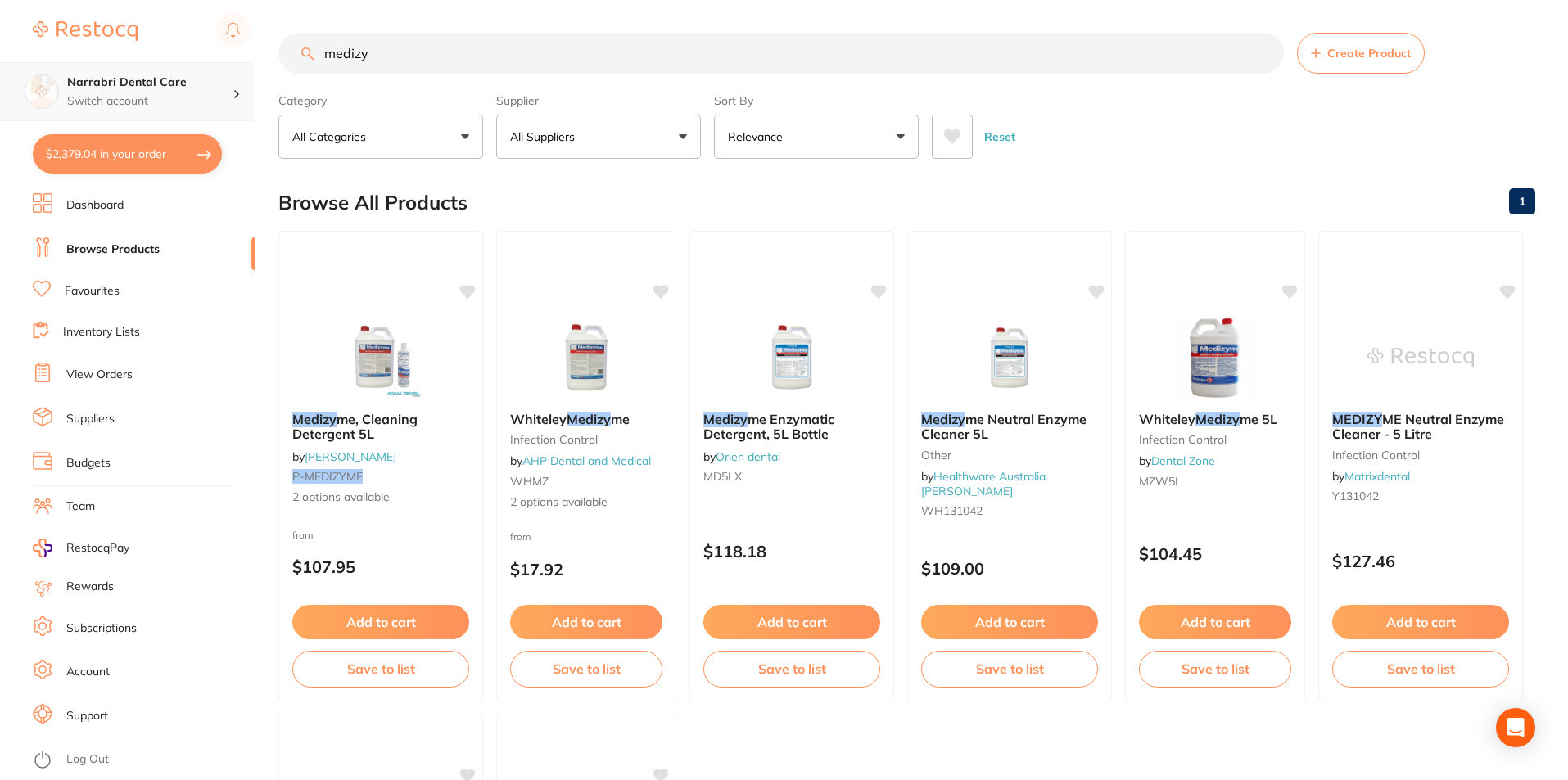
scroll to position [1, 0]
drag, startPoint x: 499, startPoint y: 39, endPoint x: 0, endPoint y: 83, distance: 500.9
click at [0, 83] on div "$2,379.04 Narrabri Dental Care Switch account Narrabri Dental Care Experteeth D…" at bounding box center [784, 390] width 1568 height 780
type input "microb"
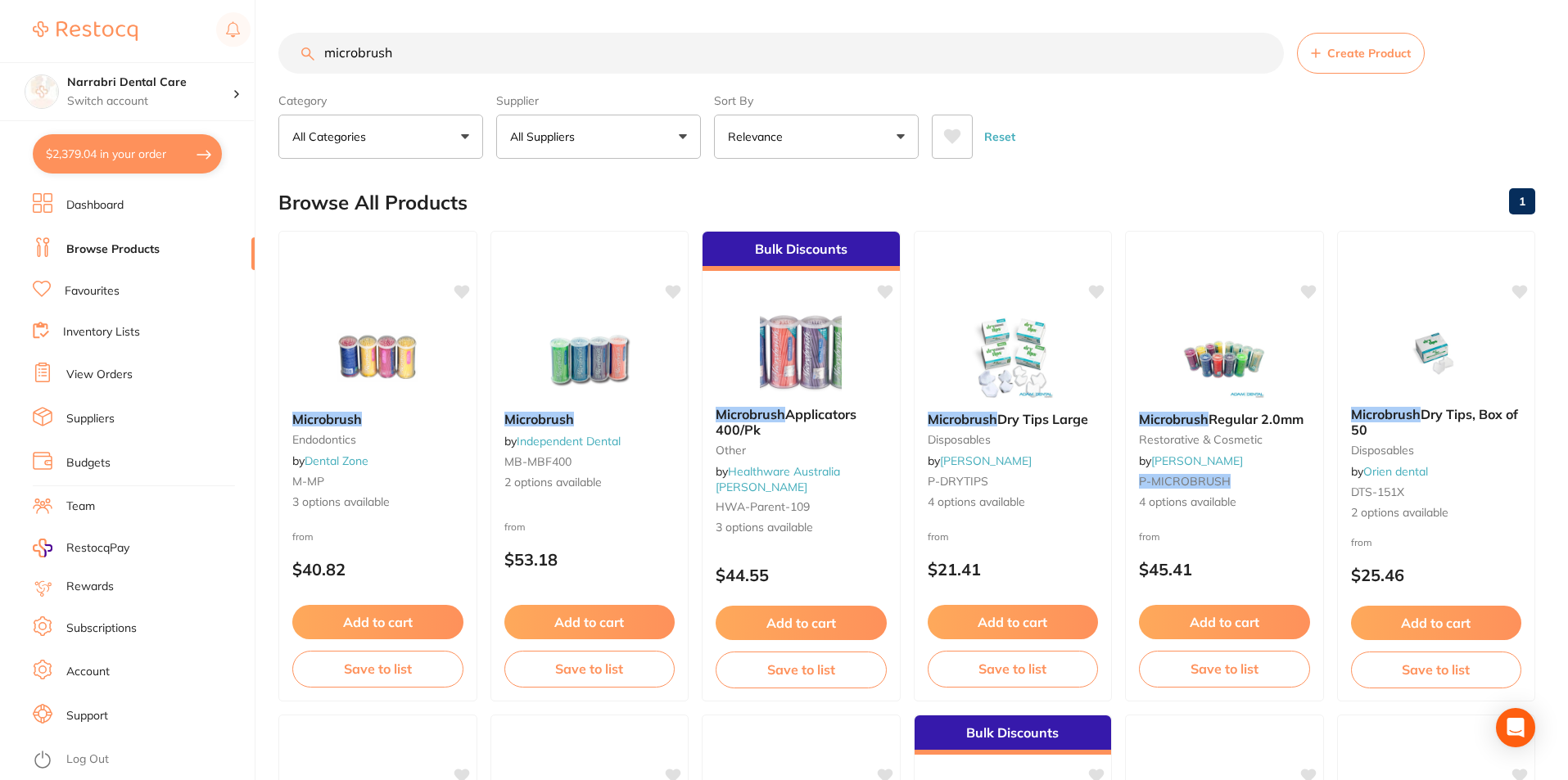
type input "microbrush"
click at [552, 138] on p "All Suppliers" at bounding box center [545, 137] width 71 height 16
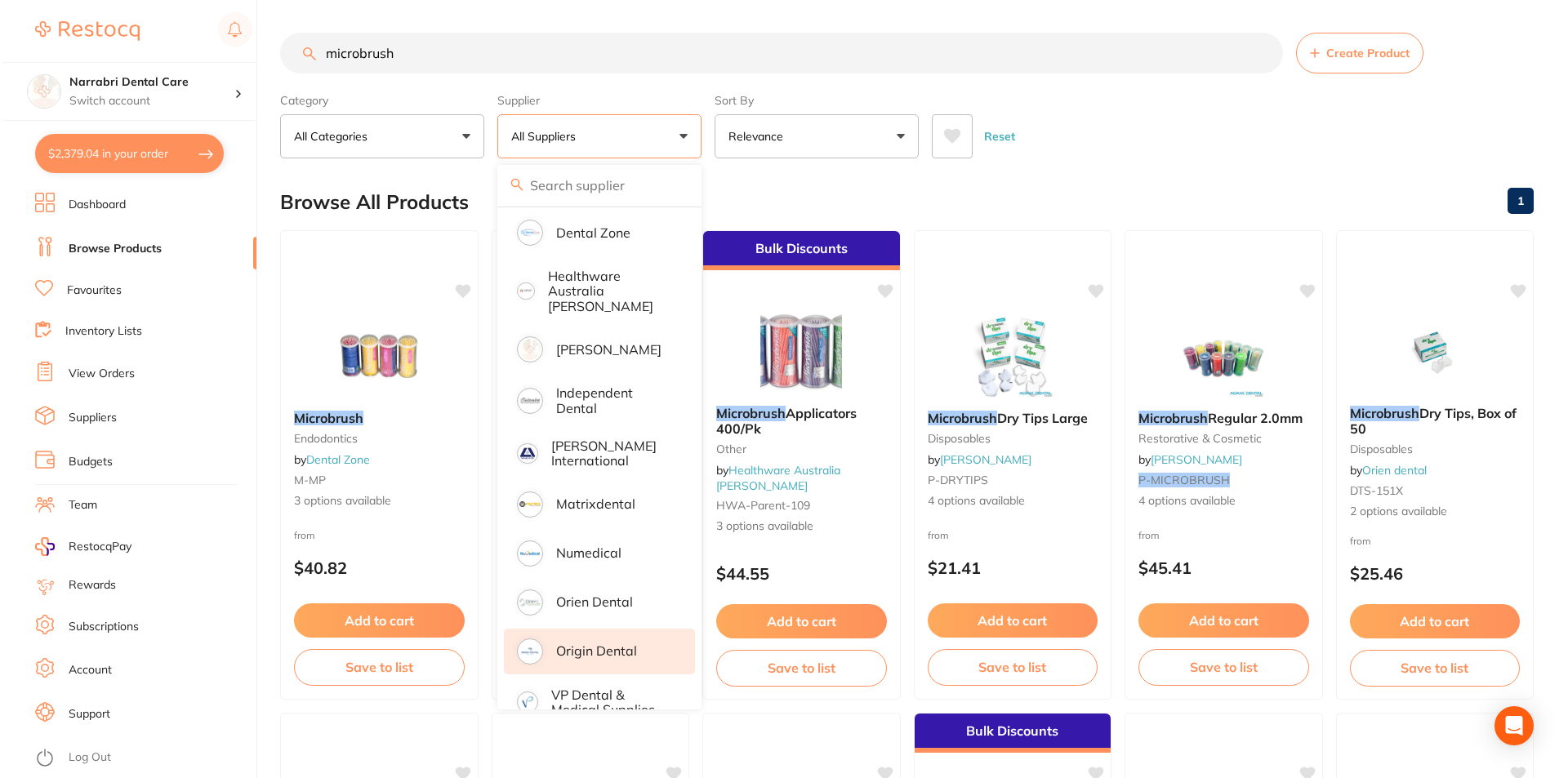
scroll to position [314, 0]
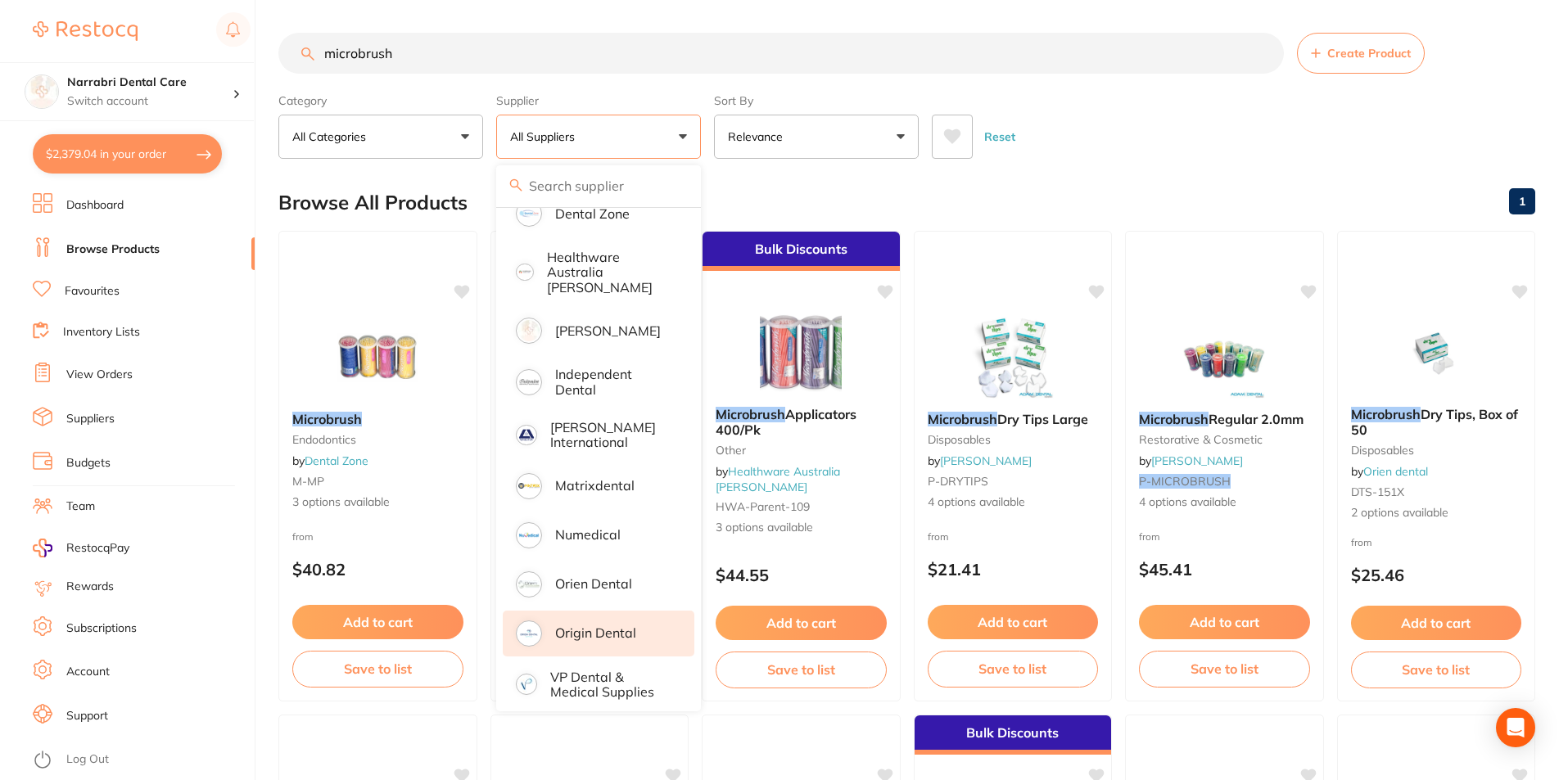
click at [622, 626] on p "Origin Dental" at bounding box center [595, 633] width 81 height 15
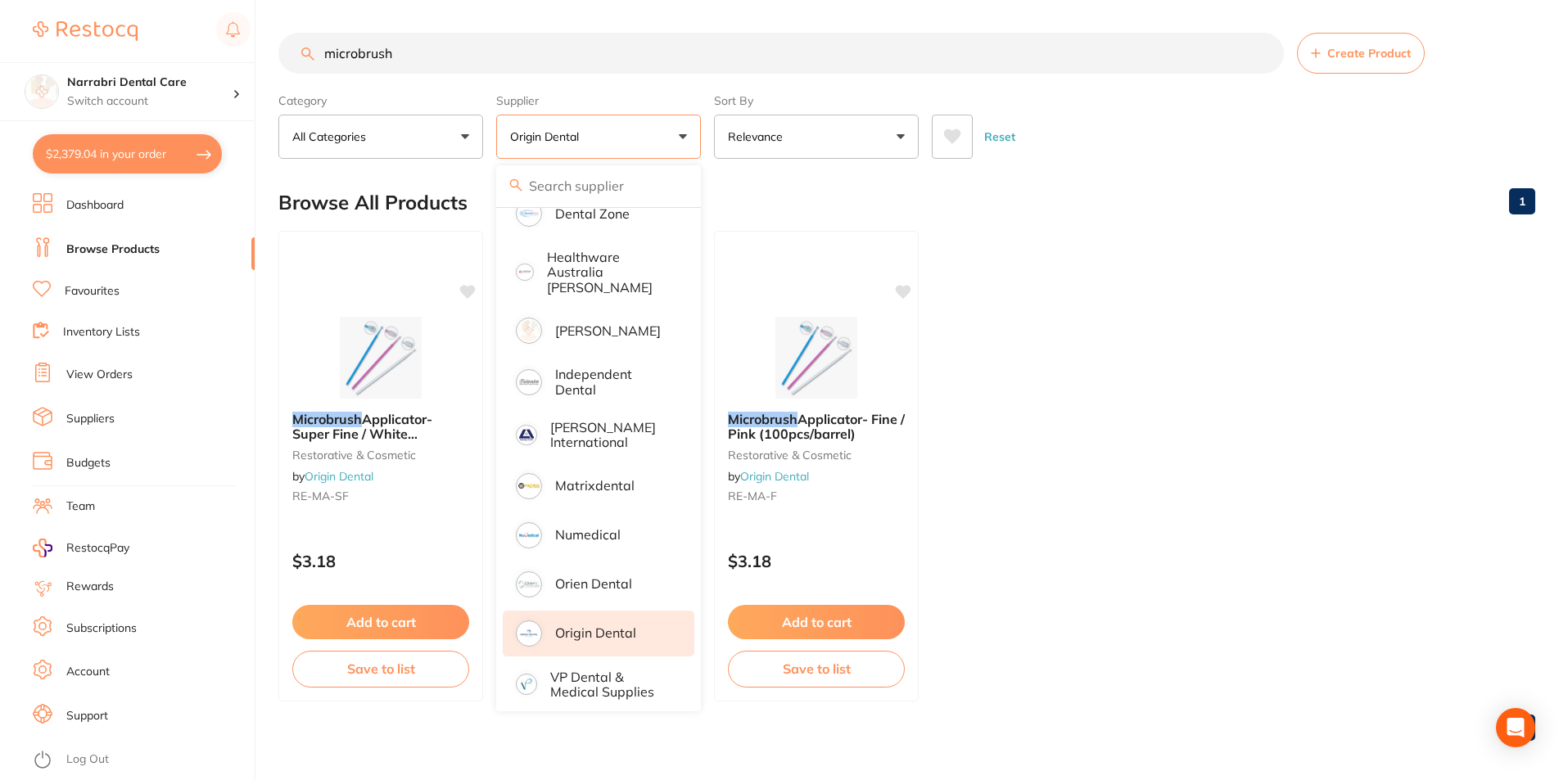
click at [1134, 585] on ul "Microbrush Applicator- Super Fine / White (100pcs/barrel) restorative & cosmeti…" at bounding box center [906, 466] width 1257 height 470
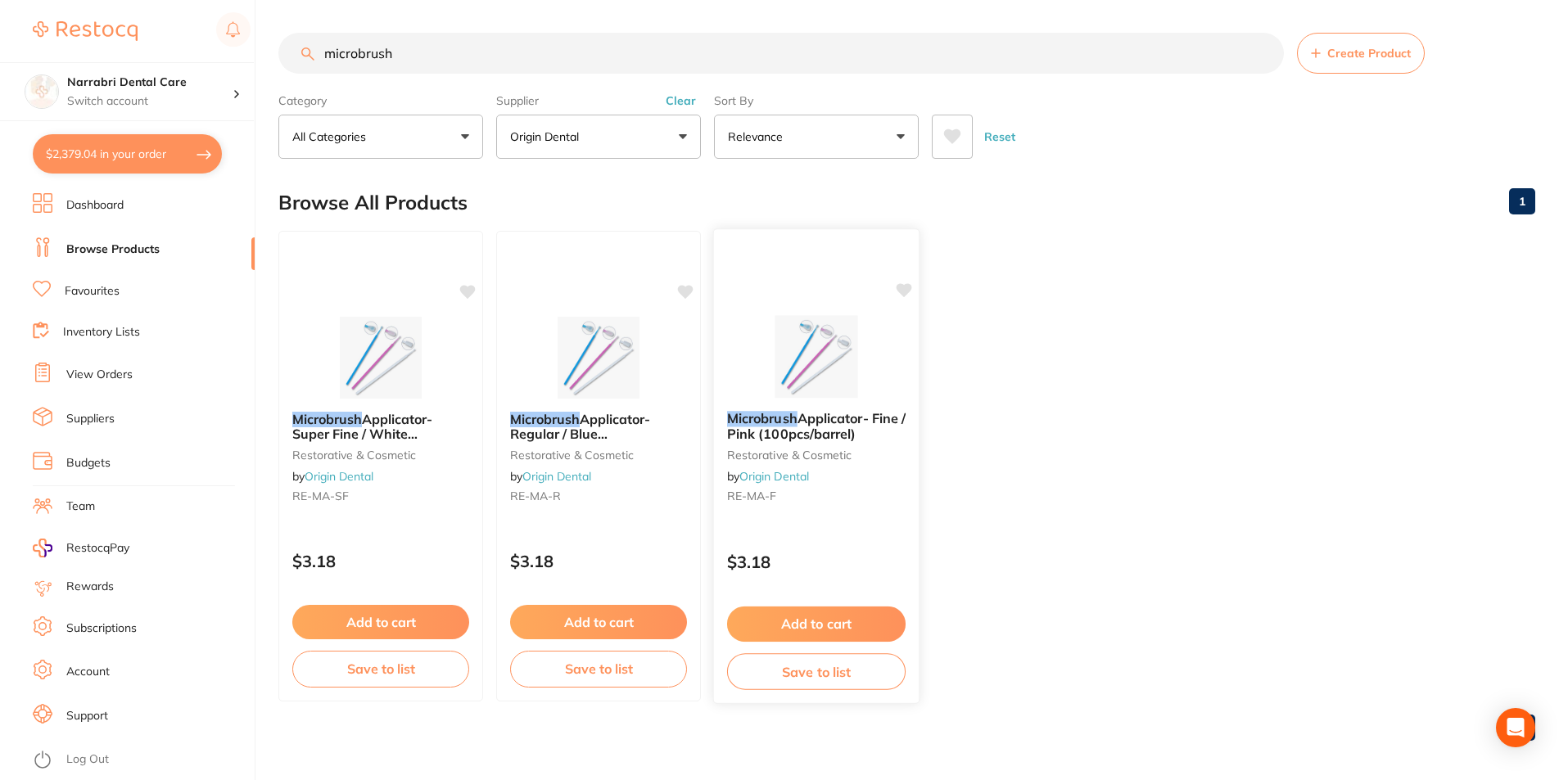
click at [790, 436] on span "Applicator- Fine / Pink (100pcs/barrel)" at bounding box center [816, 426] width 178 height 32
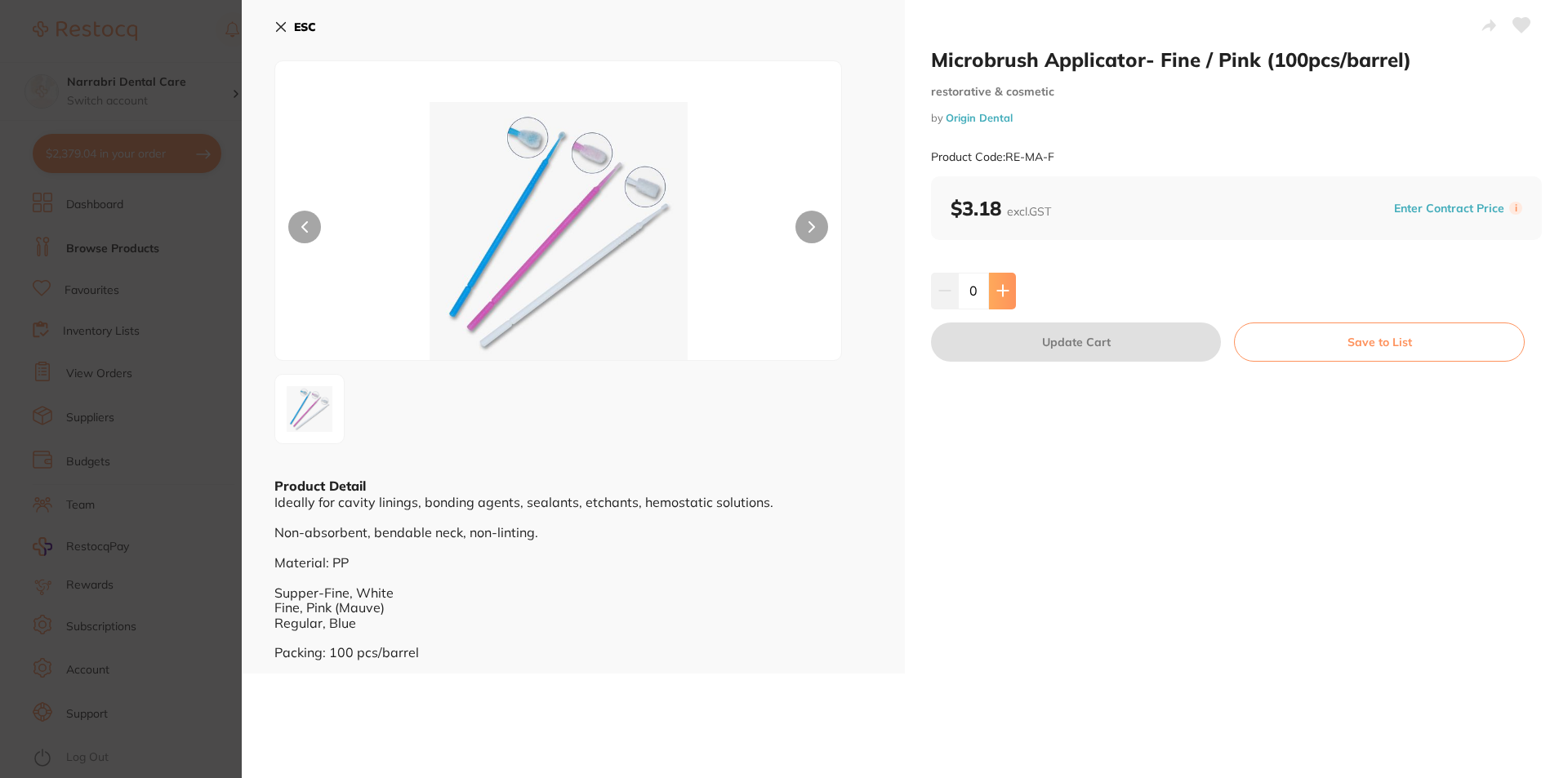
click at [993, 303] on button at bounding box center [1002, 291] width 27 height 36
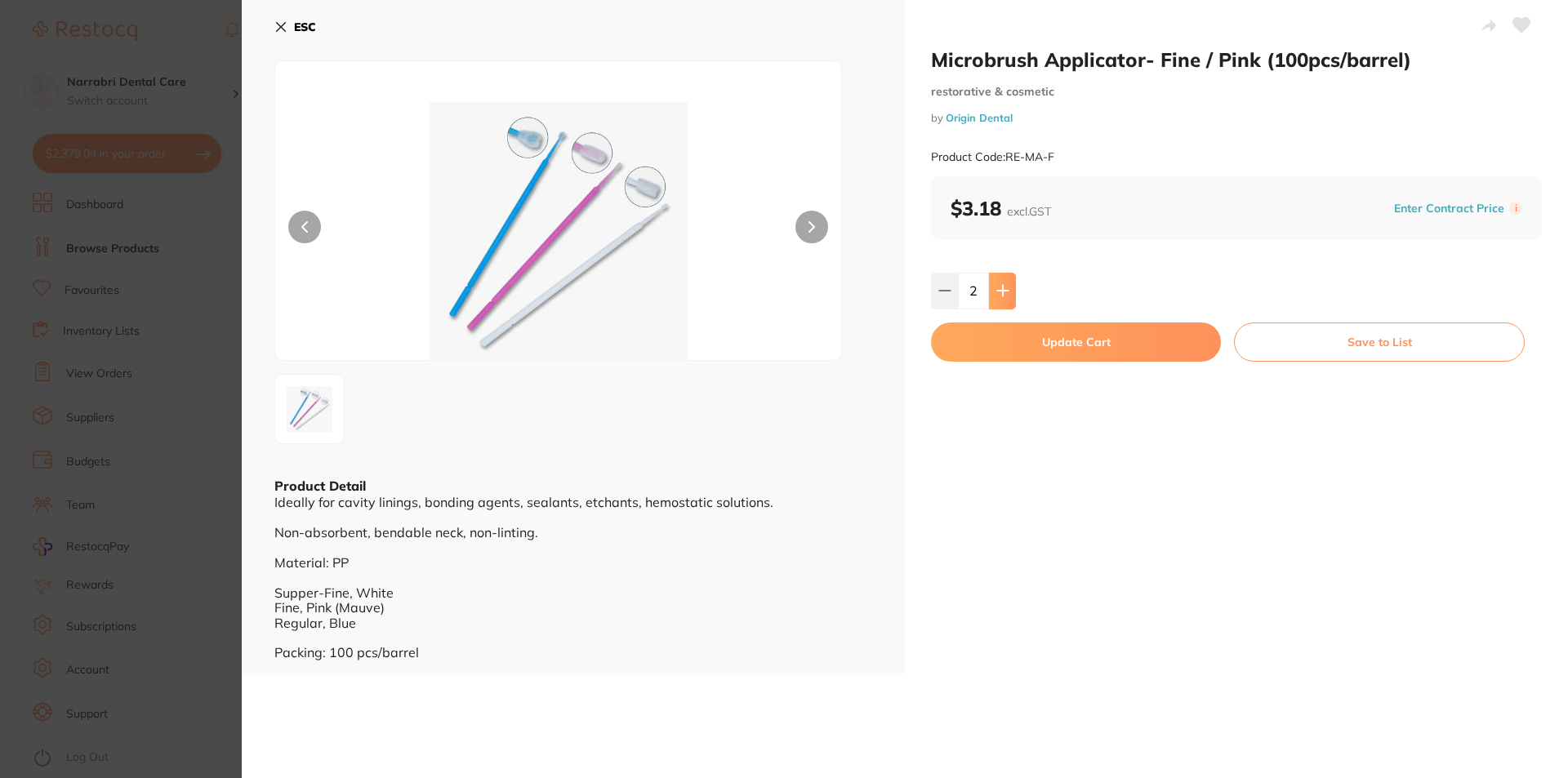
click at [993, 303] on button at bounding box center [1002, 291] width 27 height 36
type input "5"
click at [996, 354] on button "Update Cart" at bounding box center [1076, 342] width 290 height 39
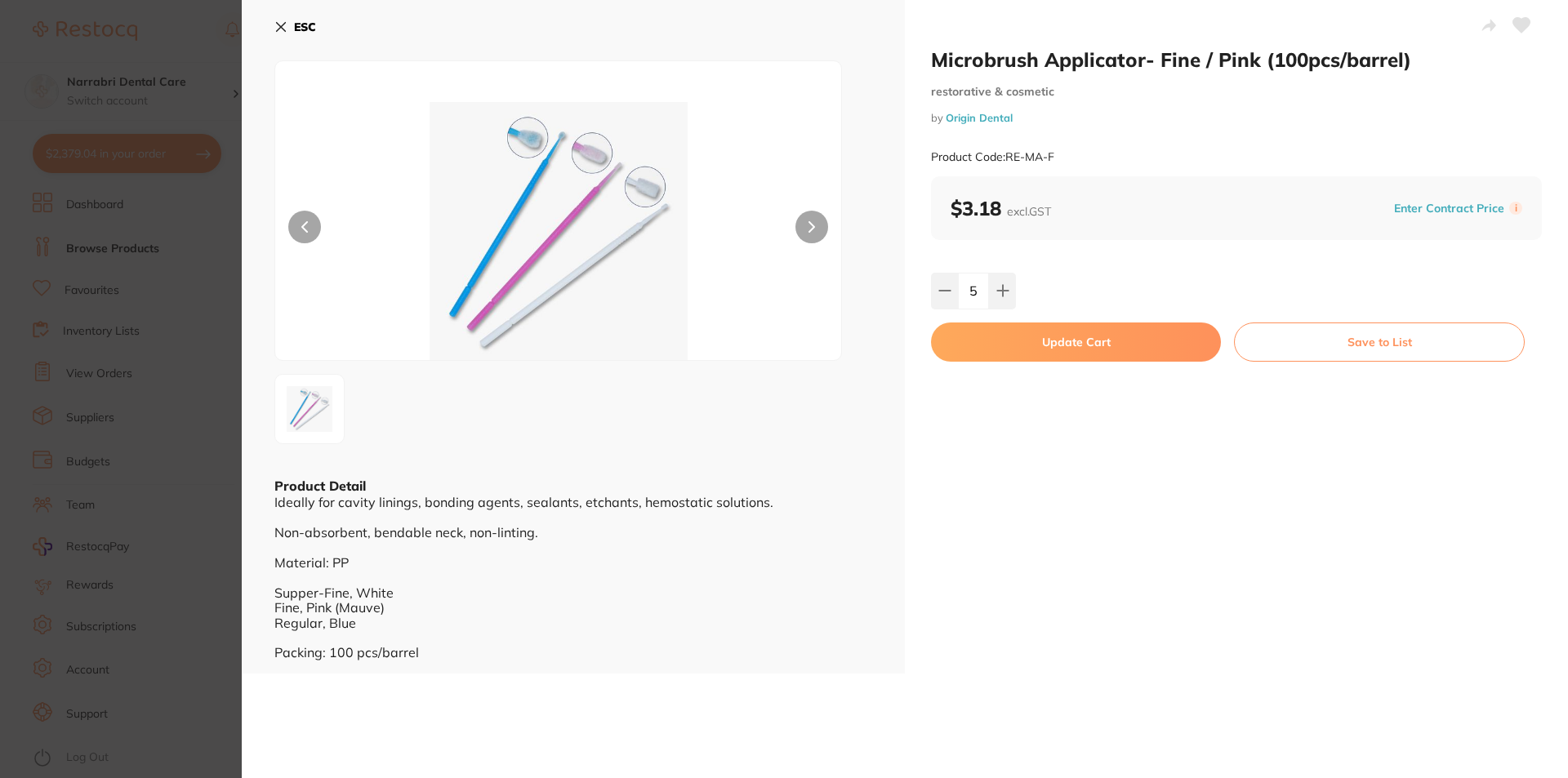
checkbox input "false"
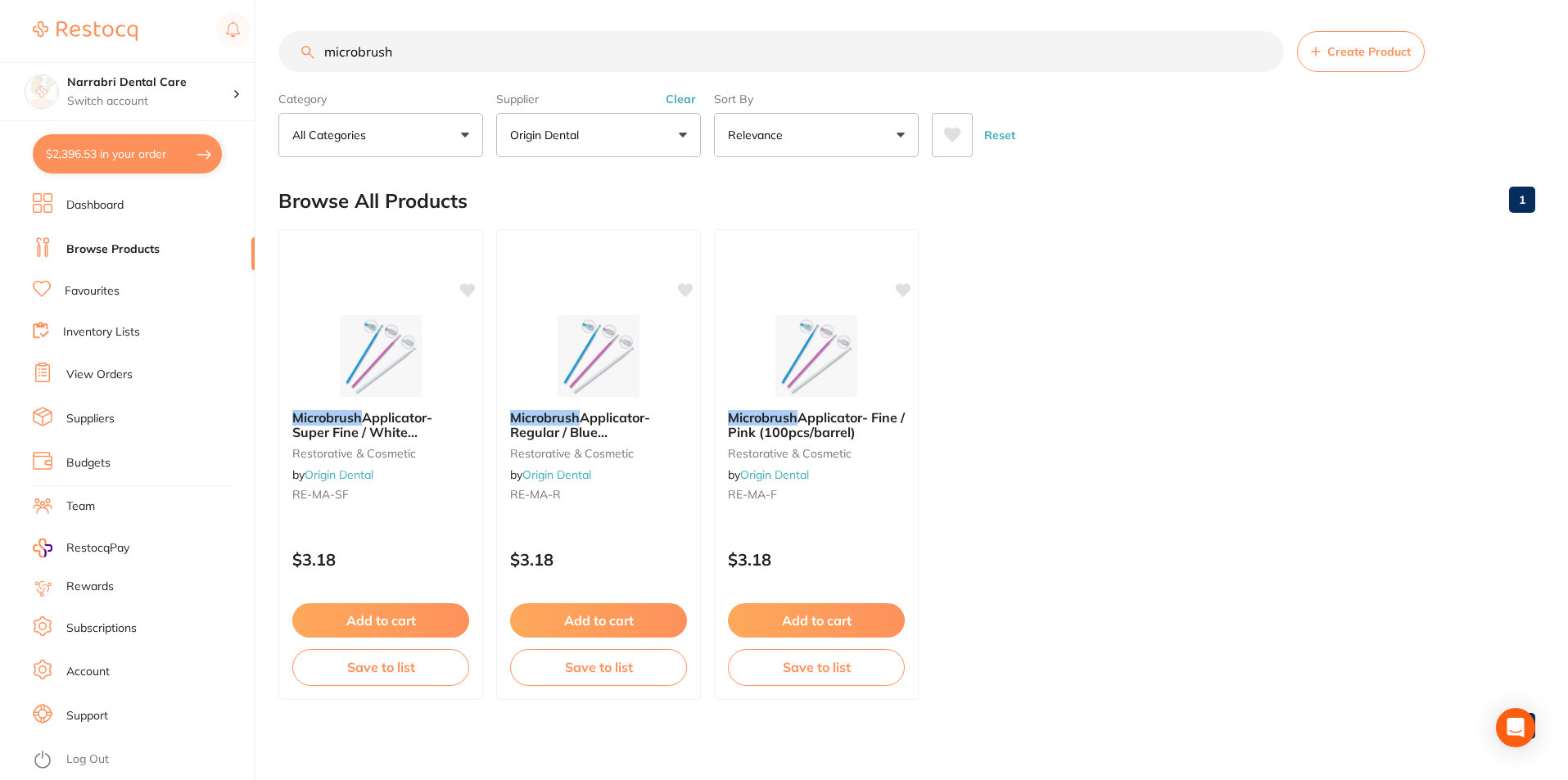
drag, startPoint x: 510, startPoint y: 56, endPoint x: 0, endPoint y: 33, distance: 510.5
click at [0, 33] on div "$2,396.53 Narrabri Dental Care Switch account Narrabri Dental Care Experteeth D…" at bounding box center [784, 388] width 1568 height 780
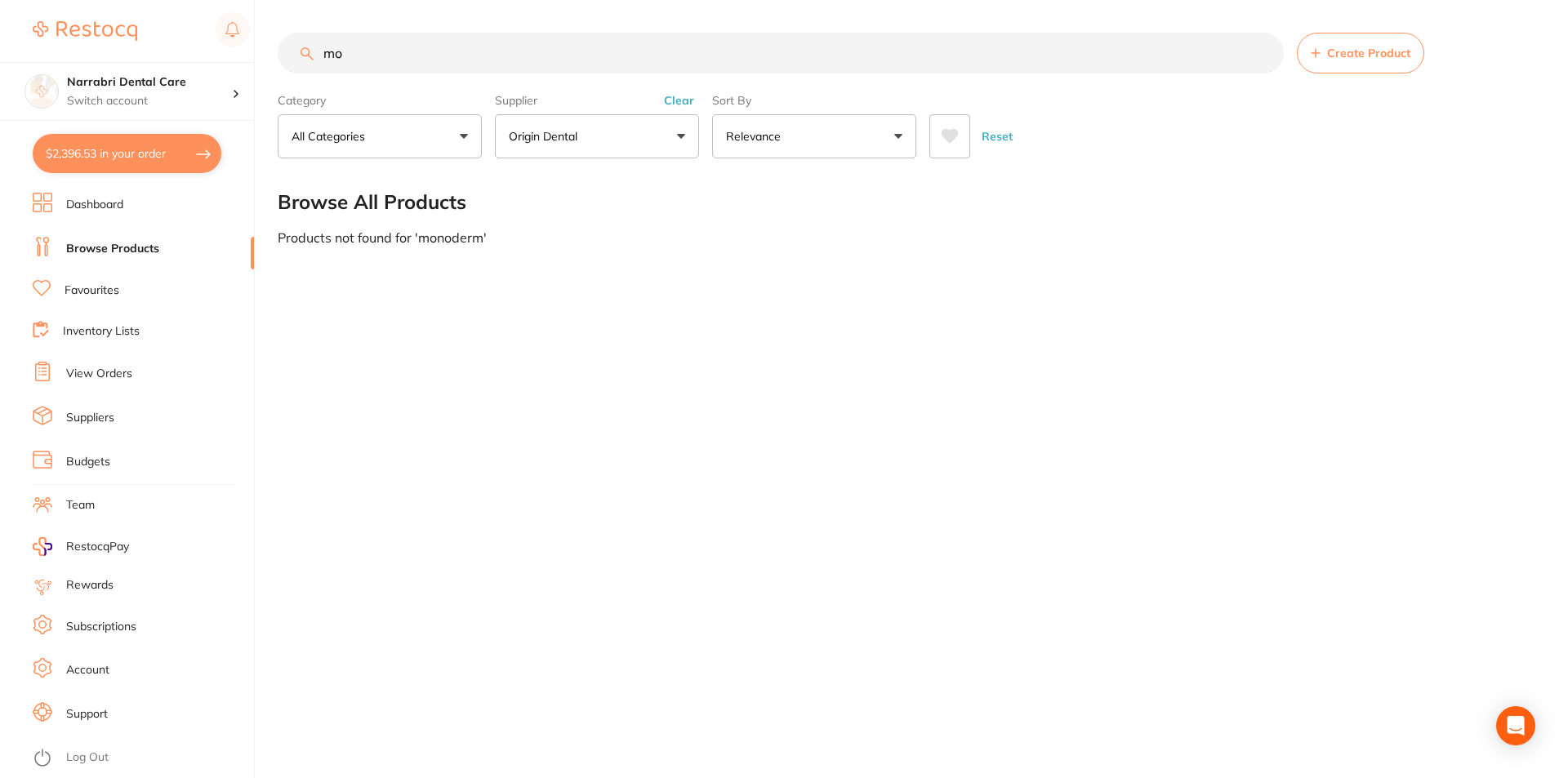
type input "m"
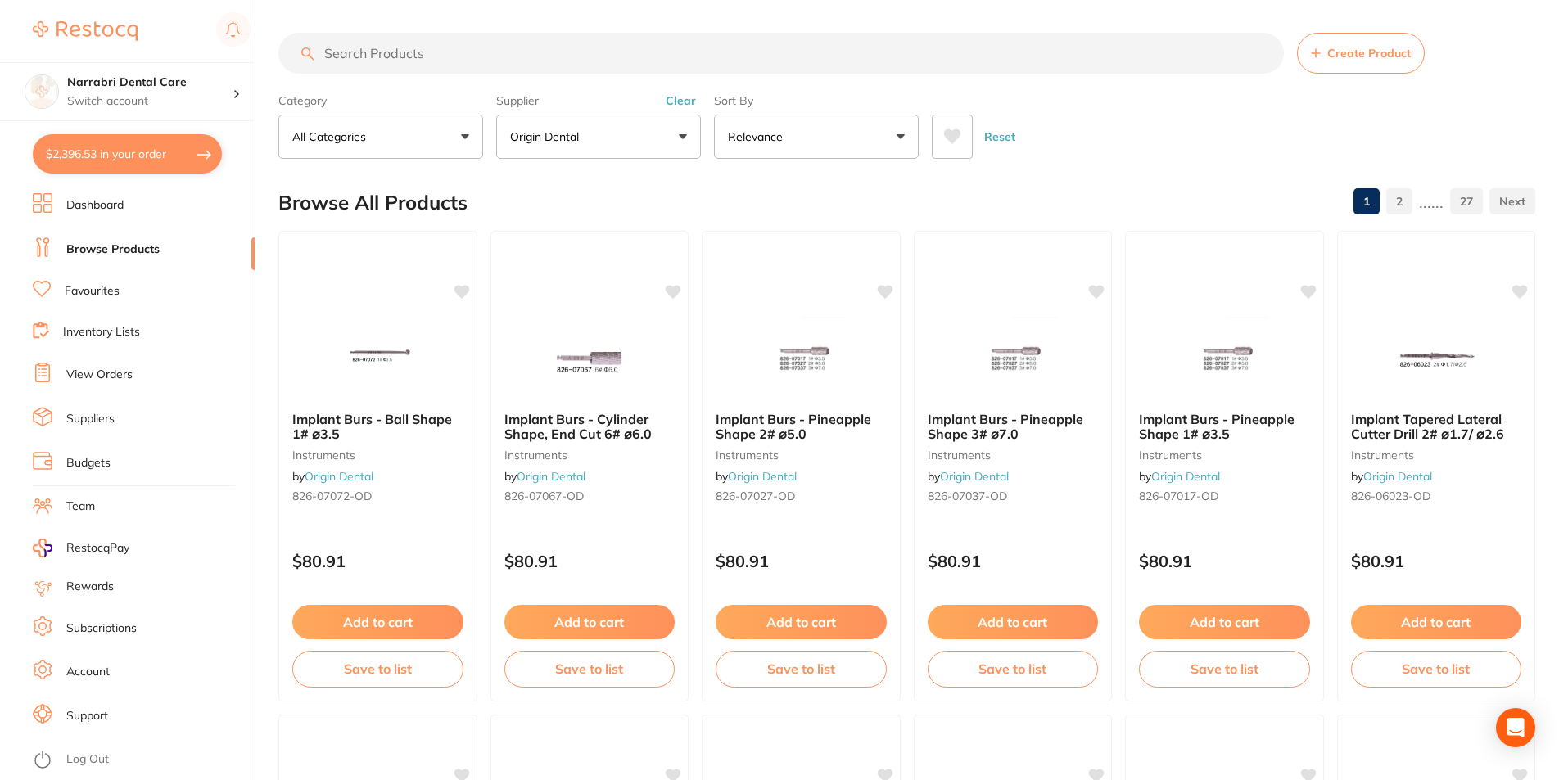
click at [182, 146] on button "$2,396.53 in your order" at bounding box center [127, 154] width 189 height 39
checkbox input "true"
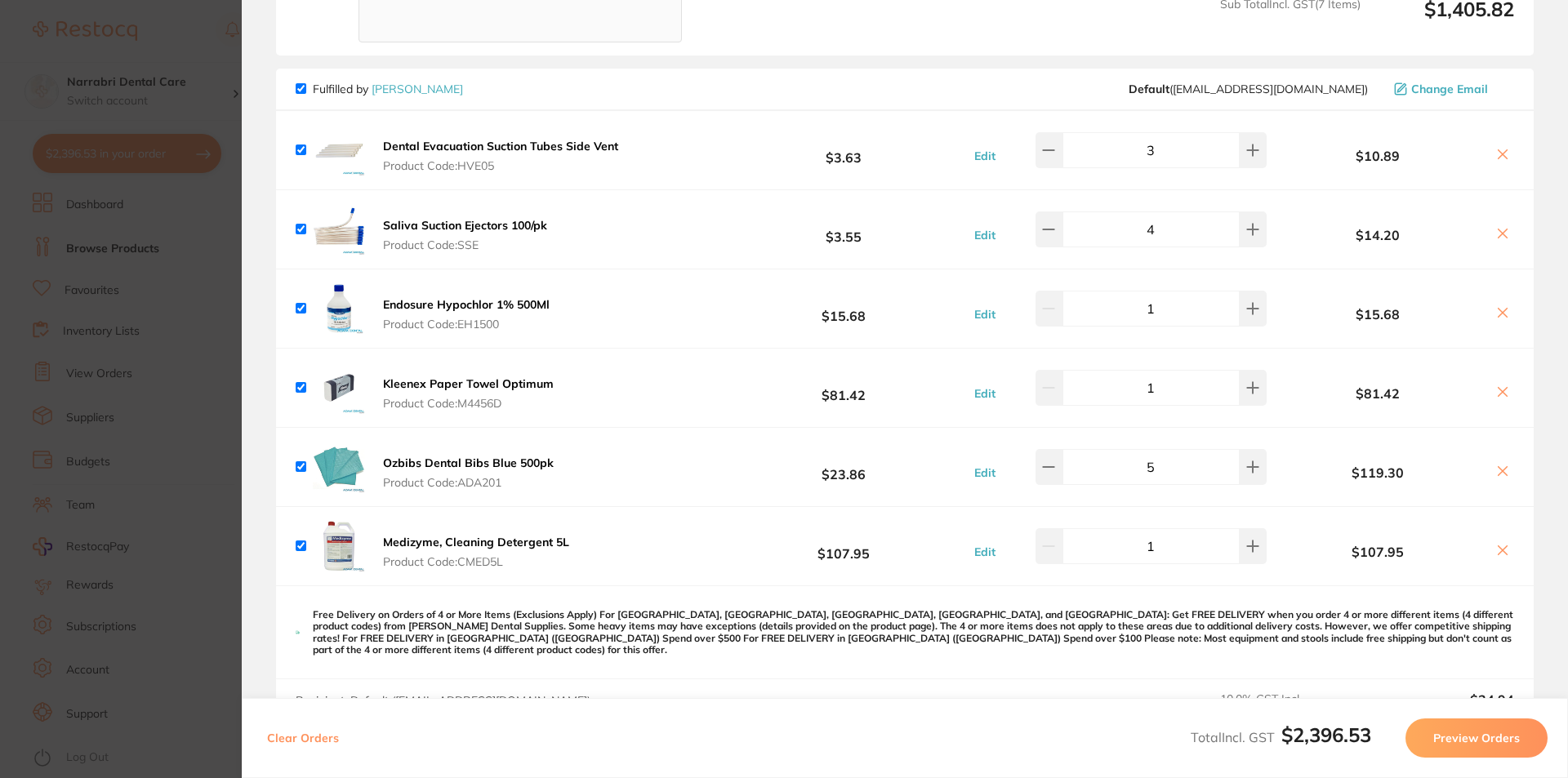
scroll to position [980, 0]
